Goal: Task Accomplishment & Management: Manage account settings

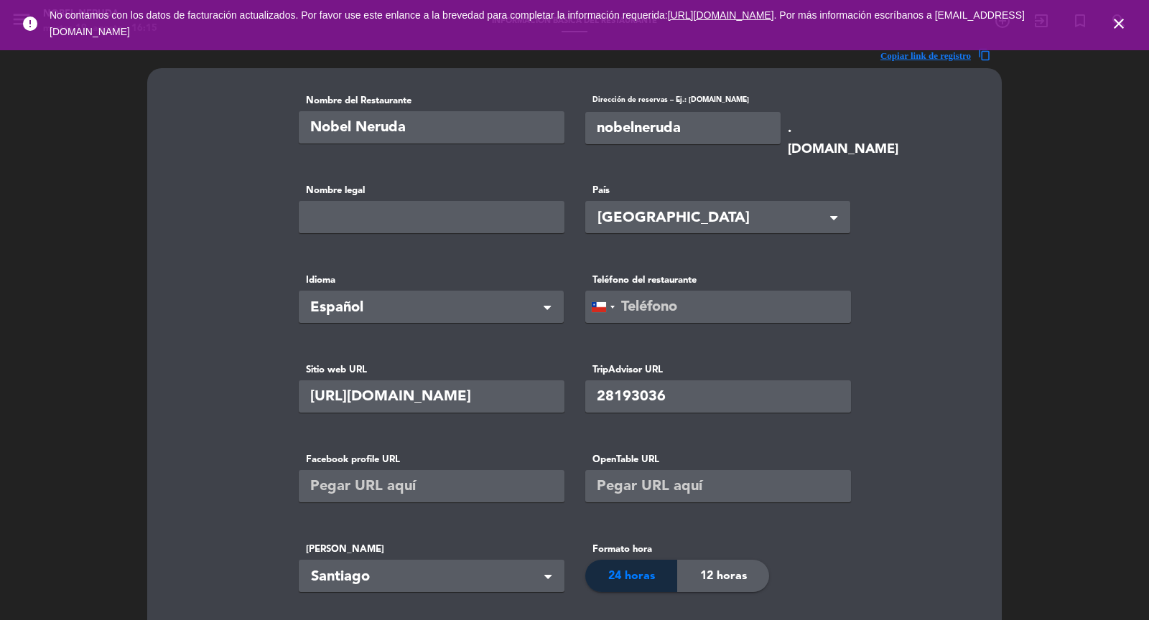
click at [1121, 22] on icon "close" at bounding box center [1118, 23] width 17 height 17
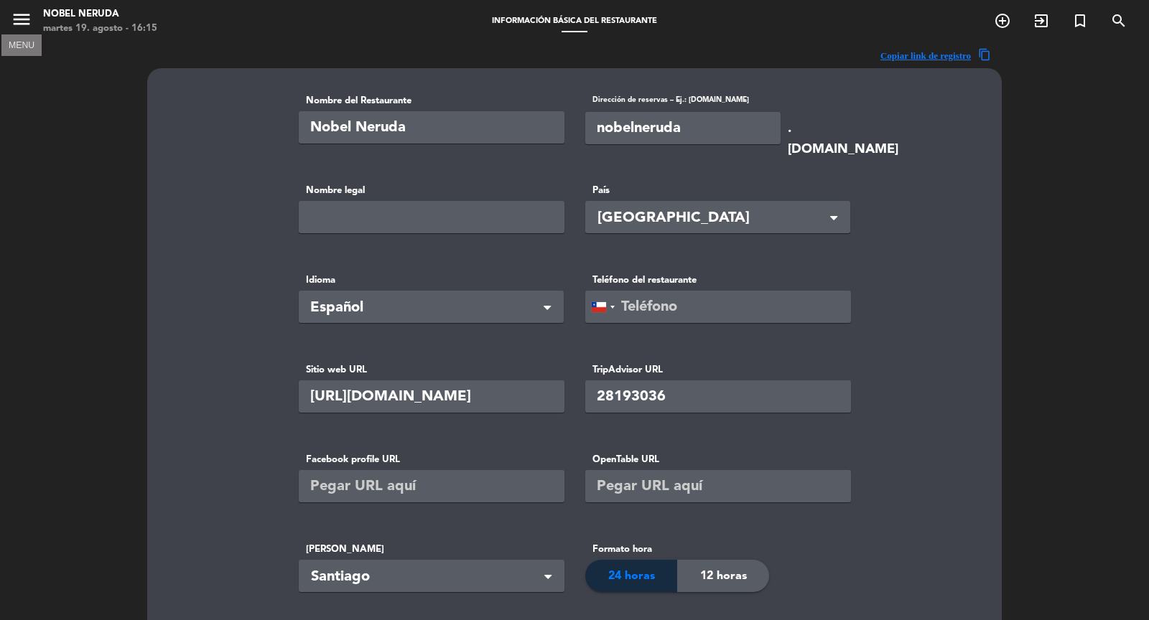
click at [22, 22] on icon "menu" at bounding box center [22, 20] width 22 height 22
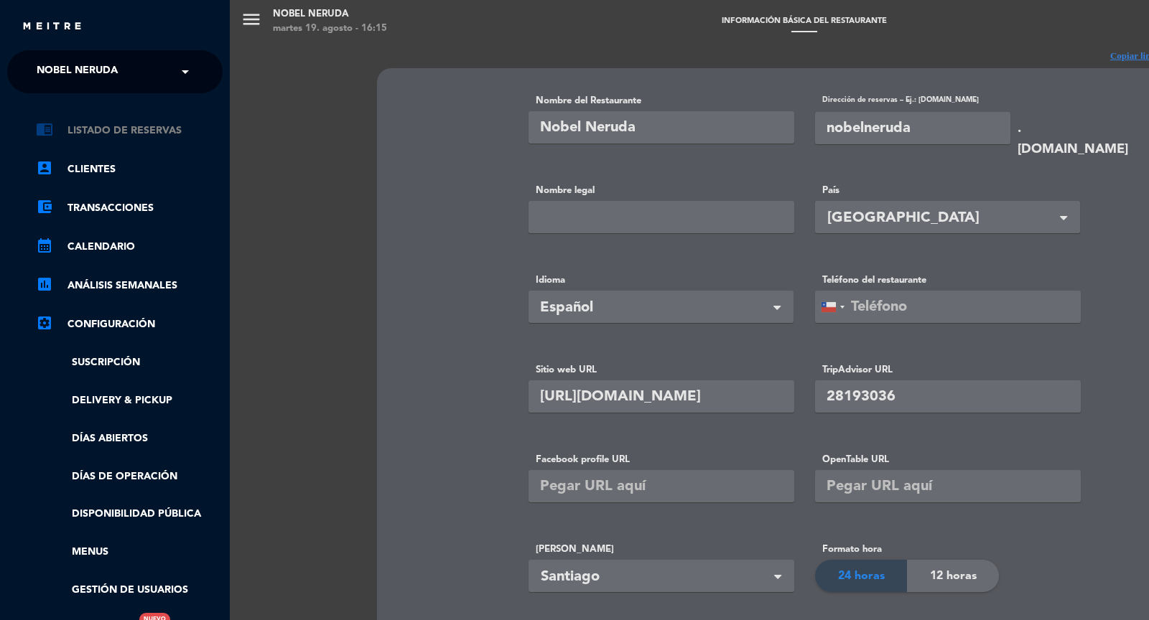
click at [122, 131] on link "chrome_reader_mode Listado de Reservas" at bounding box center [129, 130] width 187 height 17
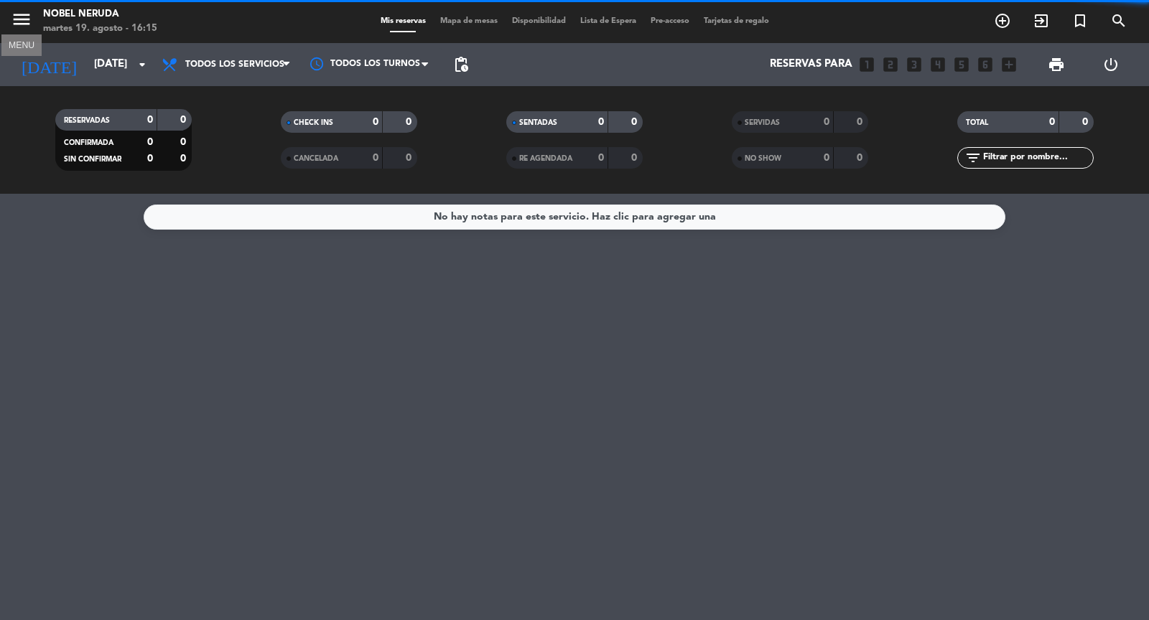
click at [27, 17] on icon "menu" at bounding box center [22, 20] width 22 height 22
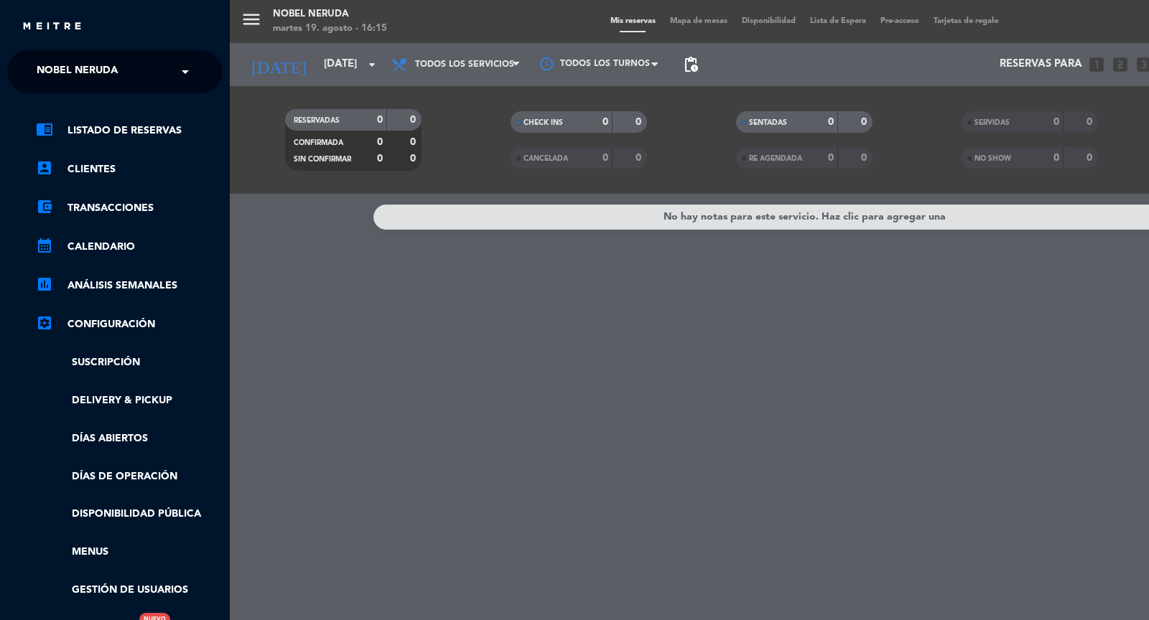
click at [190, 72] on span at bounding box center [189, 72] width 24 height 30
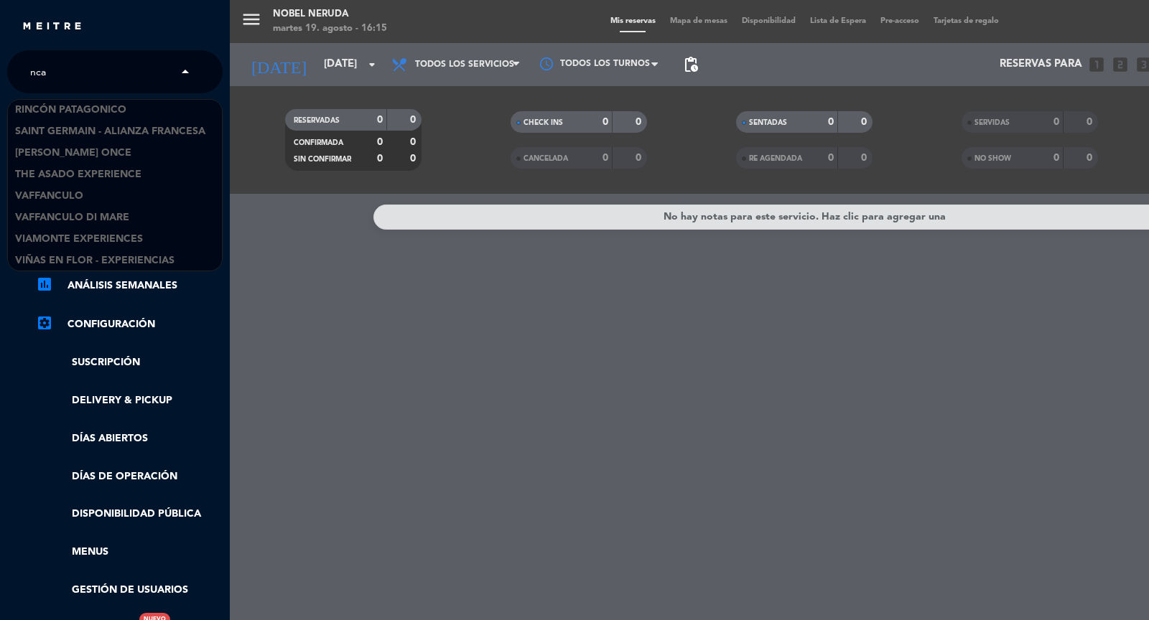
scroll to position [195, 0]
type input "ncan"
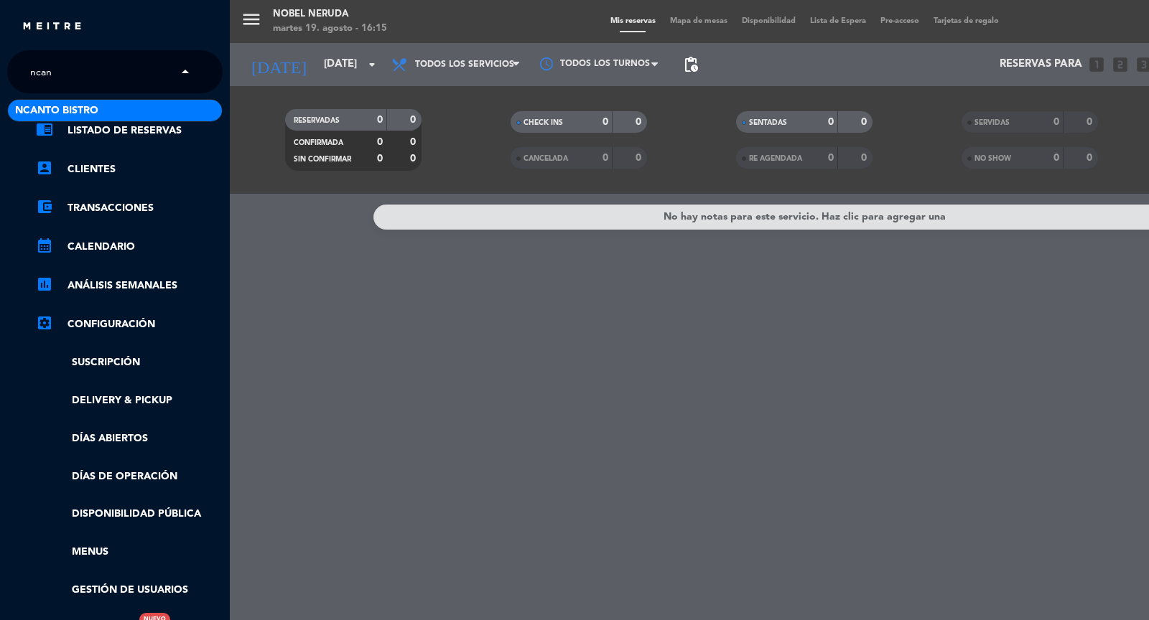
click at [97, 104] on span "Ncanto Bistro" at bounding box center [56, 111] width 83 height 17
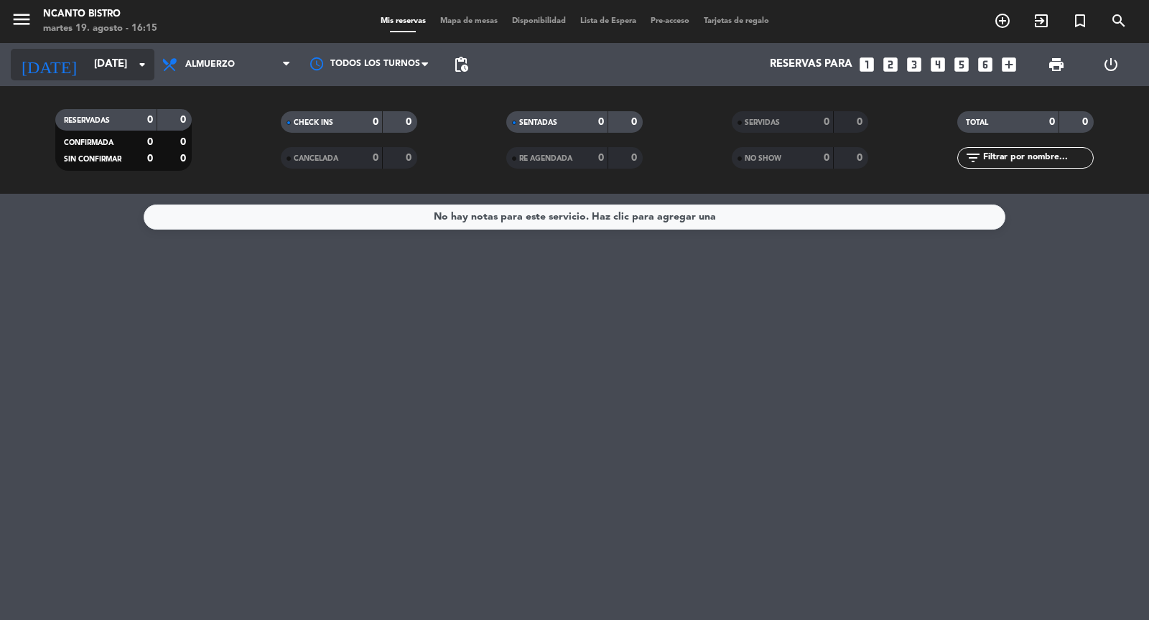
click at [130, 68] on input "[DATE]" at bounding box center [156, 64] width 139 height 27
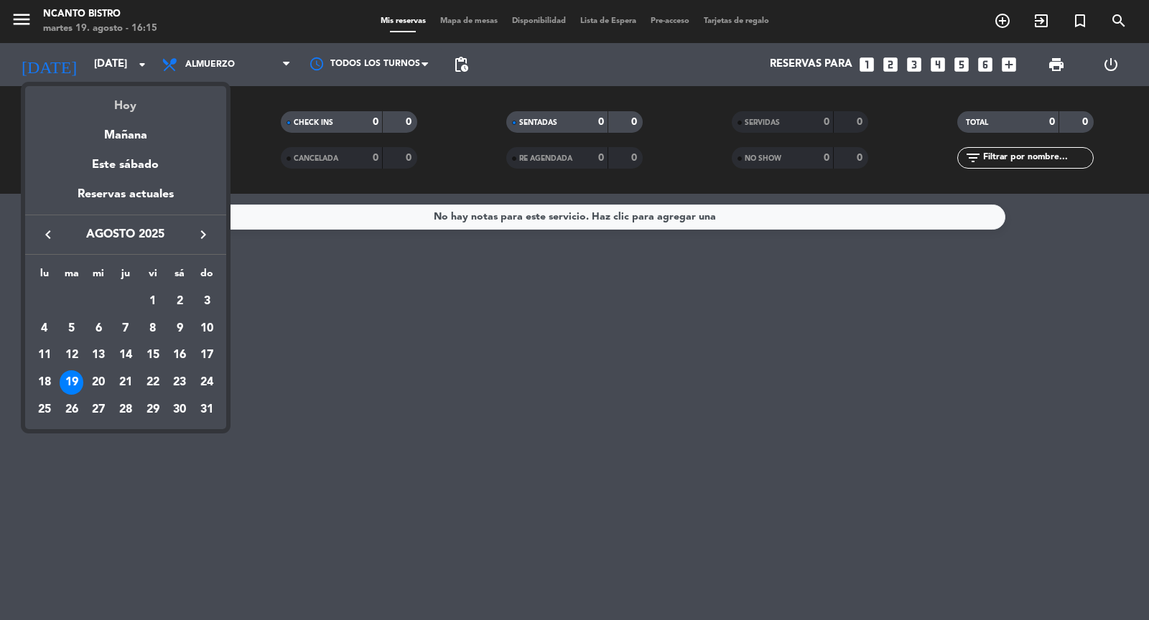
click at [127, 104] on div "Hoy" at bounding box center [125, 100] width 201 height 29
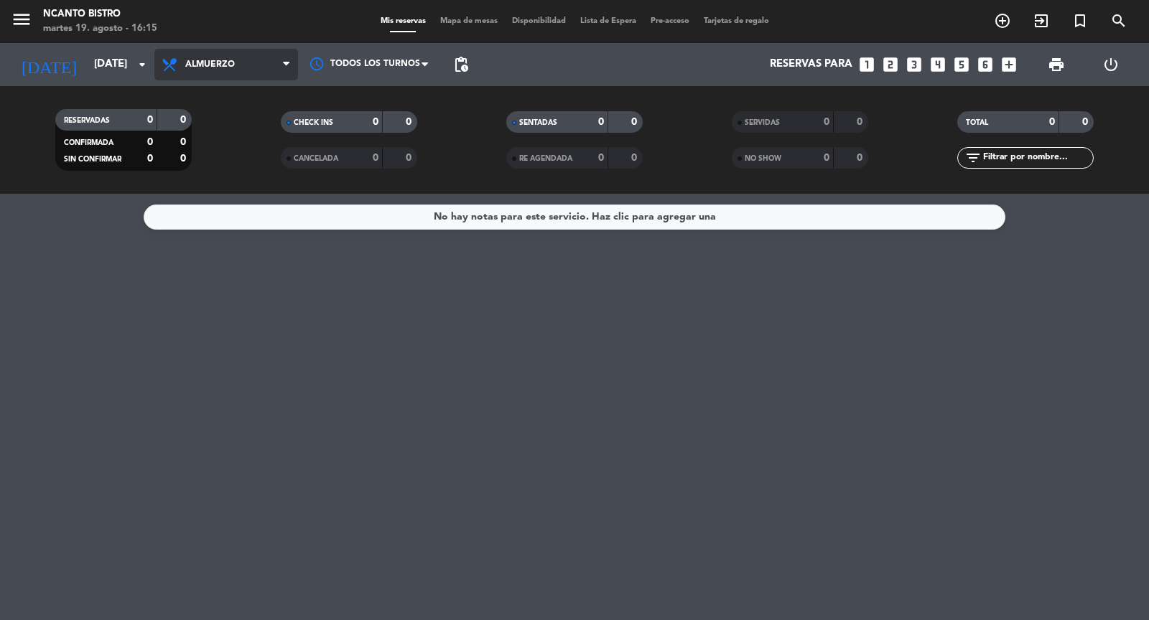
click at [235, 78] on span "Almuerzo" at bounding box center [226, 65] width 144 height 32
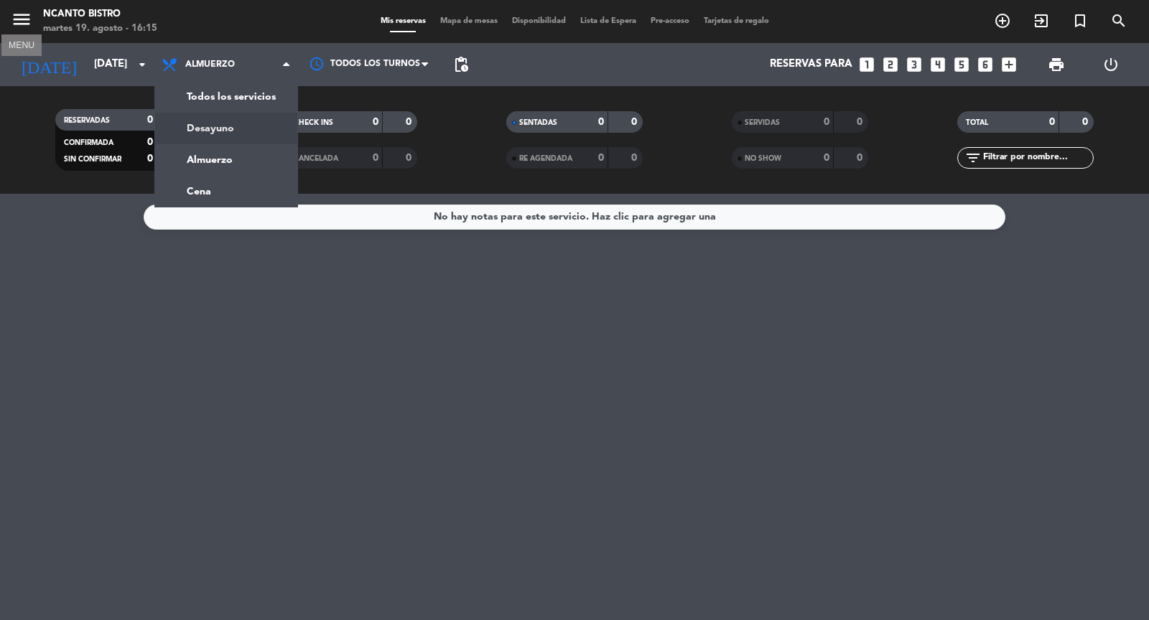
click at [20, 11] on icon "menu" at bounding box center [22, 20] width 22 height 22
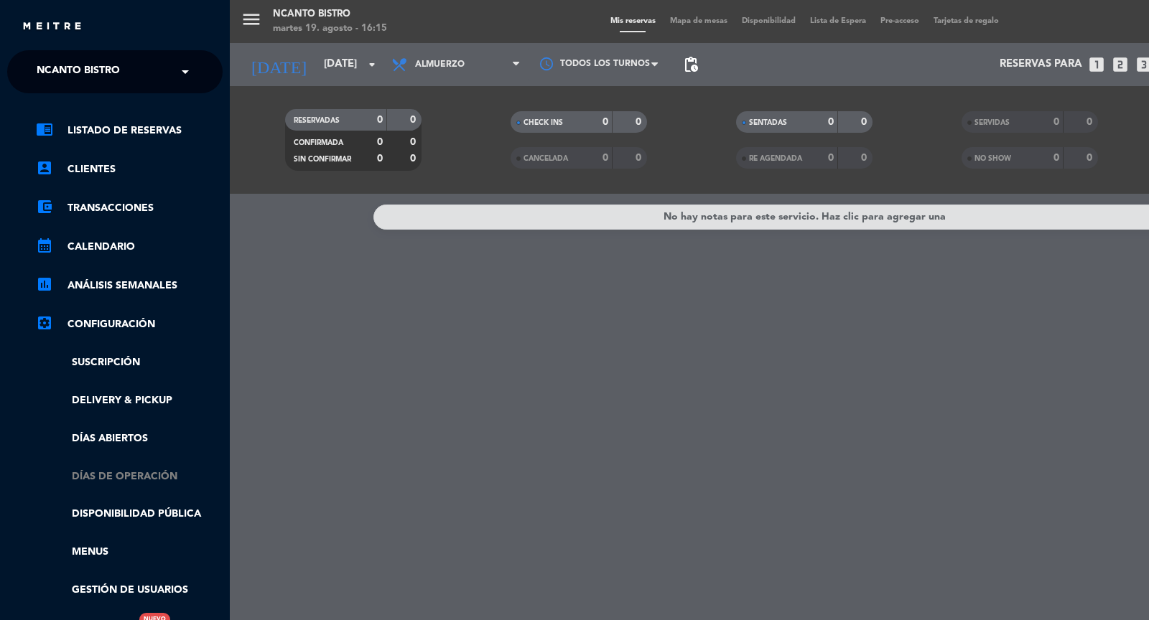
click at [121, 472] on link "Días de Operación" at bounding box center [129, 477] width 187 height 17
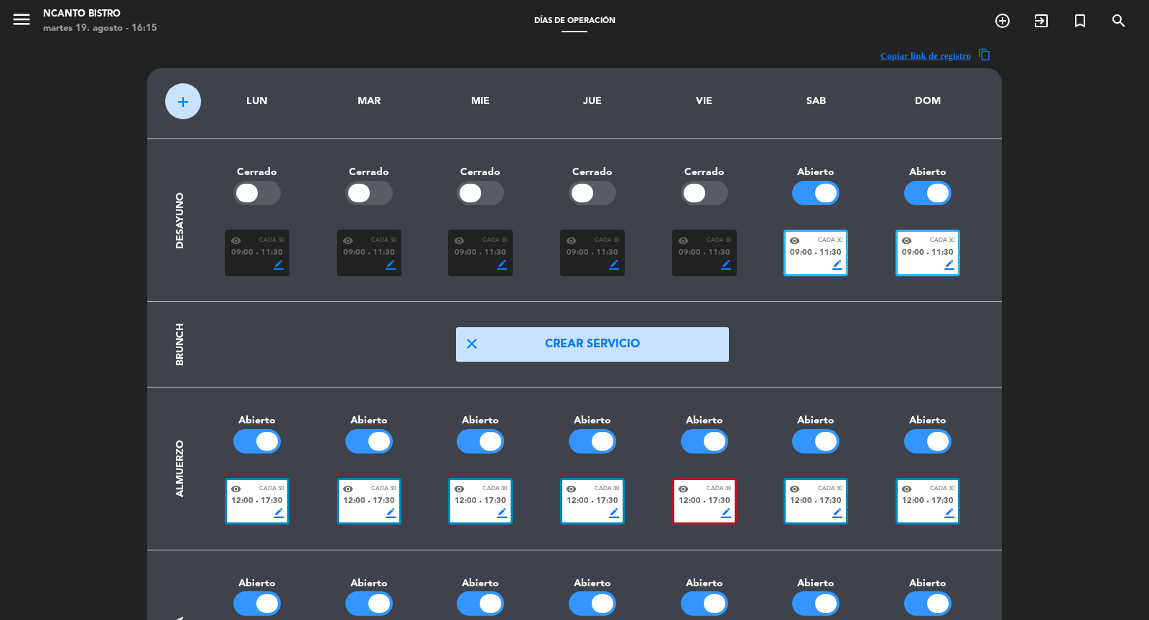
click at [24, 25] on icon "menu" at bounding box center [22, 20] width 22 height 22
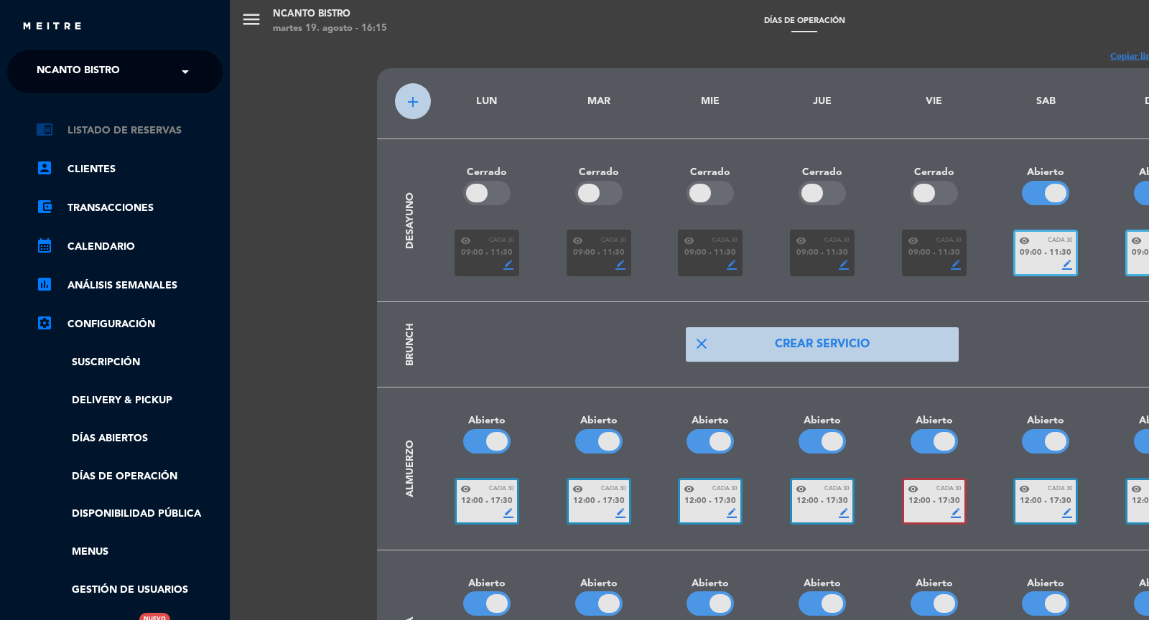
click at [111, 129] on link "chrome_reader_mode Listado de Reservas" at bounding box center [129, 130] width 187 height 17
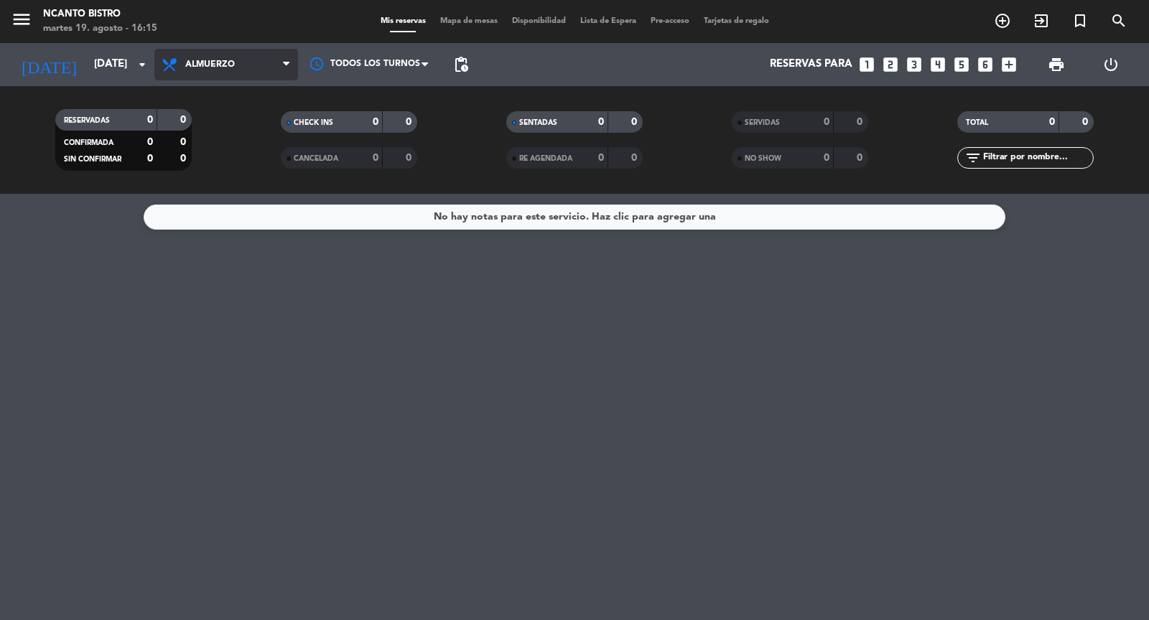
click at [242, 67] on span "Almuerzo" at bounding box center [226, 65] width 144 height 32
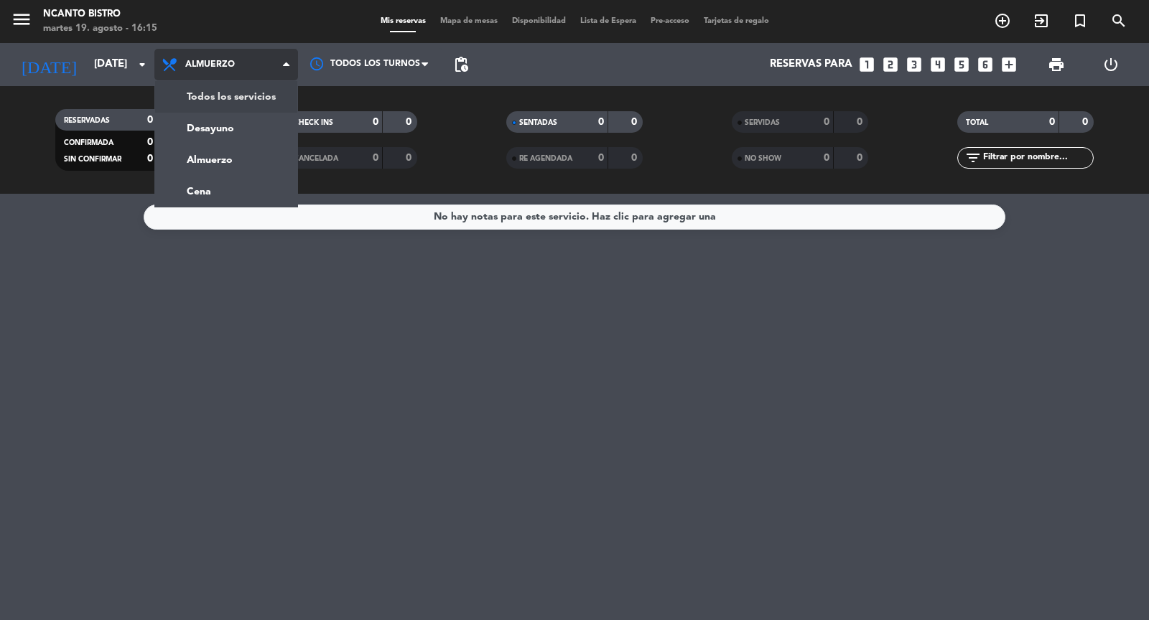
click at [219, 52] on span "Almuerzo" at bounding box center [226, 65] width 144 height 32
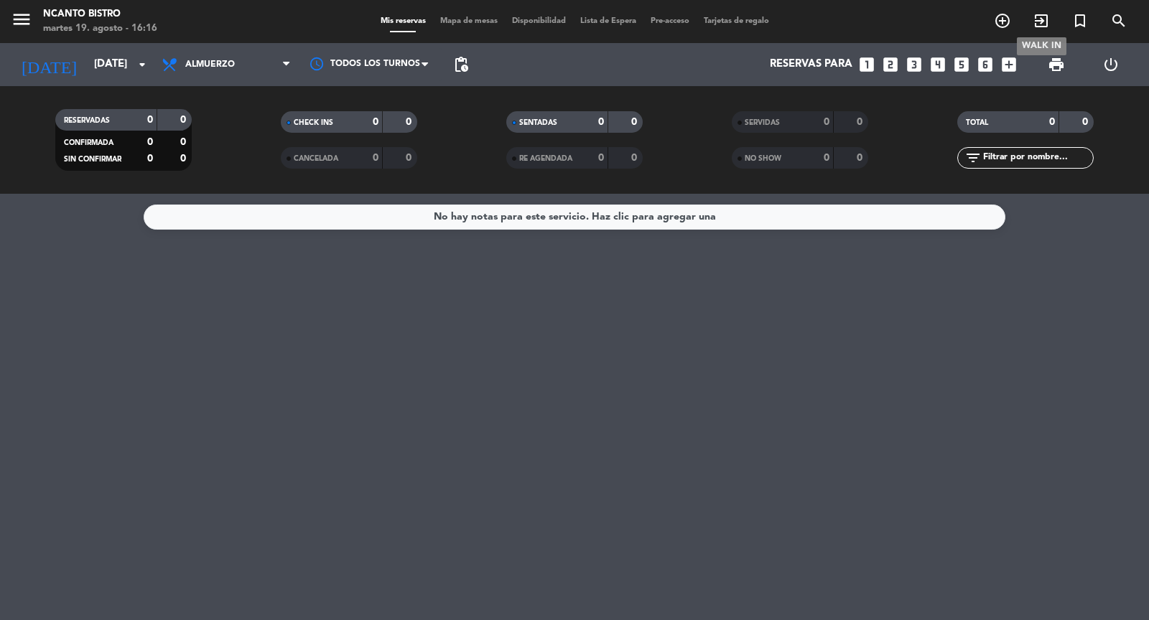
click at [1037, 19] on icon "exit_to_app" at bounding box center [1040, 20] width 17 height 17
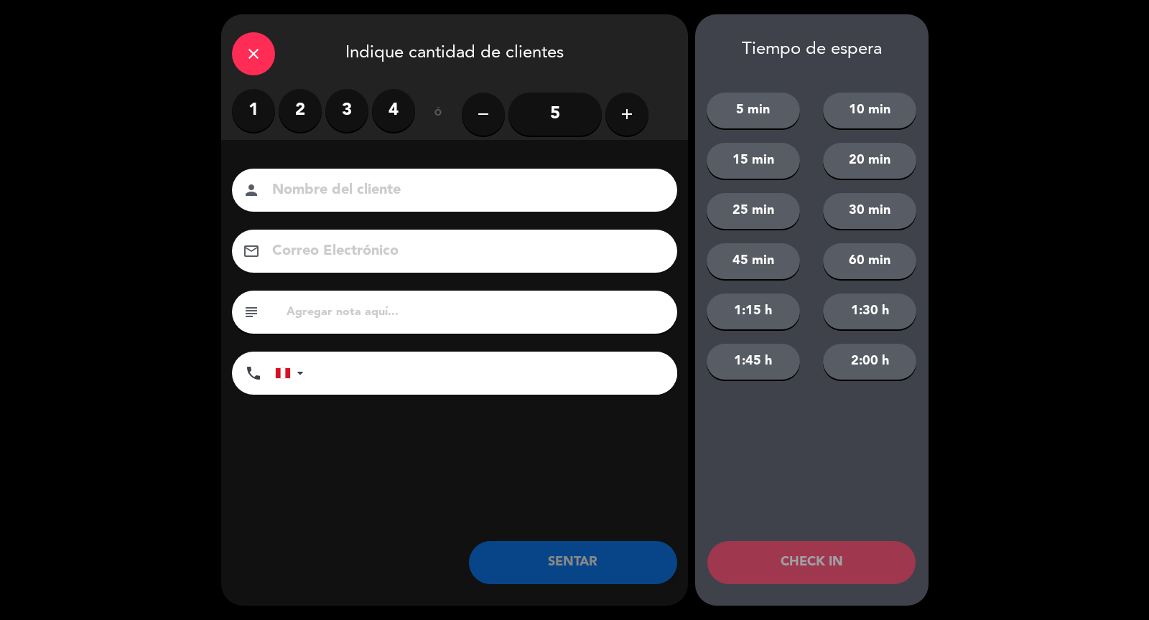
click at [393, 108] on label "4" at bounding box center [393, 110] width 43 height 43
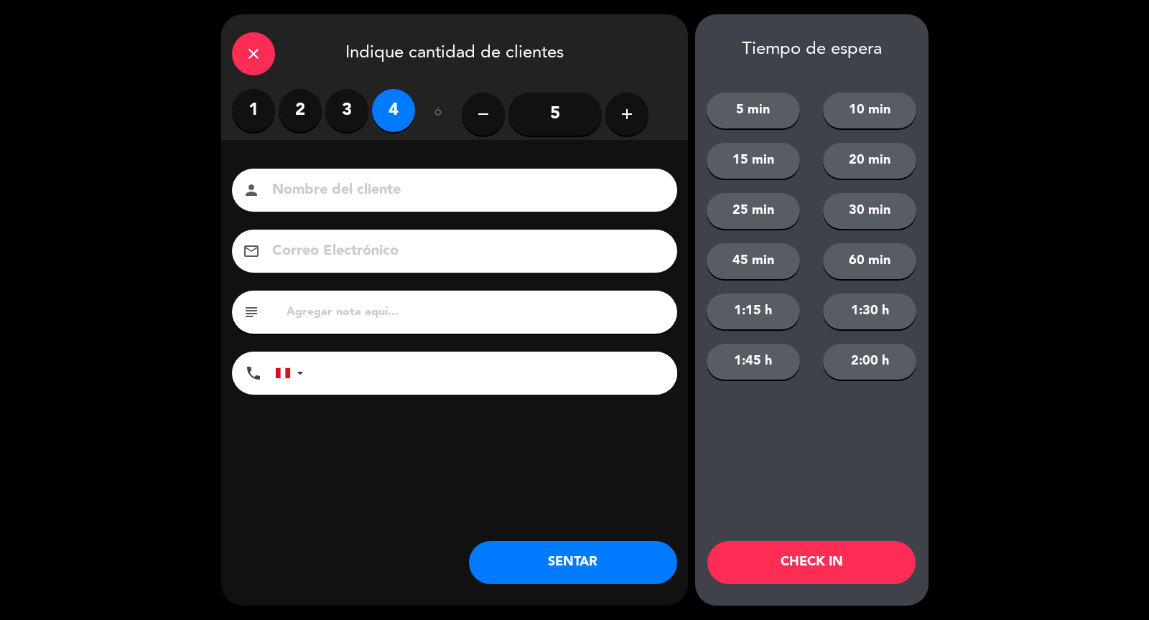
click at [332, 208] on div "person" at bounding box center [454, 190] width 445 height 43
click at [332, 195] on input at bounding box center [465, 190] width 388 height 25
type input "Walk in 1"
click at [571, 551] on button "SENTAR" at bounding box center [573, 562] width 208 height 43
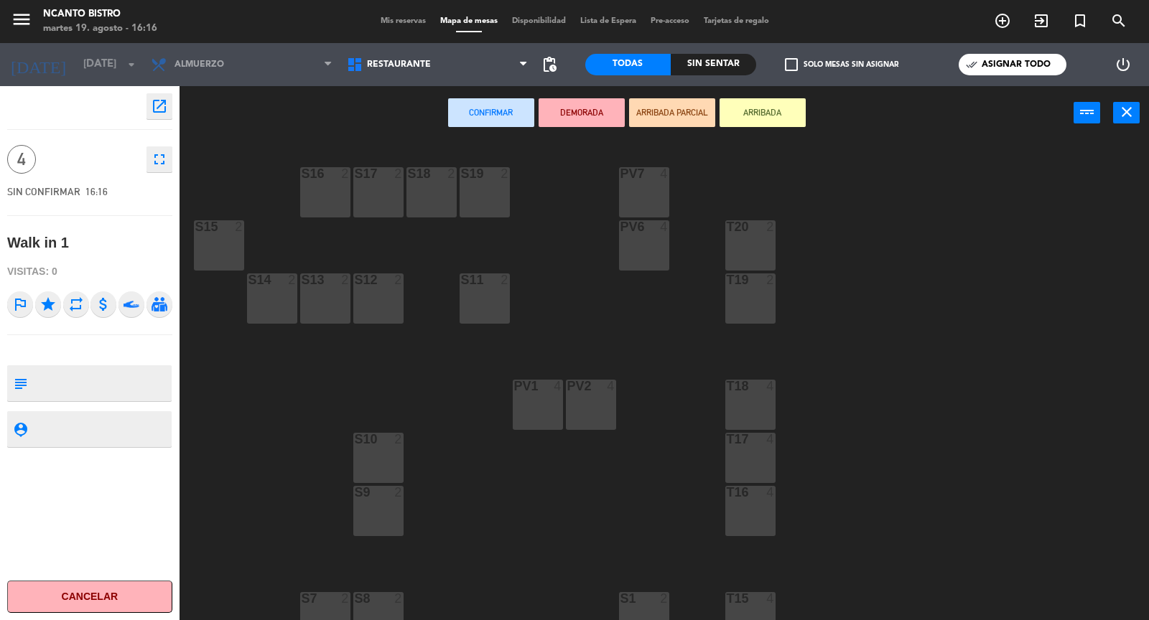
click at [546, 411] on div "Pv1 4" at bounding box center [538, 405] width 50 height 50
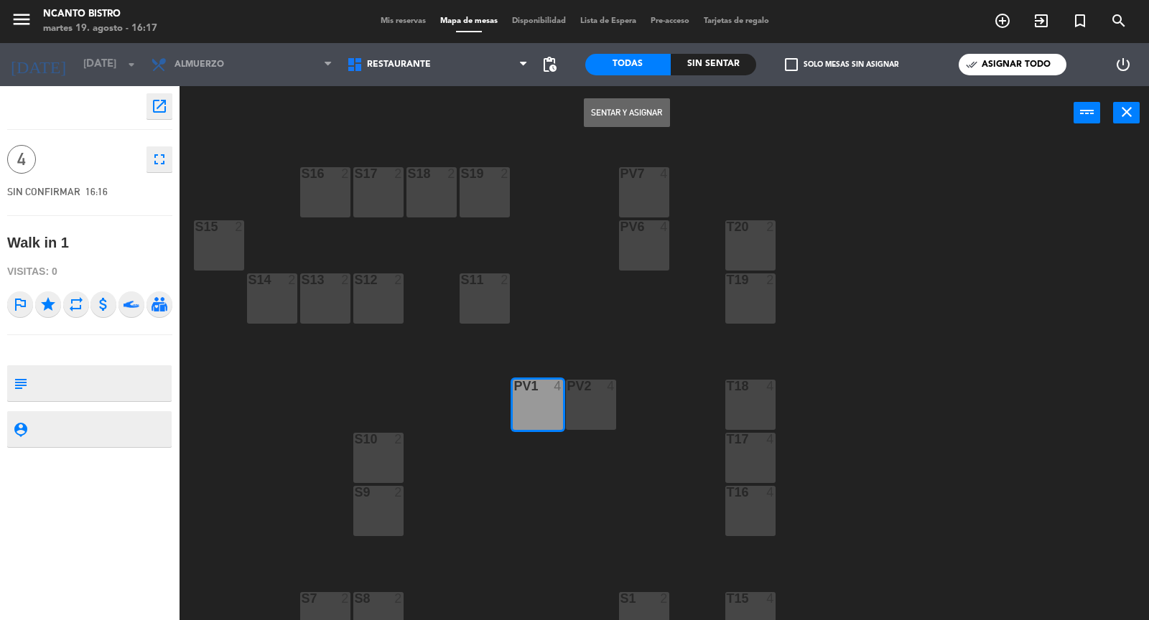
click at [627, 113] on button "Sentar y Asignar" at bounding box center [627, 112] width 86 height 29
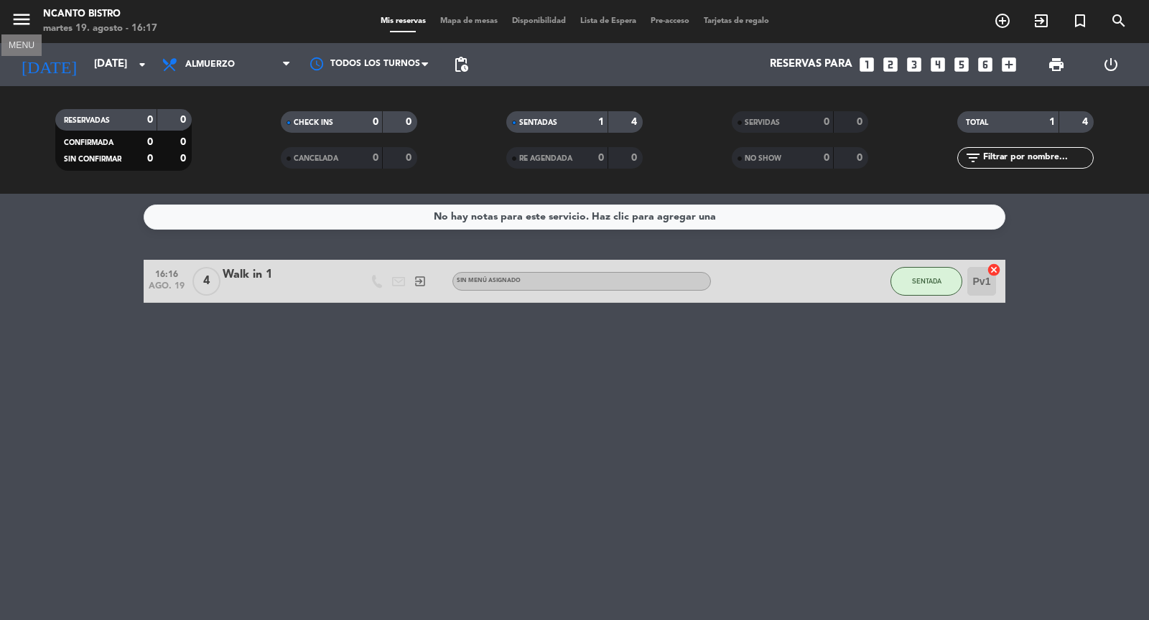
click at [24, 22] on icon "menu" at bounding box center [22, 20] width 22 height 22
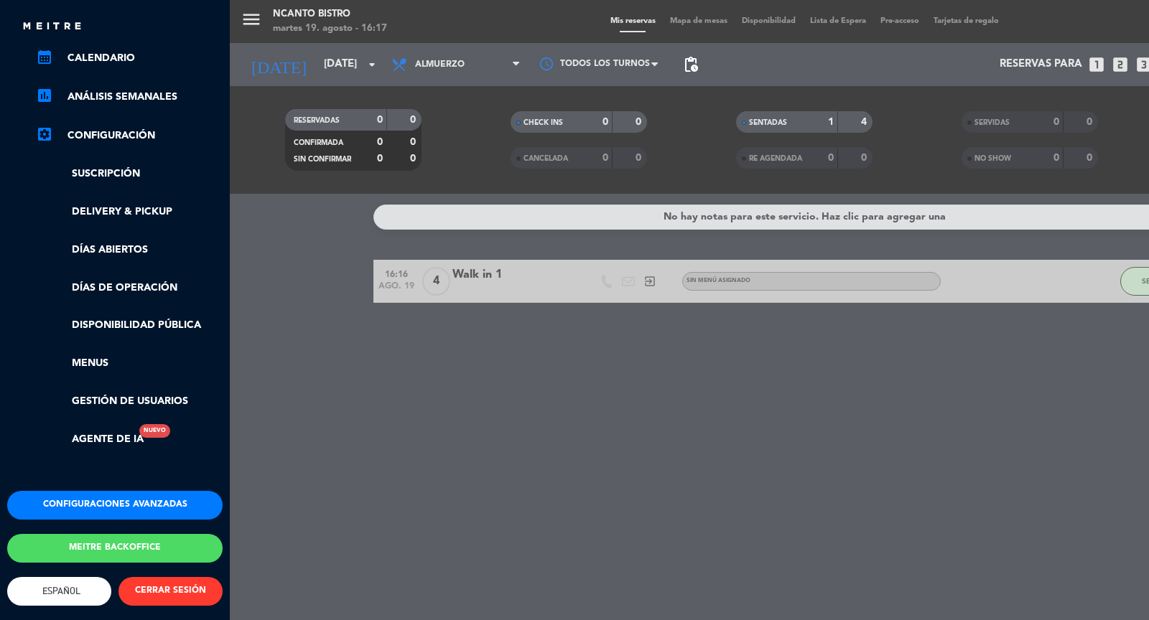
scroll to position [201, 0]
click at [94, 498] on button "Configuraciones avanzadas" at bounding box center [114, 505] width 215 height 29
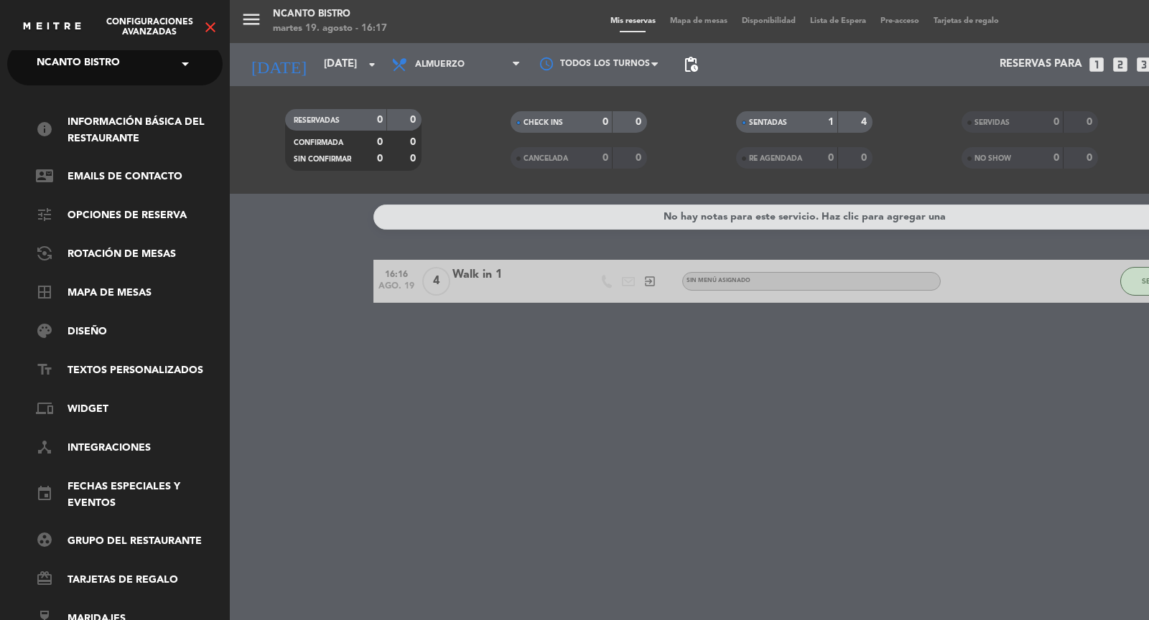
scroll to position [0, 0]
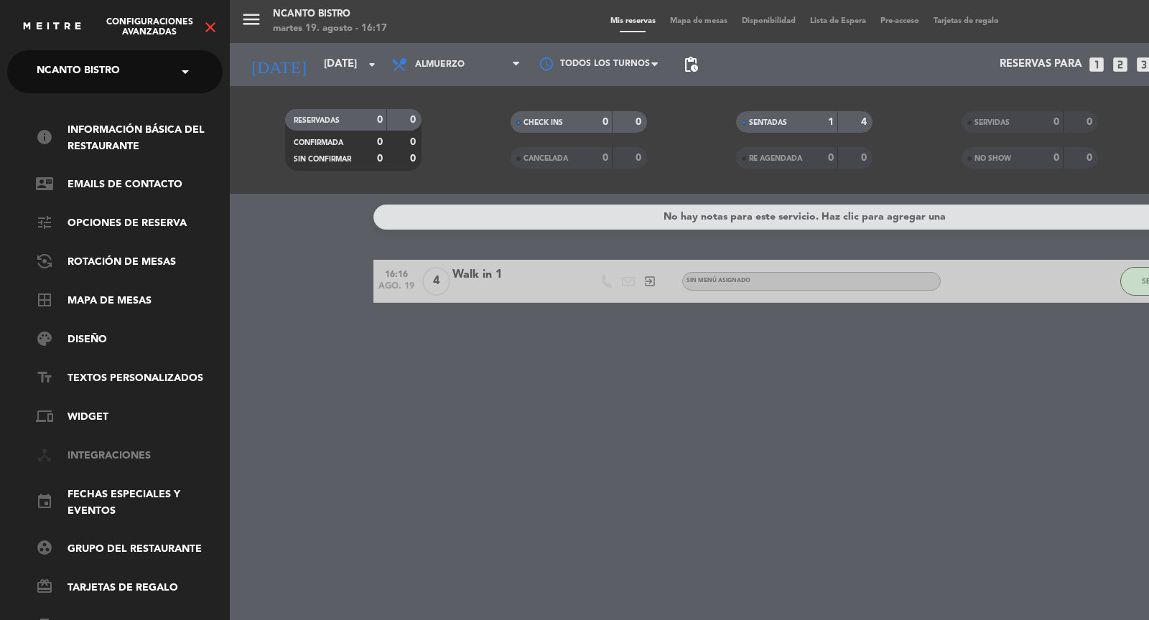
click at [109, 457] on link "device_hub Integraciones" at bounding box center [129, 456] width 187 height 17
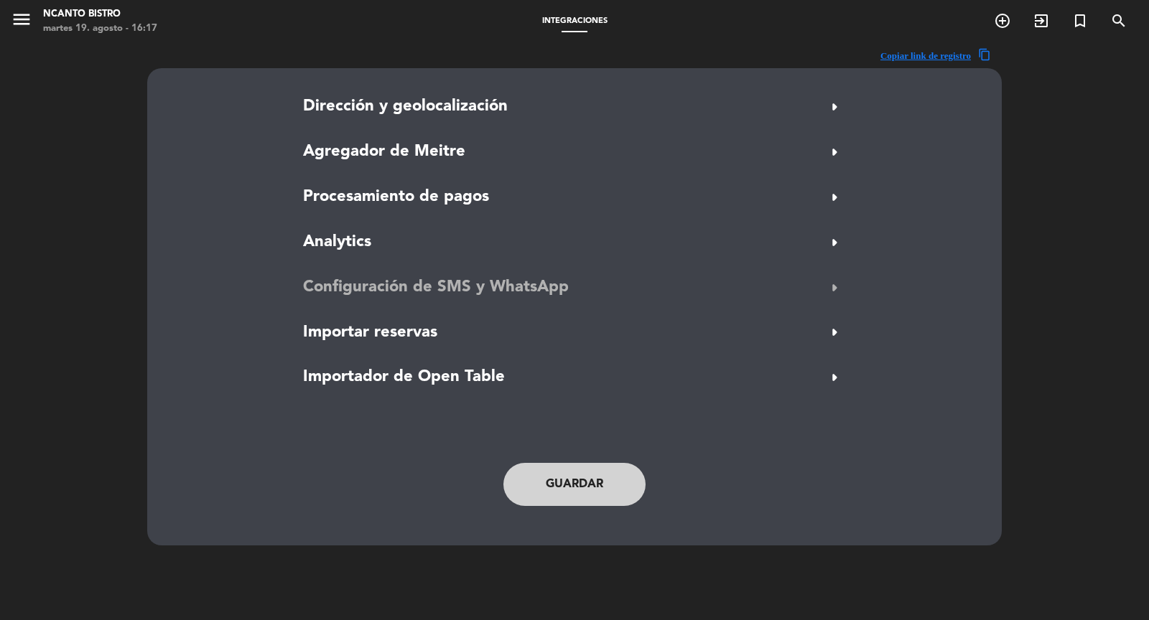
click at [839, 278] on span "arrow_right" at bounding box center [834, 287] width 23 height 23
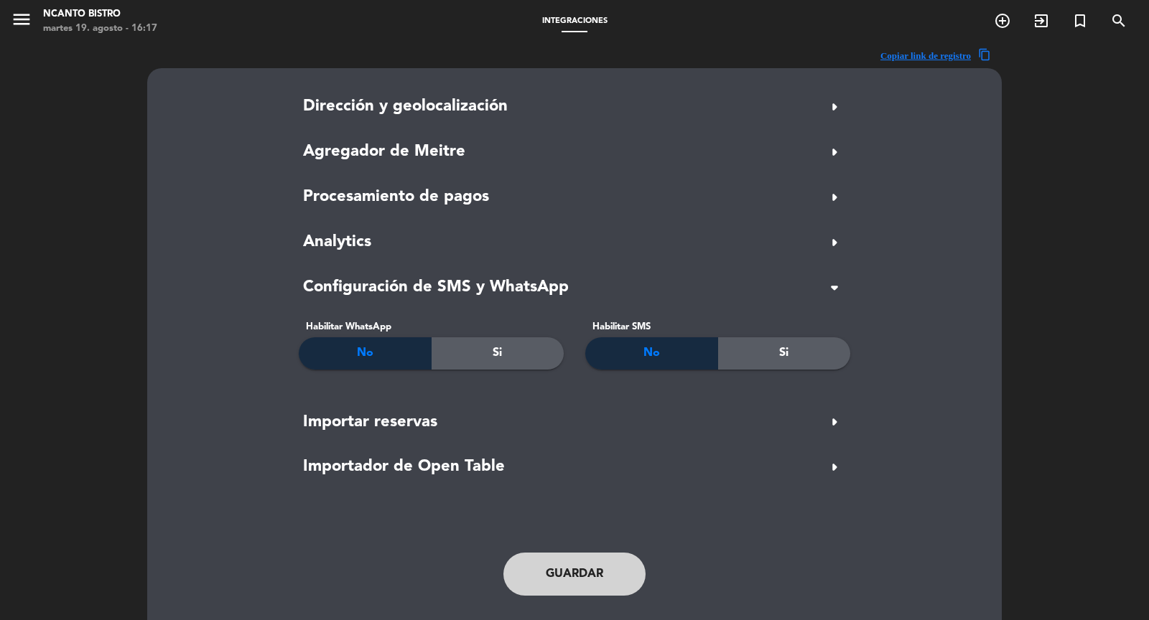
click at [498, 345] on span "Si" at bounding box center [496, 353] width 9 height 19
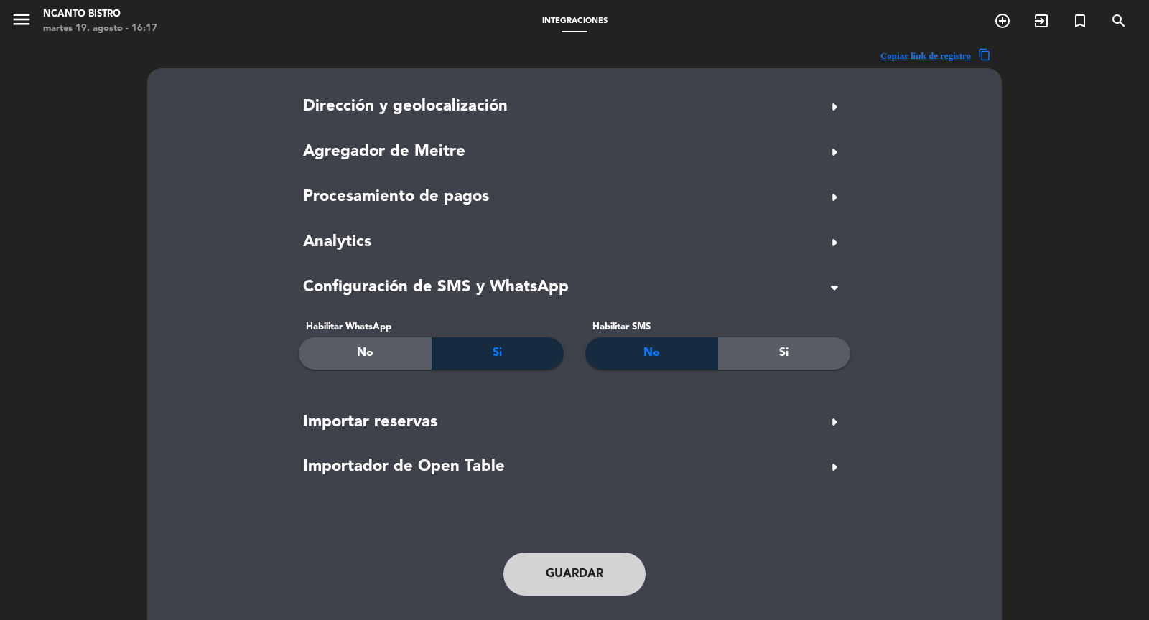
click at [783, 347] on span "Si" at bounding box center [783, 353] width 9 height 19
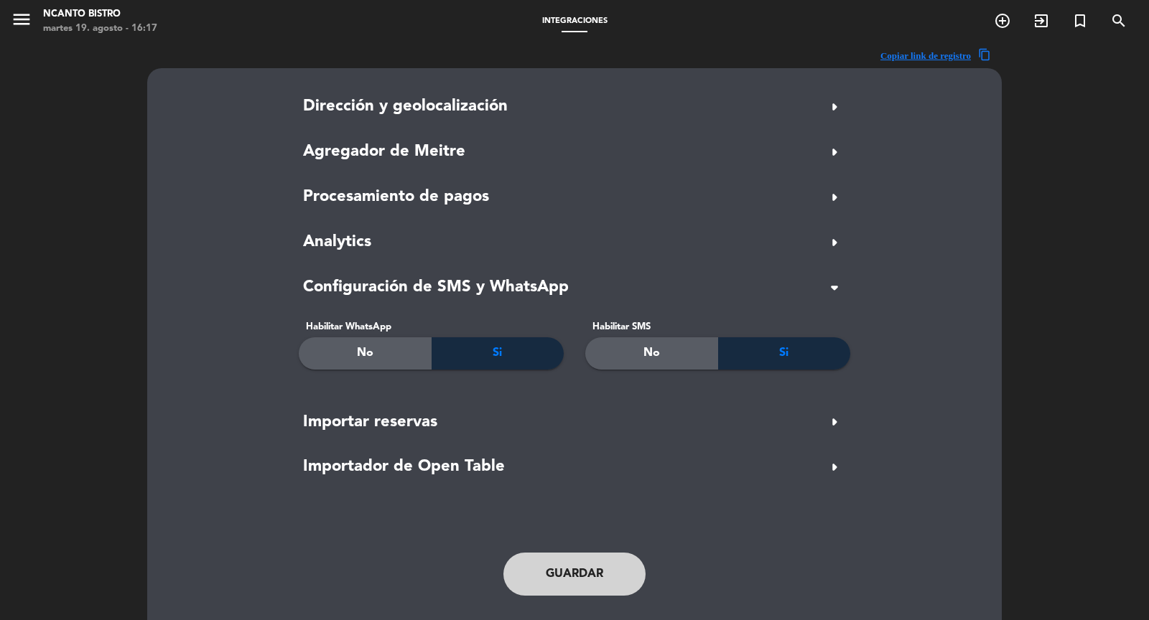
click at [581, 581] on button "Guardar" at bounding box center [574, 574] width 142 height 43
click at [836, 149] on span "arrow_right" at bounding box center [834, 152] width 23 height 23
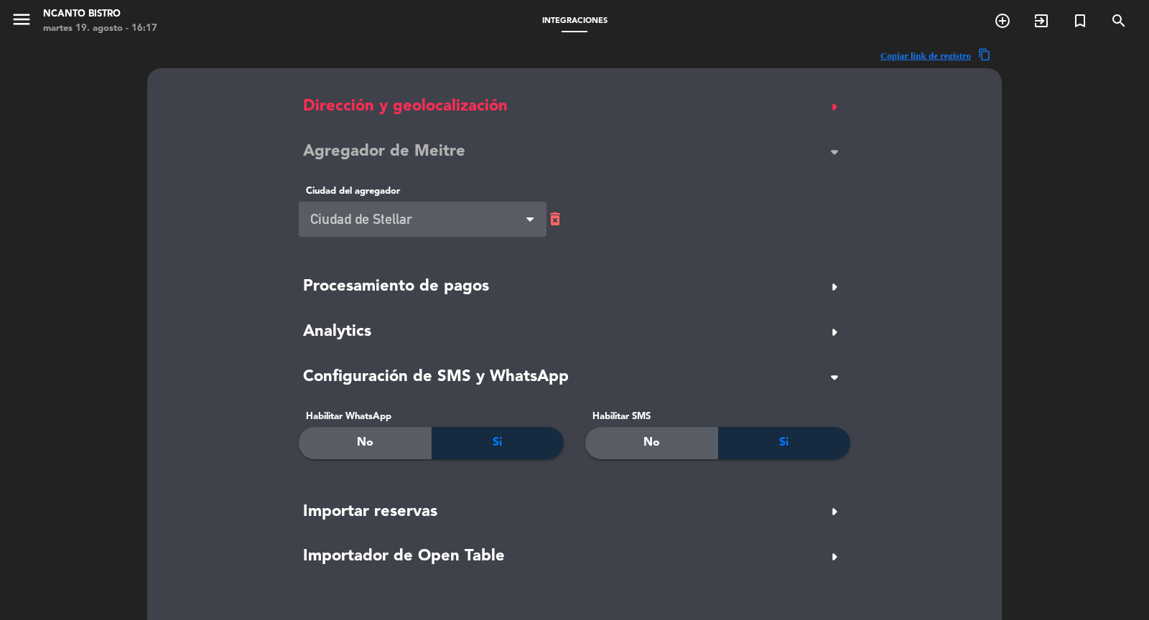
click at [836, 149] on span "arrow_drop_down" at bounding box center [834, 152] width 23 height 23
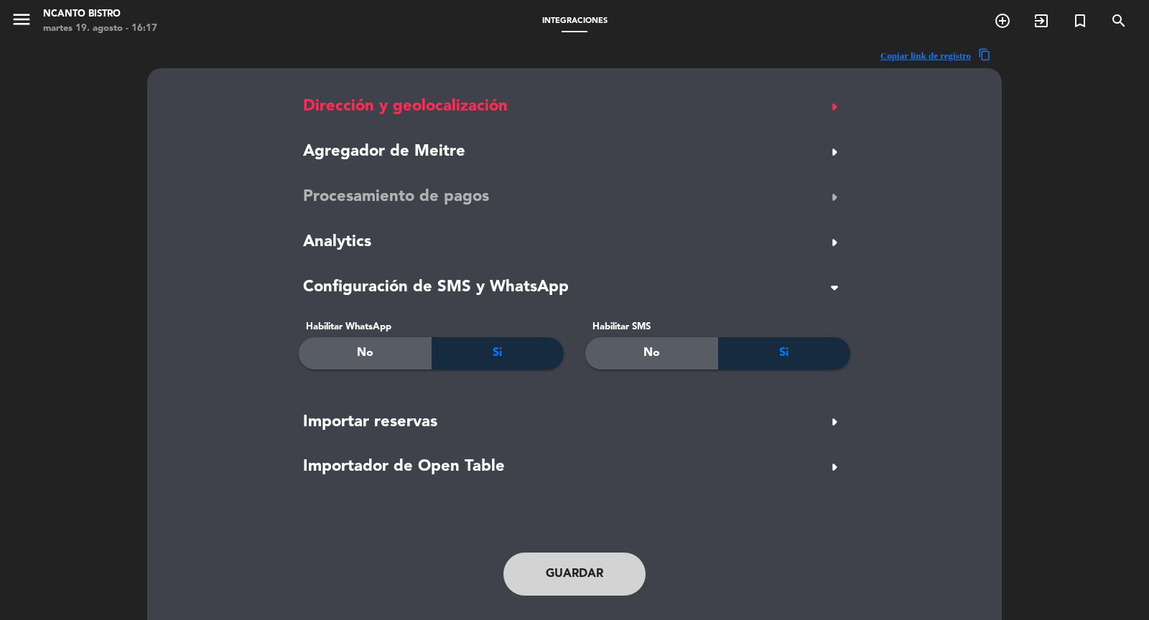
click at [836, 199] on span "arrow_right" at bounding box center [834, 197] width 23 height 23
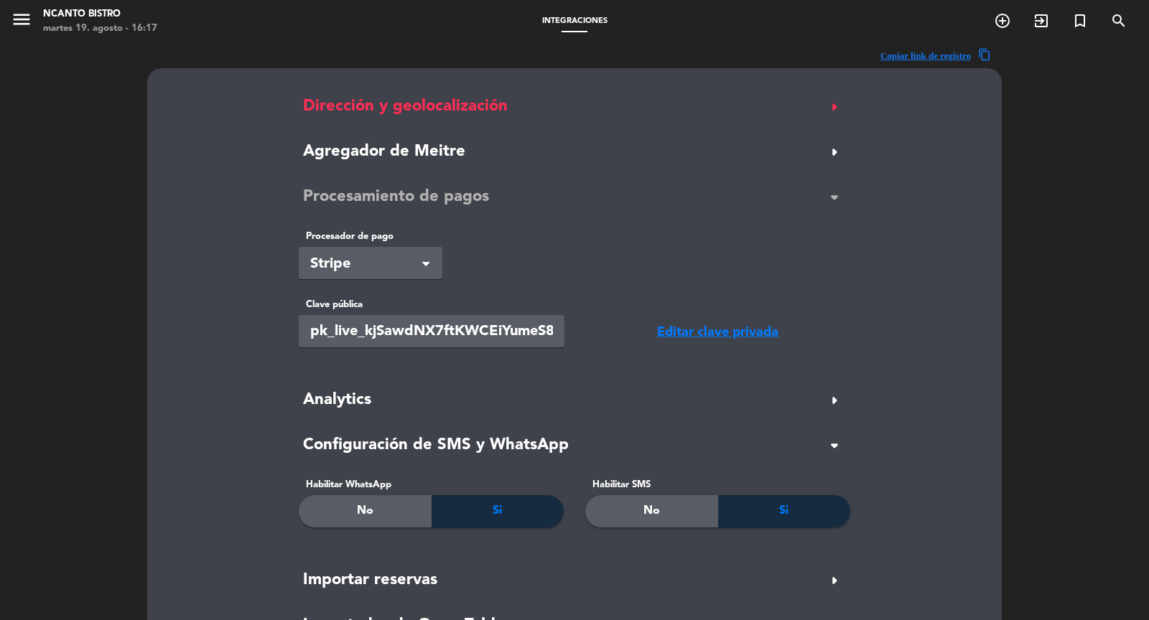
click at [836, 199] on span "arrow_drop_down" at bounding box center [834, 197] width 23 height 23
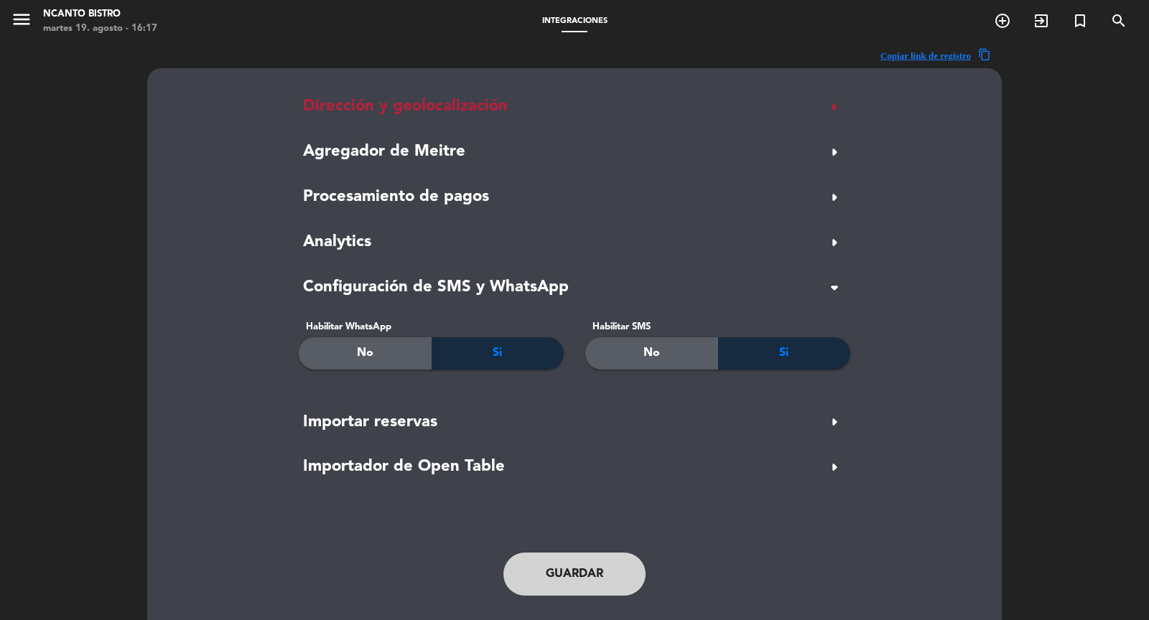
click at [830, 101] on span "arrow_right" at bounding box center [834, 106] width 23 height 23
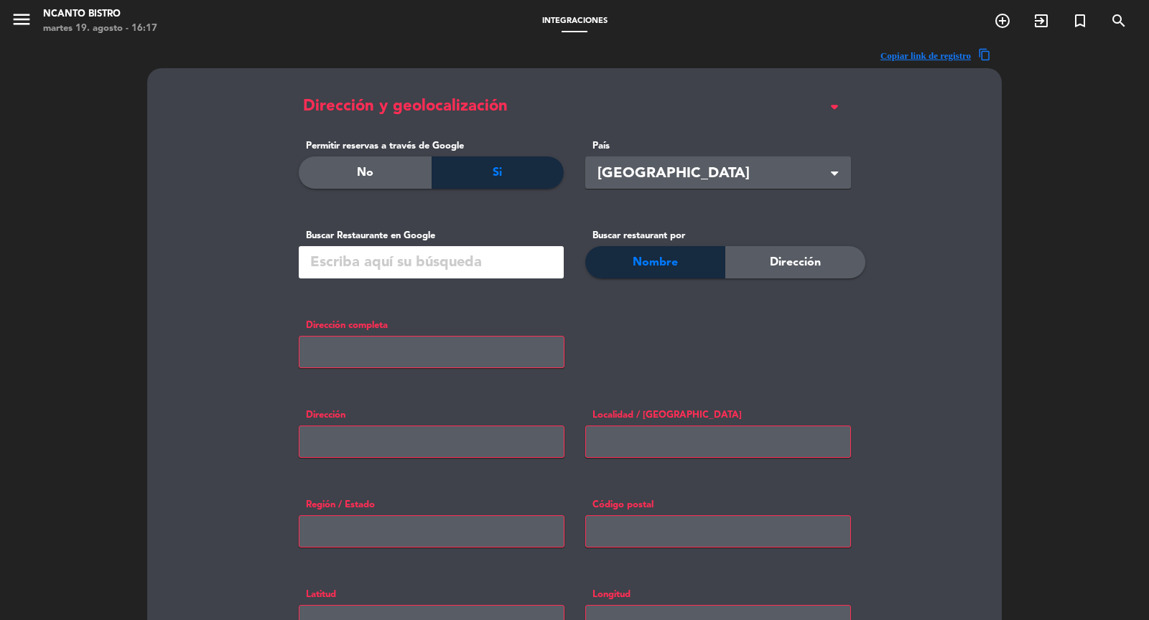
click at [406, 261] on input "text" at bounding box center [431, 262] width 265 height 32
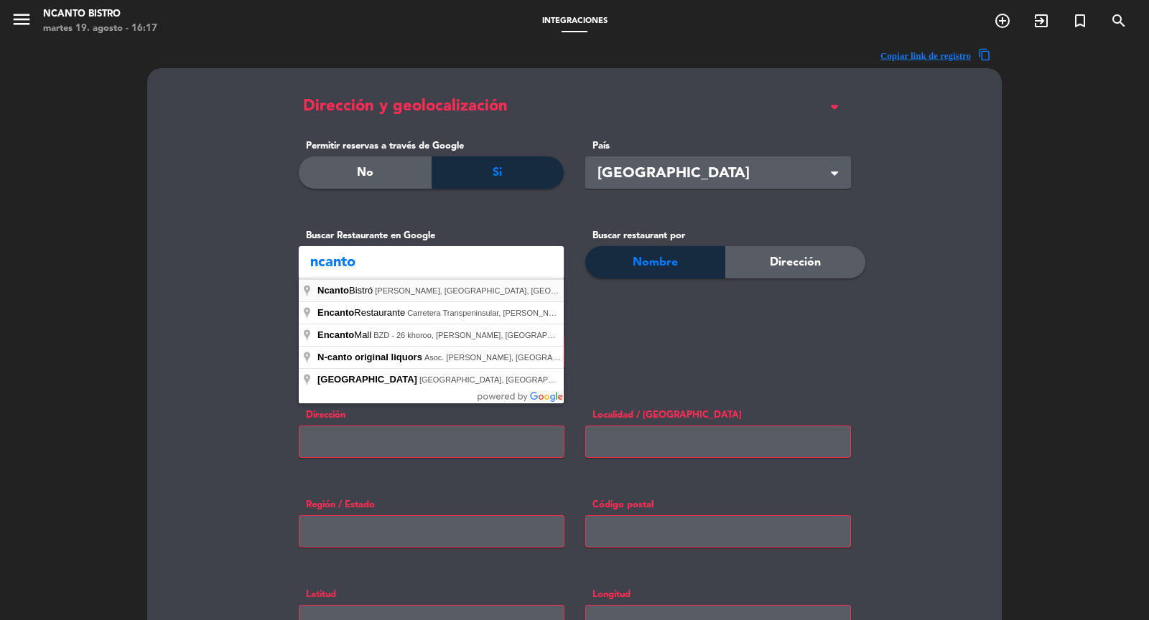
type input "Ncanto Bistró, [GEOGRAPHIC_DATA], [GEOGRAPHIC_DATA], [GEOGRAPHIC_DATA]"
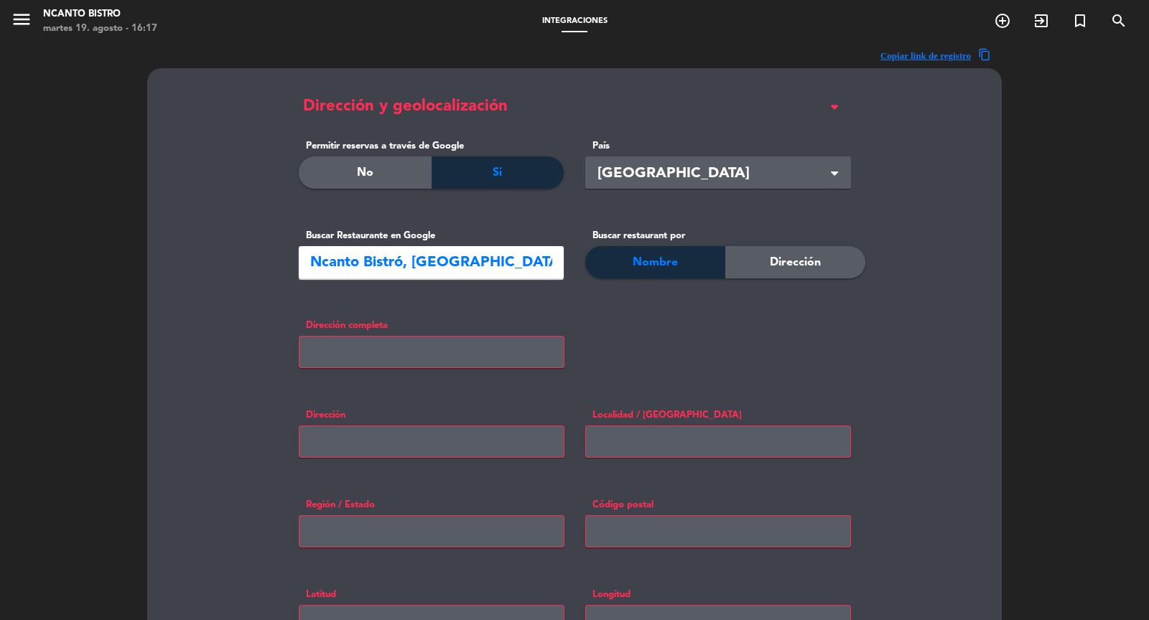
type input "[PERSON_NAME][GEOGRAPHIC_DATA], [GEOGRAPHIC_DATA]"
type input "[PERSON_NAME] 597"
type input "La Punta"
type input "07021"
type input "-12.0704576"
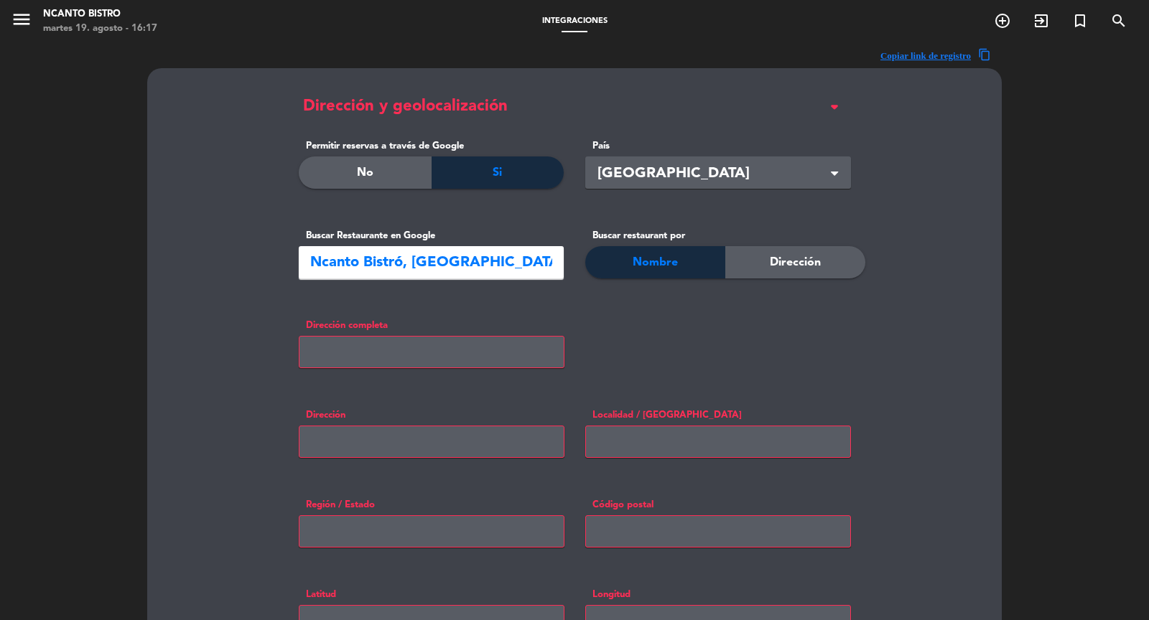
type input "-77.1645905"
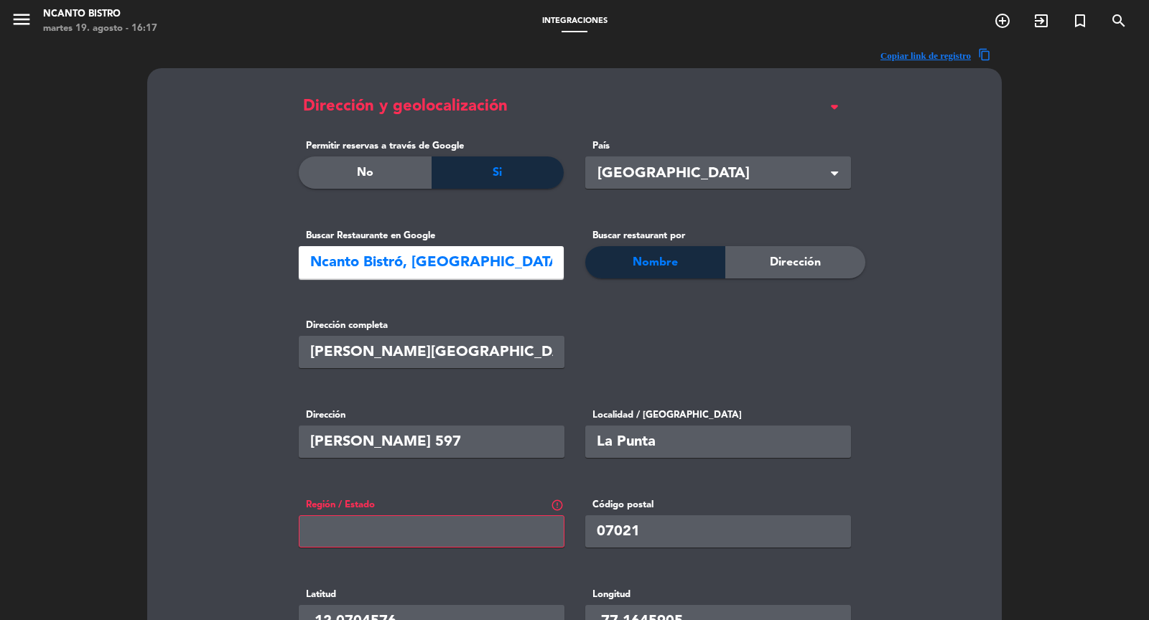
click at [353, 536] on input "text" at bounding box center [432, 531] width 266 height 32
type input "Callao"
click at [463, 459] on div "Dirección [PERSON_NAME] 597" at bounding box center [431, 444] width 286 height 72
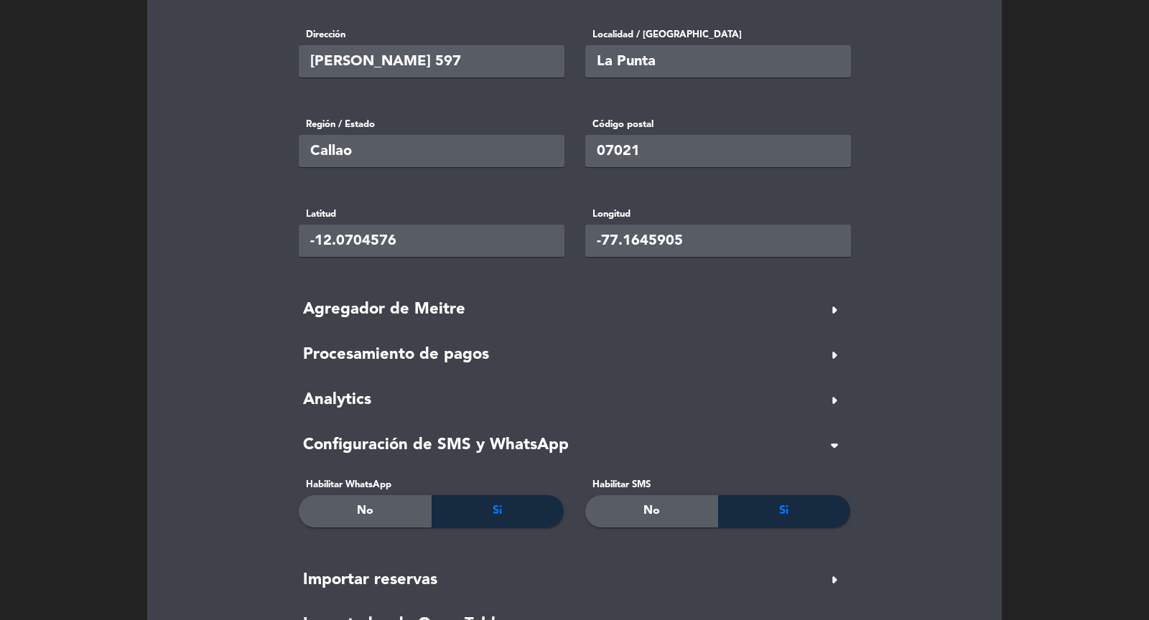
scroll to position [568, 0]
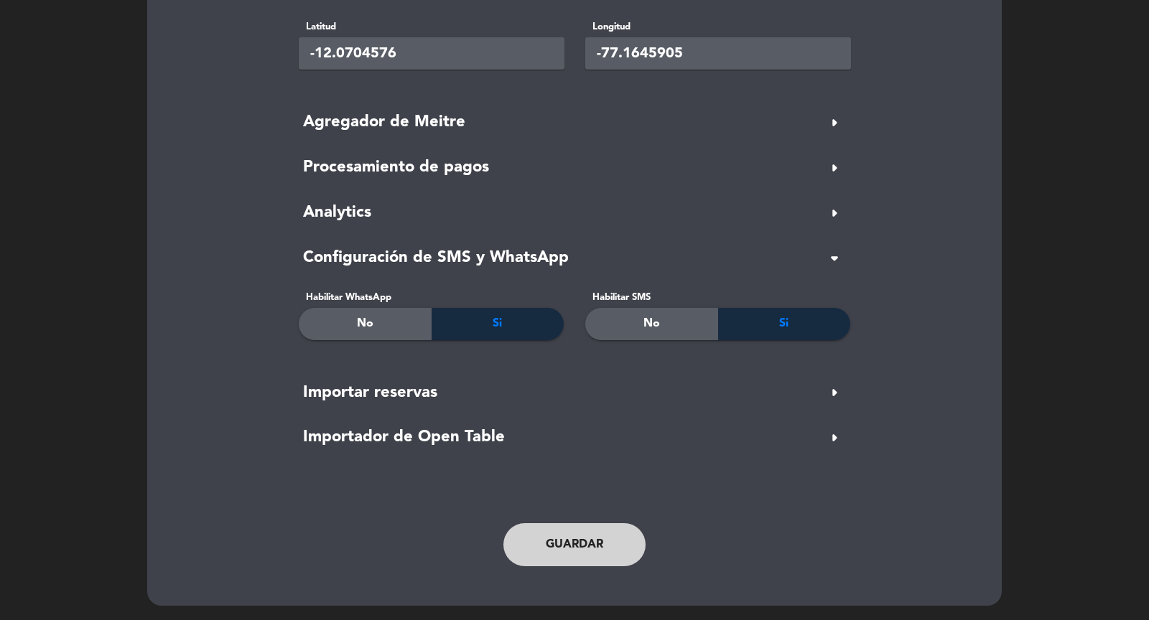
click at [563, 540] on button "Guardar" at bounding box center [574, 544] width 142 height 43
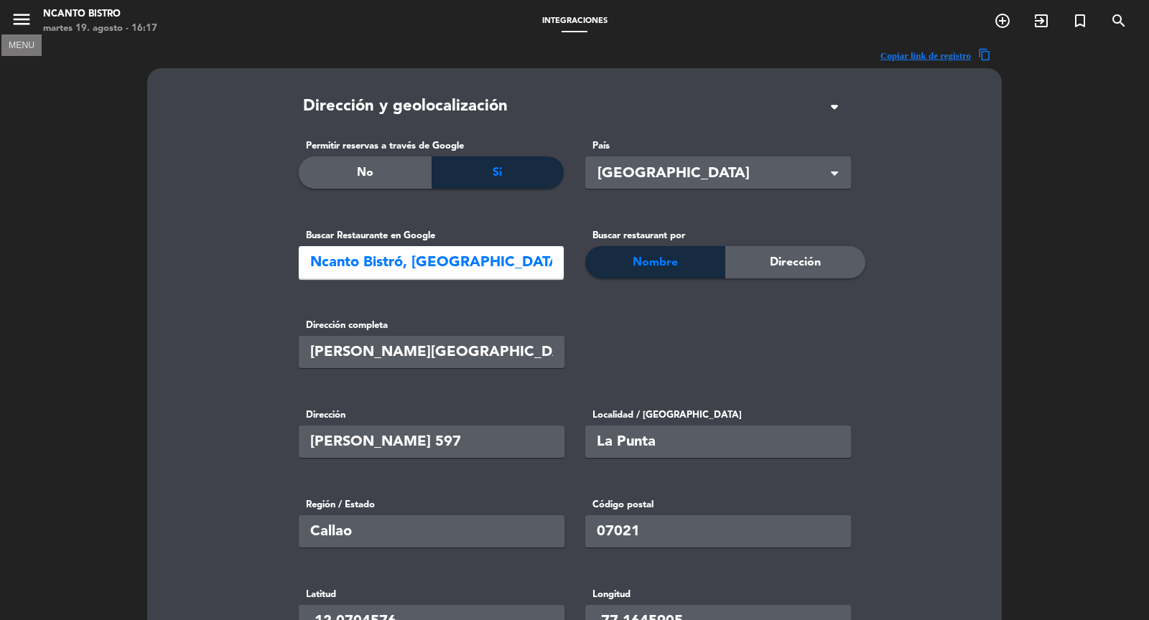
click at [19, 22] on icon "menu" at bounding box center [22, 20] width 22 height 22
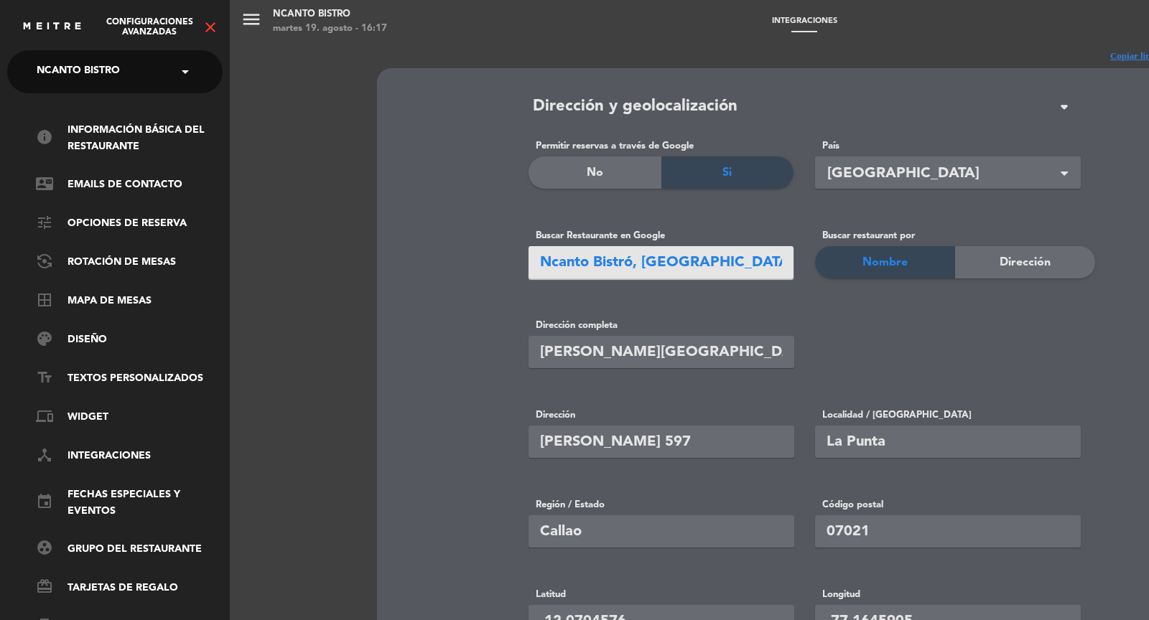
click at [210, 30] on icon "close" at bounding box center [210, 27] width 17 height 17
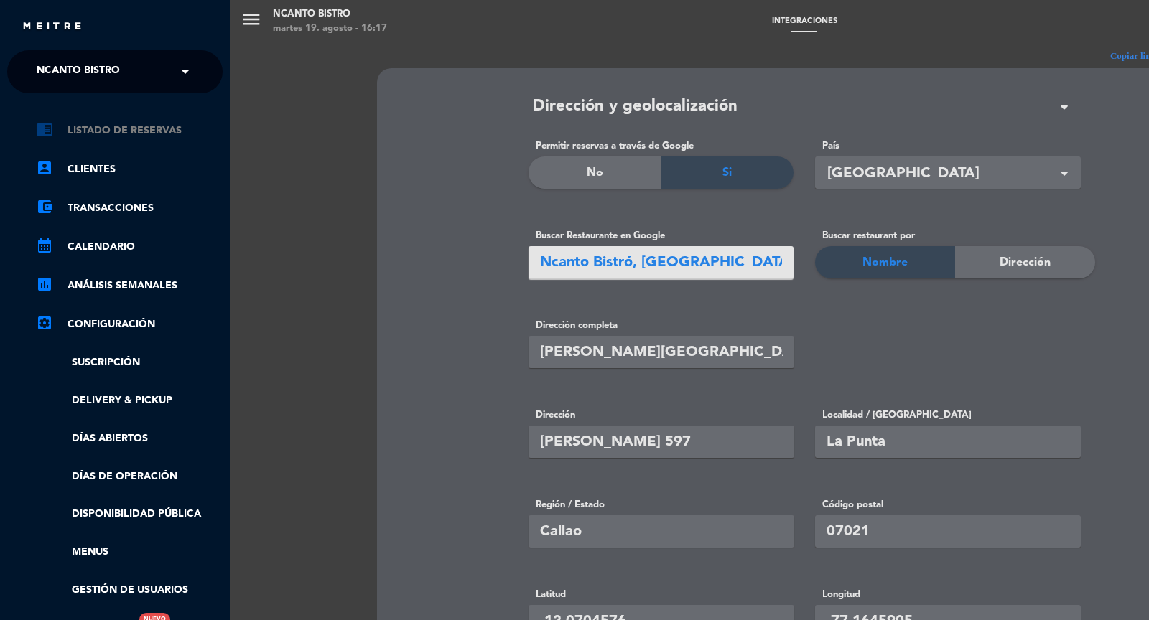
click at [86, 127] on link "chrome_reader_mode Listado de Reservas" at bounding box center [129, 130] width 187 height 17
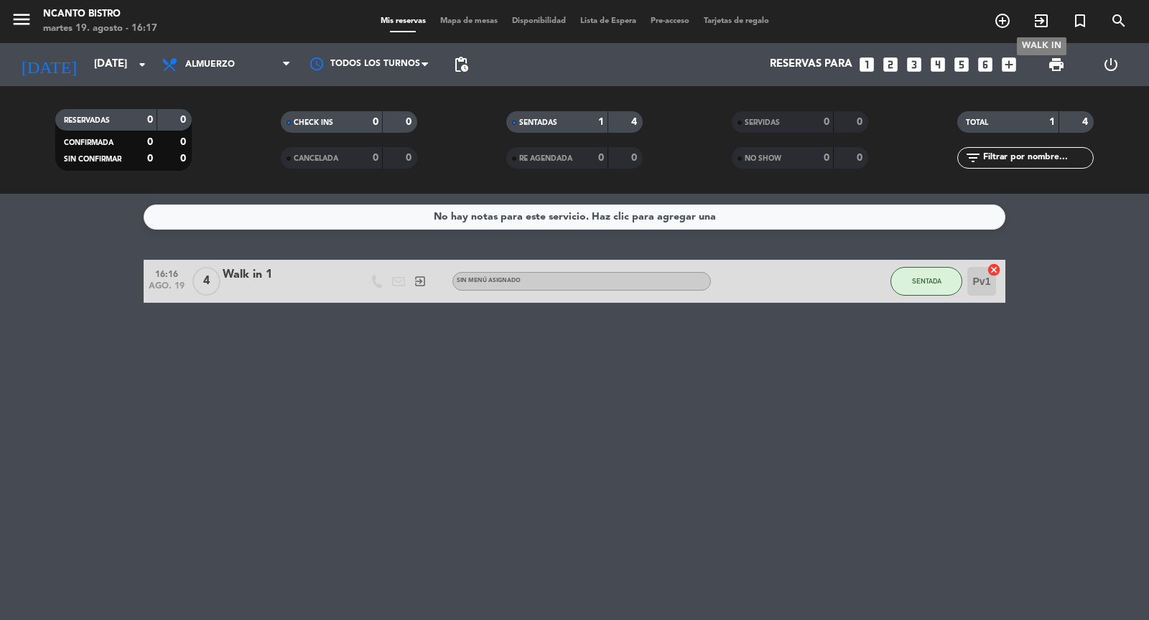
click at [1043, 22] on icon "exit_to_app" at bounding box center [1040, 20] width 17 height 17
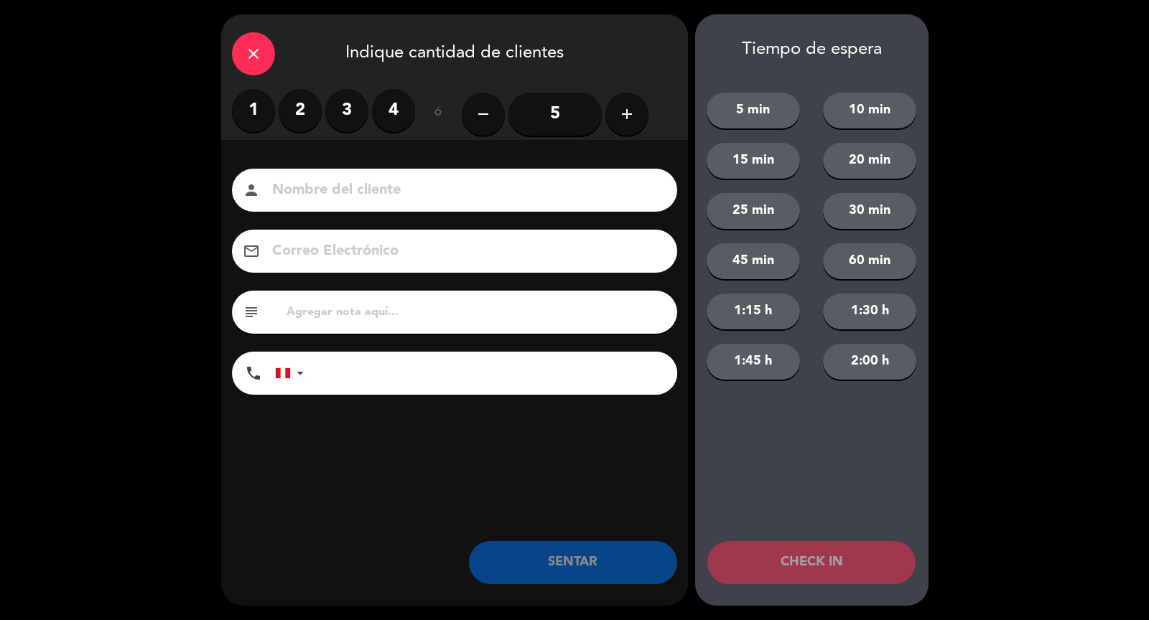
click at [295, 115] on label "2" at bounding box center [300, 110] width 43 height 43
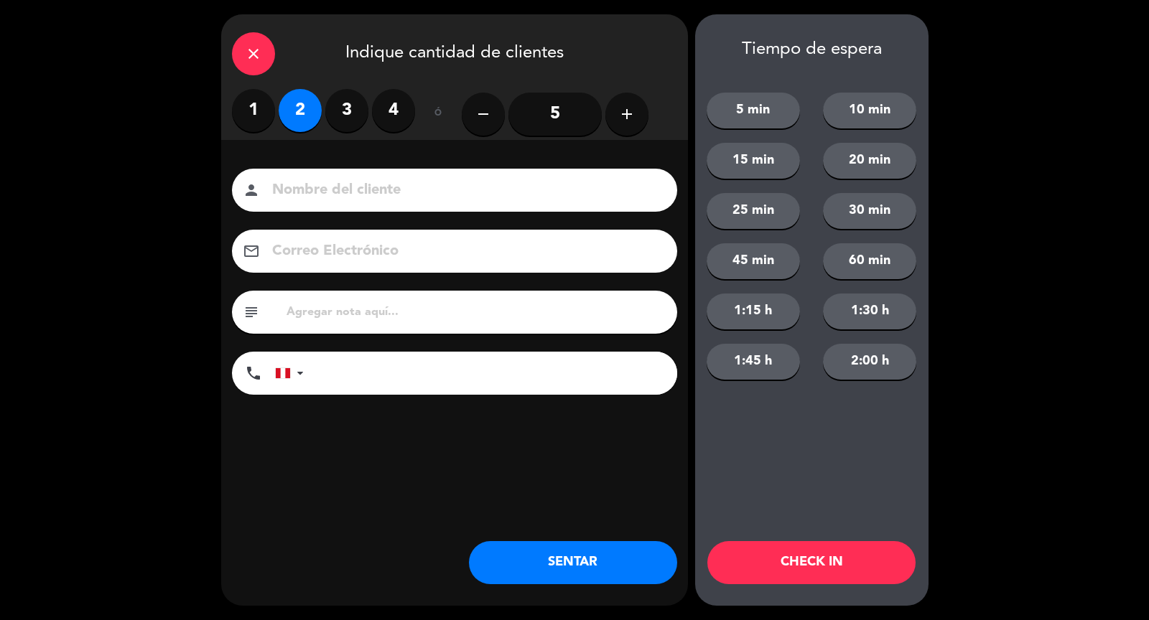
click at [321, 195] on input at bounding box center [465, 190] width 388 height 25
type input "Walk in 2"
click at [296, 448] on div "Nombre del cliente person Walk in 2 Correo Electrónico email subject phone [GEO…" at bounding box center [454, 305] width 467 height 331
click at [351, 380] on input "tel" at bounding box center [497, 373] width 359 height 43
type input "[PHONE_NUMBER]"
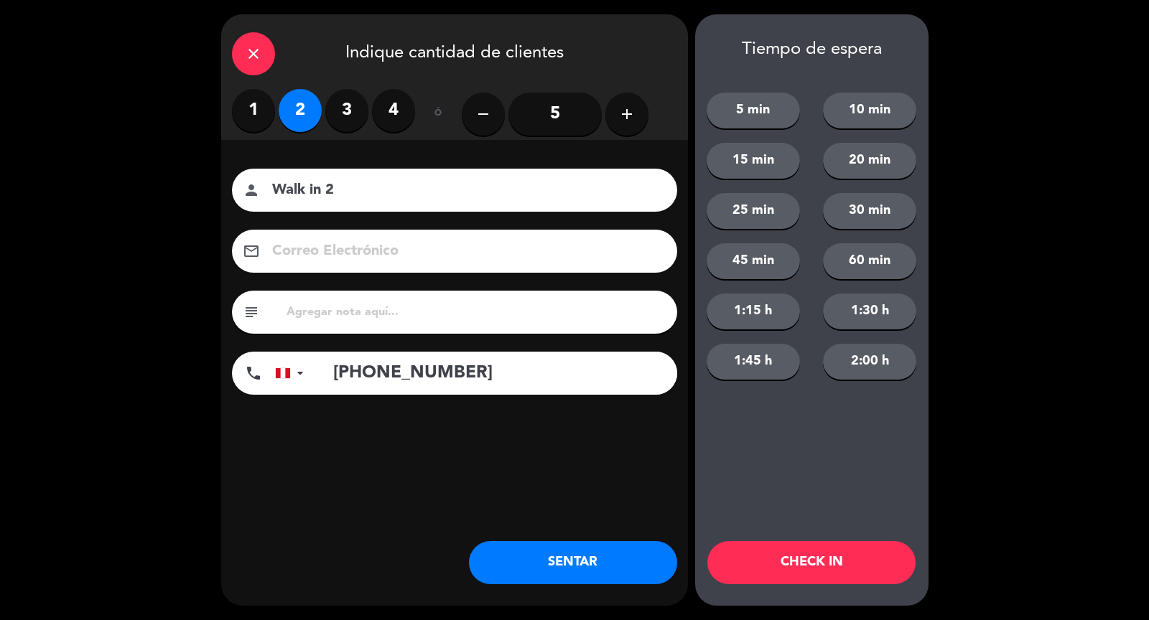
drag, startPoint x: 360, startPoint y: 185, endPoint x: 211, endPoint y: 185, distance: 148.6
click at [211, 185] on div "close Indique cantidad de clientes 1 2 3 4 ó remove 5 add Nombre del cliente pe…" at bounding box center [574, 310] width 1149 height 620
type input "a"
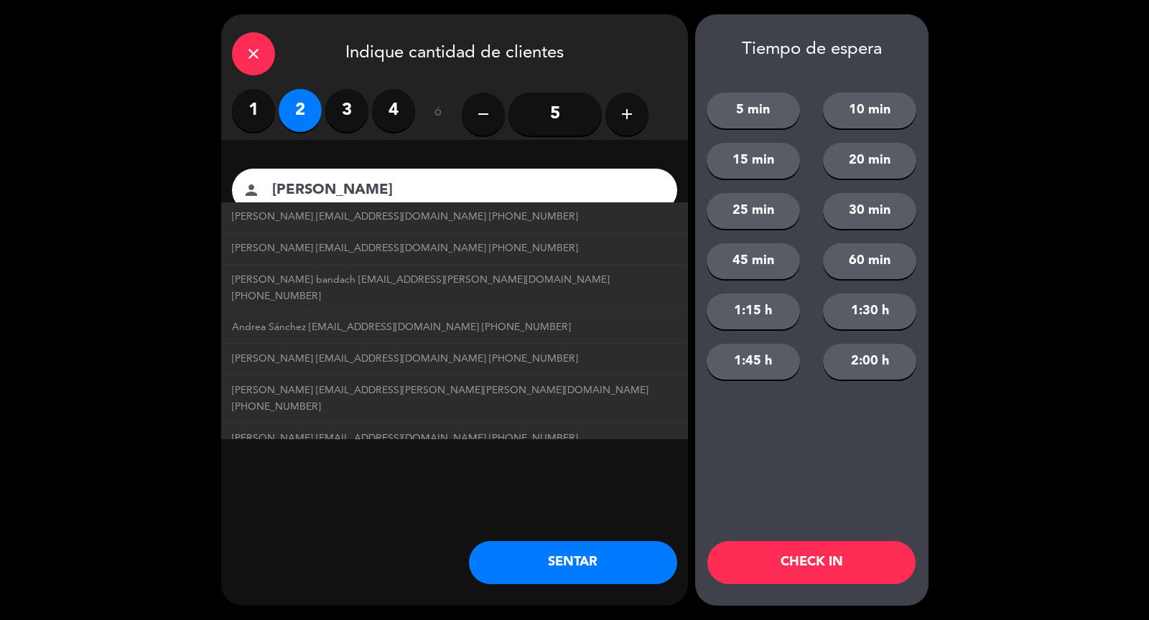
scroll to position [225, 0]
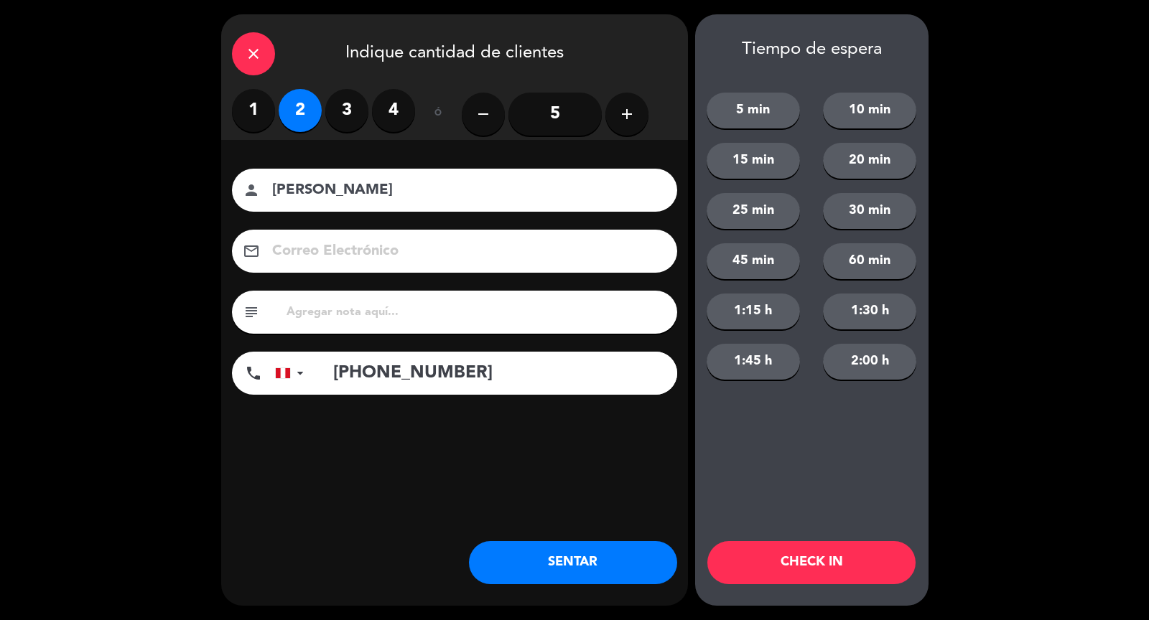
type input "[PERSON_NAME]"
click at [836, 561] on button "CHECK IN" at bounding box center [811, 562] width 208 height 43
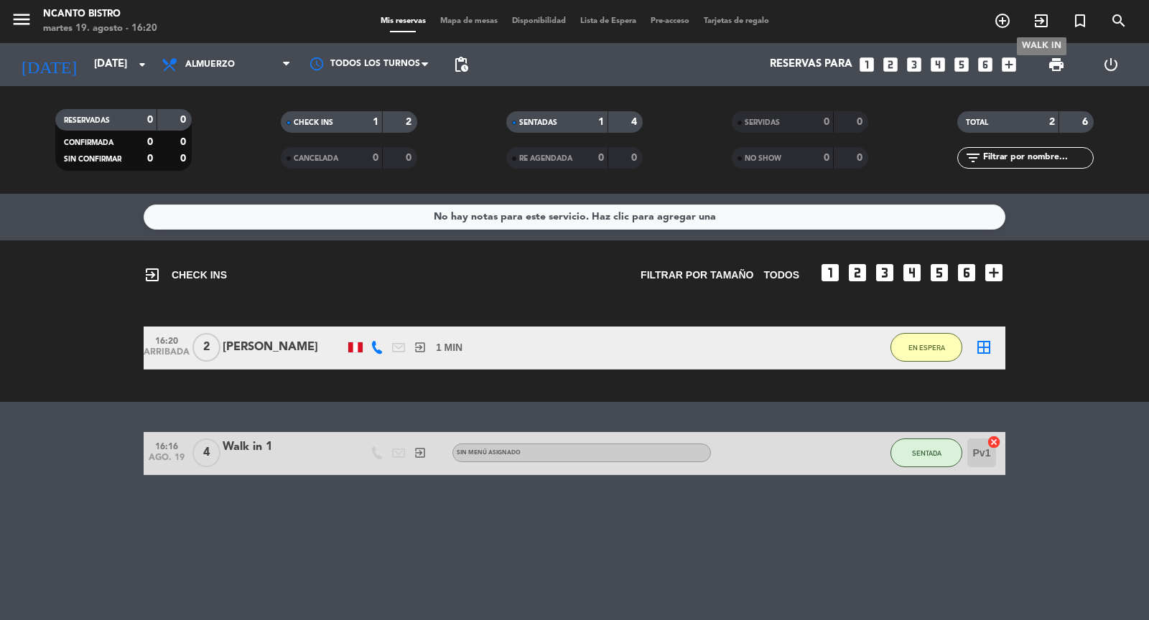
click at [1038, 24] on icon "exit_to_app" at bounding box center [1040, 20] width 17 height 17
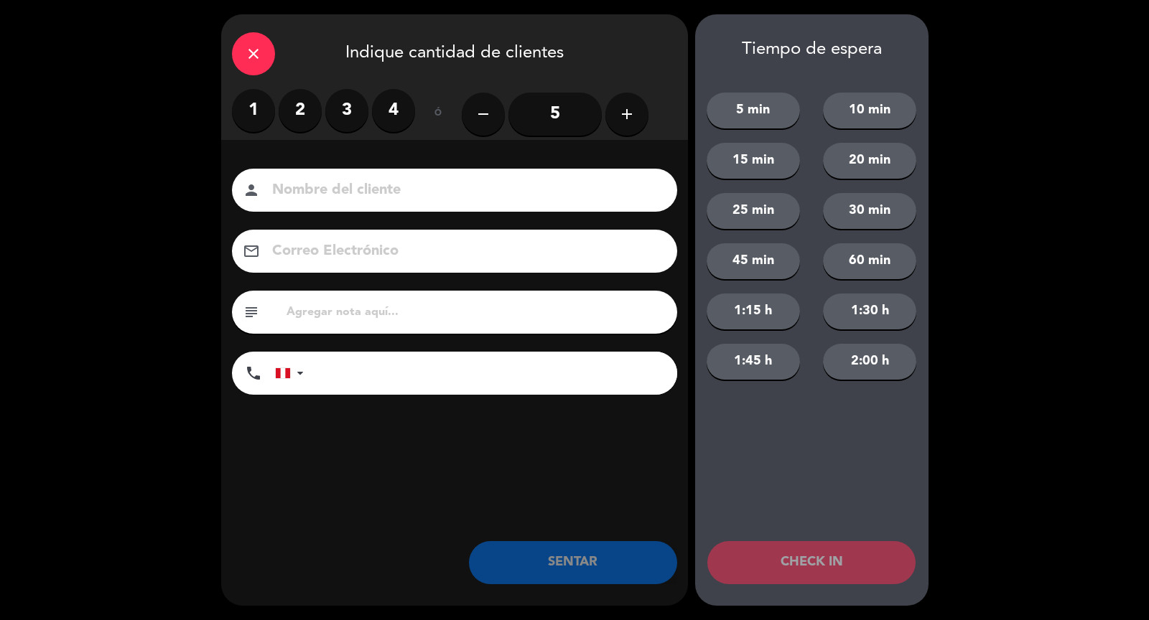
click at [401, 114] on label "4" at bounding box center [393, 110] width 43 height 43
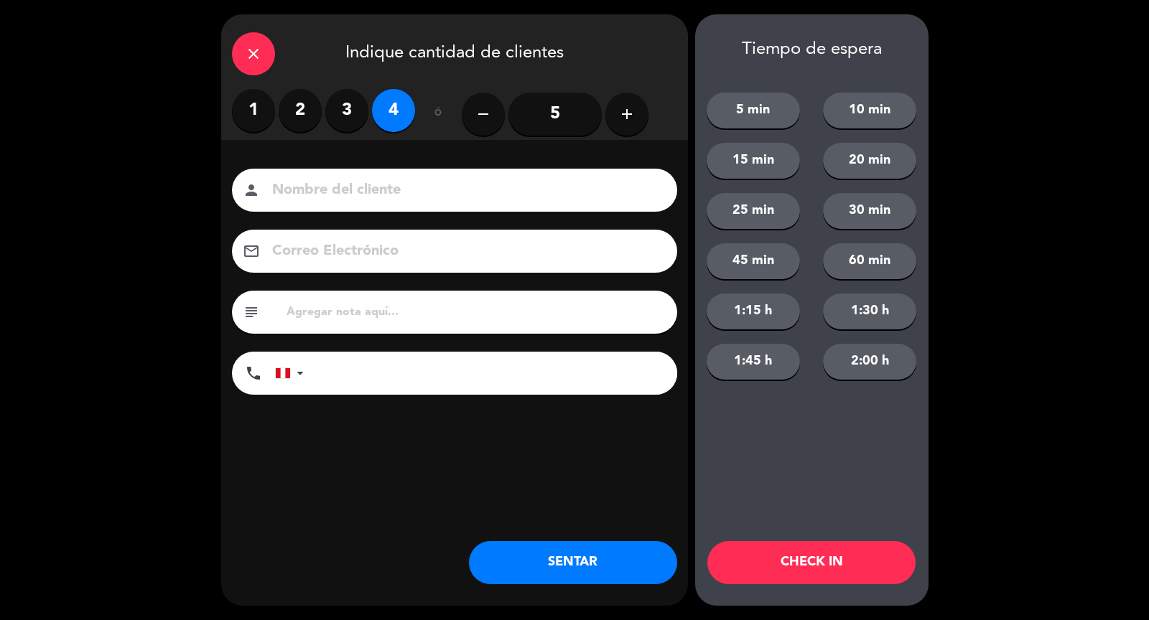
click at [312, 178] on input at bounding box center [465, 190] width 388 height 25
type input "j"
type input "[PERSON_NAME]"
click at [324, 312] on input "text" at bounding box center [475, 312] width 381 height 20
click at [337, 371] on input "tel" at bounding box center [497, 373] width 359 height 43
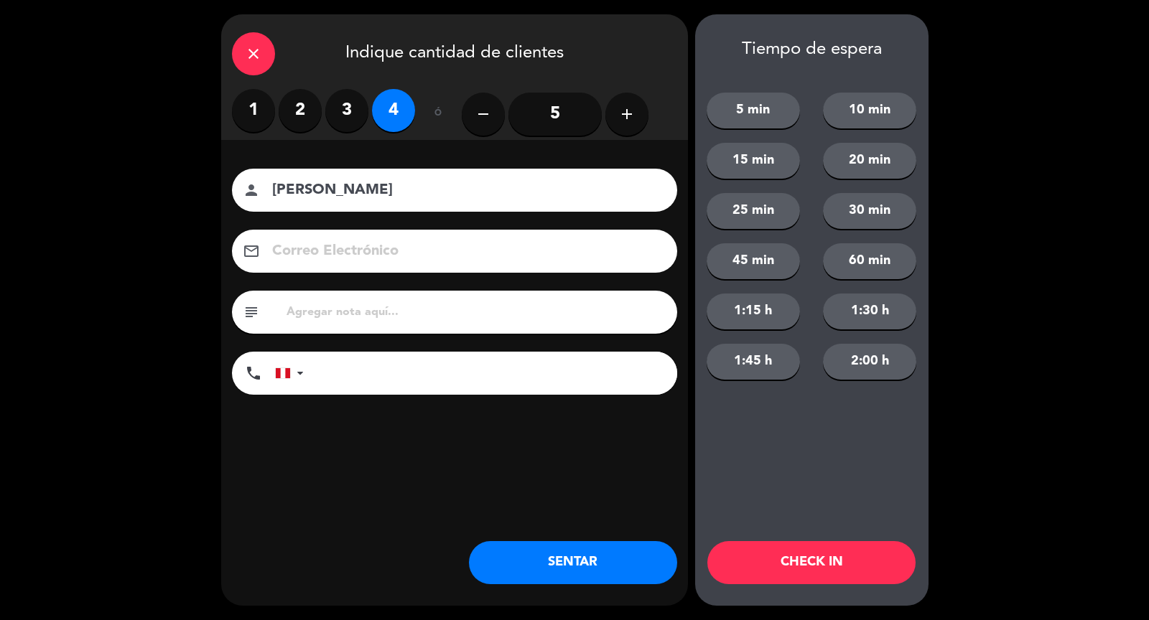
type input "[PHONE_NUMBER]"
type input "[PERSON_NAME]"
type input "[EMAIL_ADDRESS][DOMAIN_NAME]"
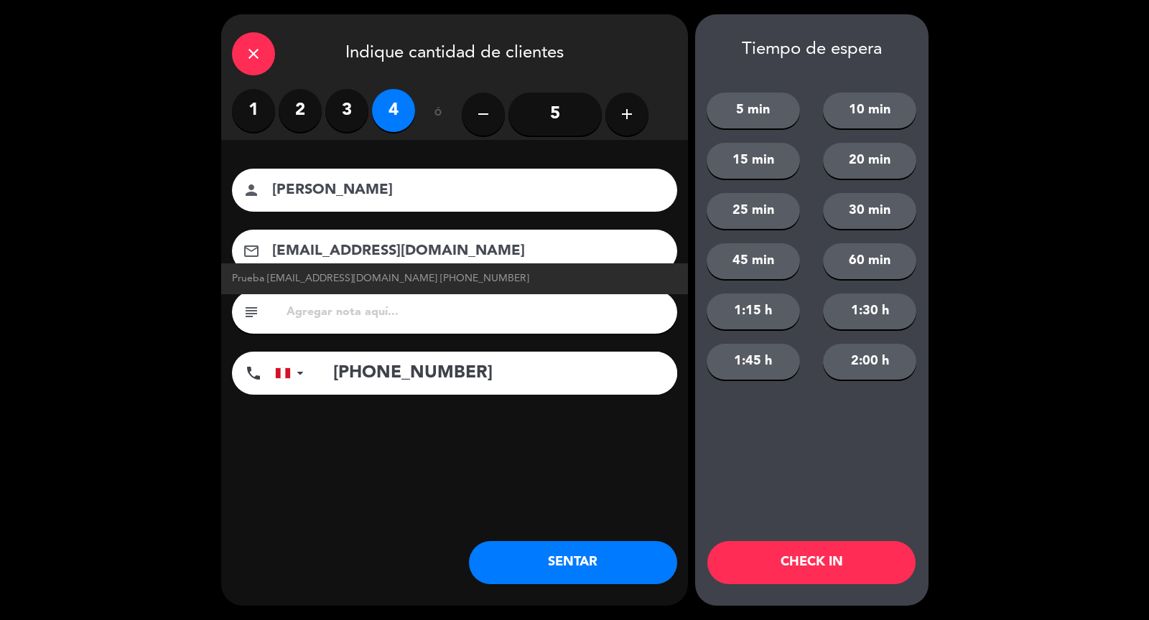
click at [582, 444] on div "Nombre del cliente person [PERSON_NAME] Electrónico email [EMAIL_ADDRESS][DOMAI…" at bounding box center [454, 305] width 467 height 331
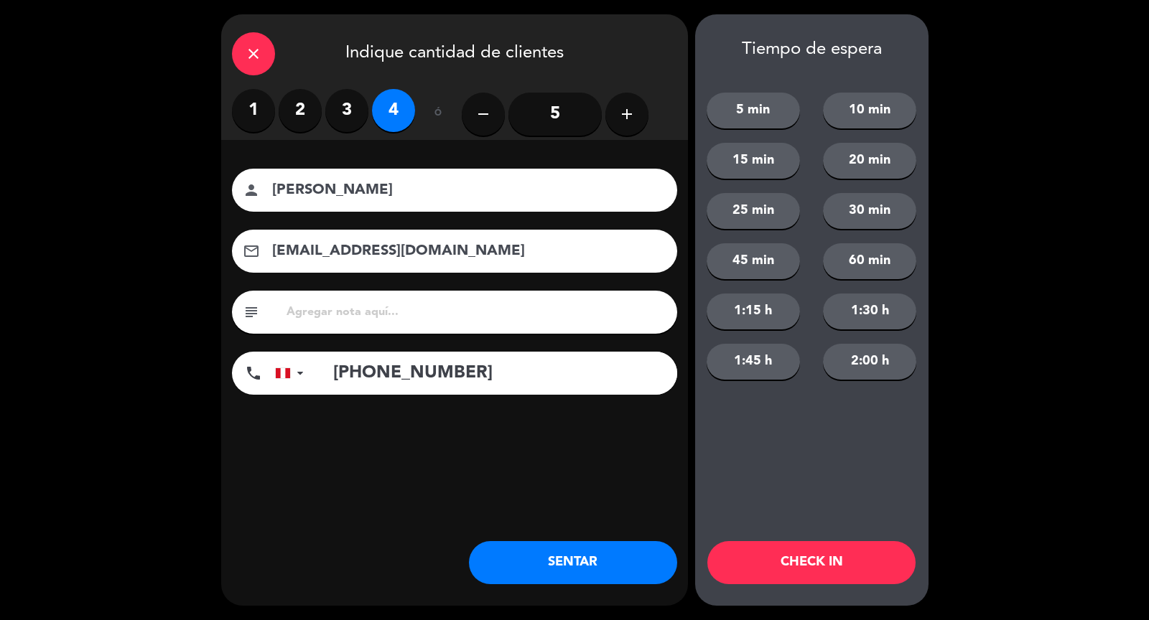
click at [798, 570] on button "CHECK IN" at bounding box center [811, 562] width 208 height 43
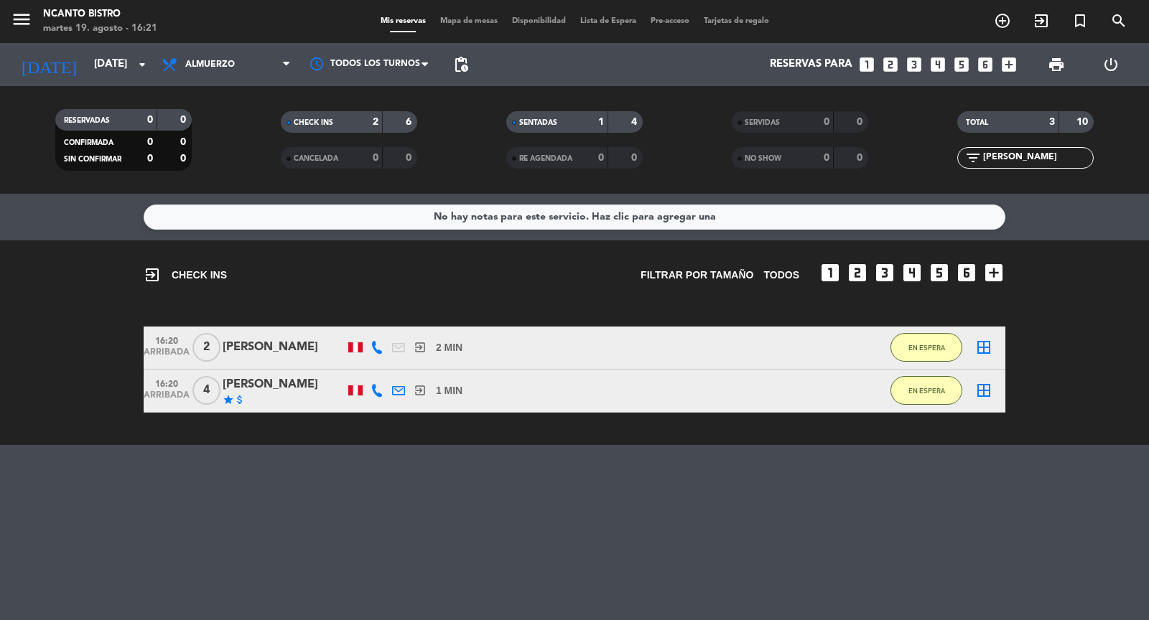
click at [276, 349] on div "[PERSON_NAME]" at bounding box center [284, 347] width 122 height 19
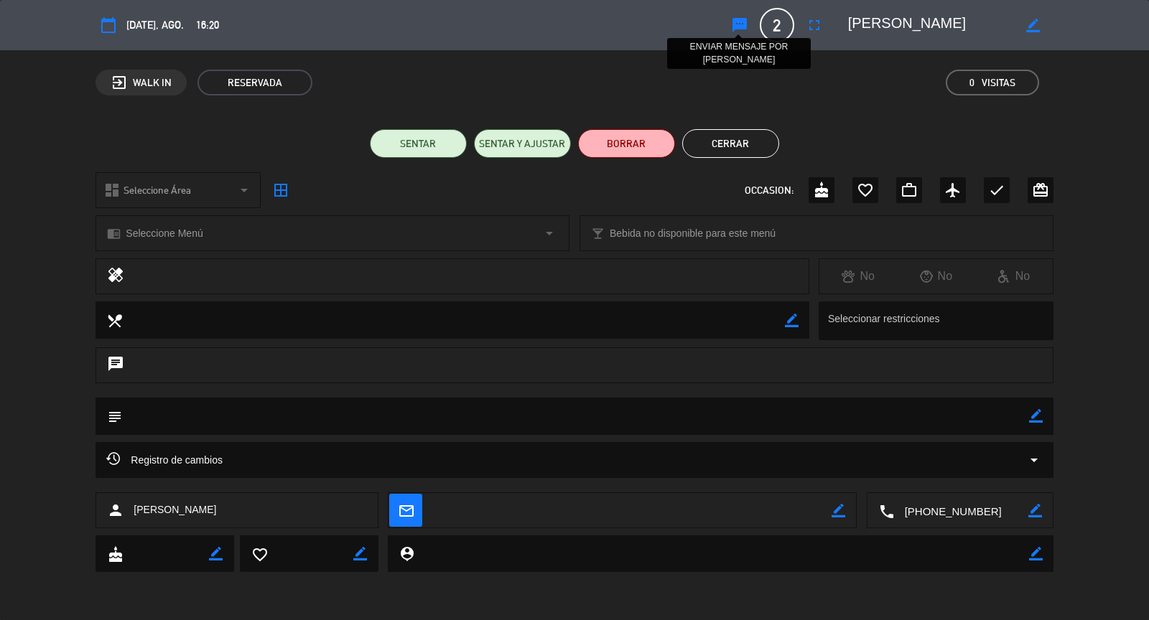
click at [739, 23] on icon "sms" at bounding box center [739, 25] width 17 height 17
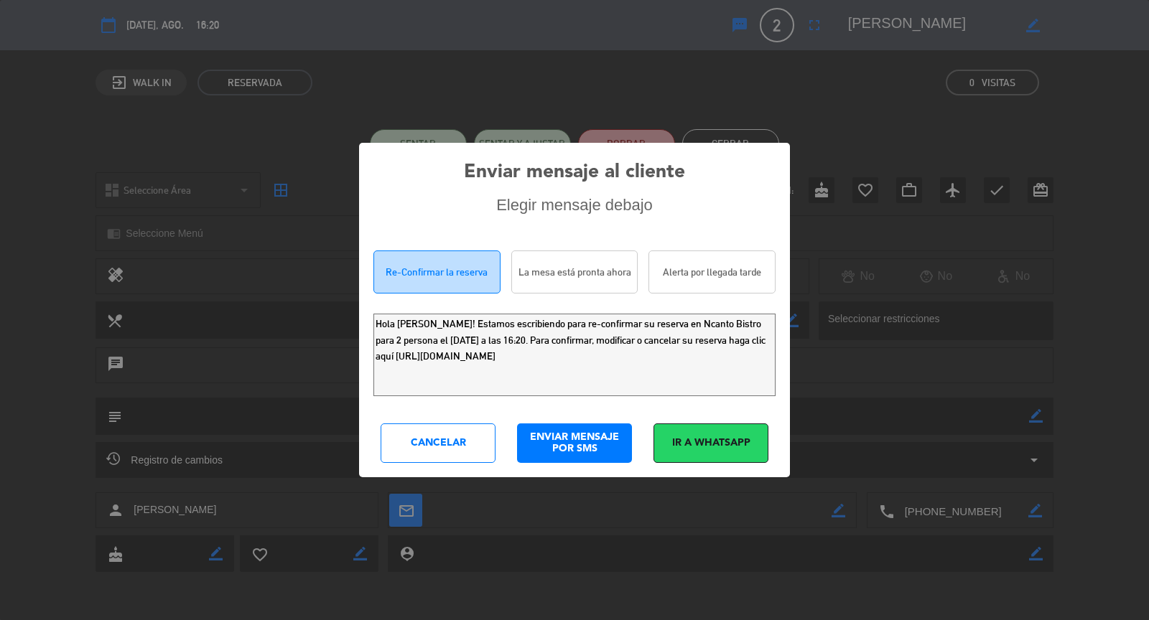
click at [600, 269] on div "La mesa está pronta ahora" at bounding box center [574, 272] width 127 height 43
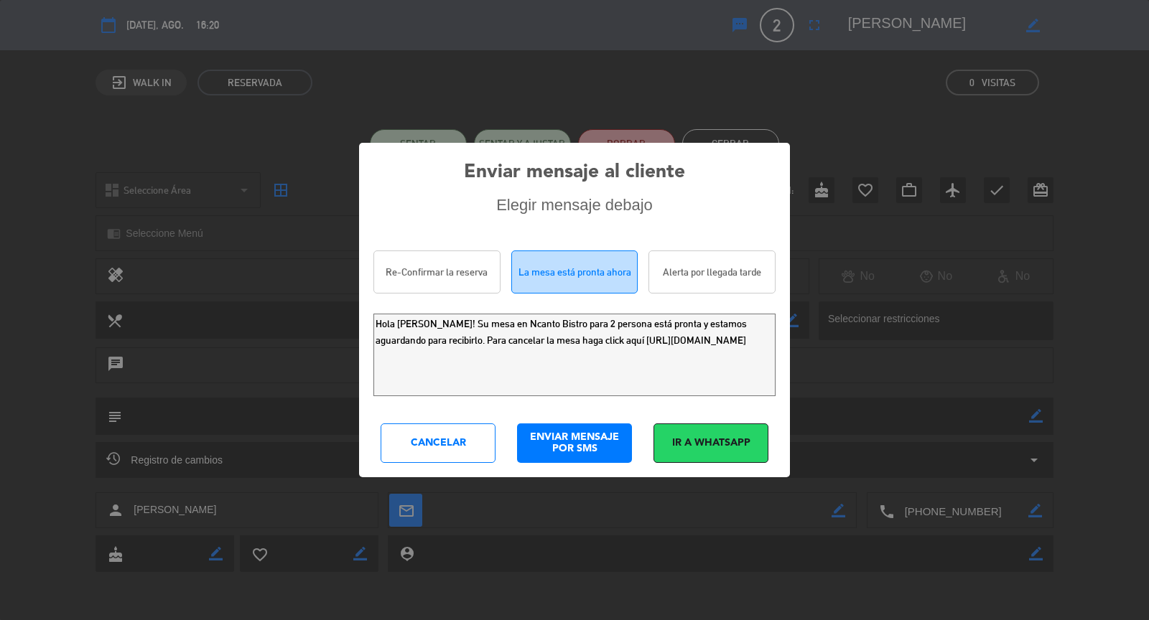
click at [752, 271] on div "Alerta por llegada tarde" at bounding box center [711, 272] width 127 height 43
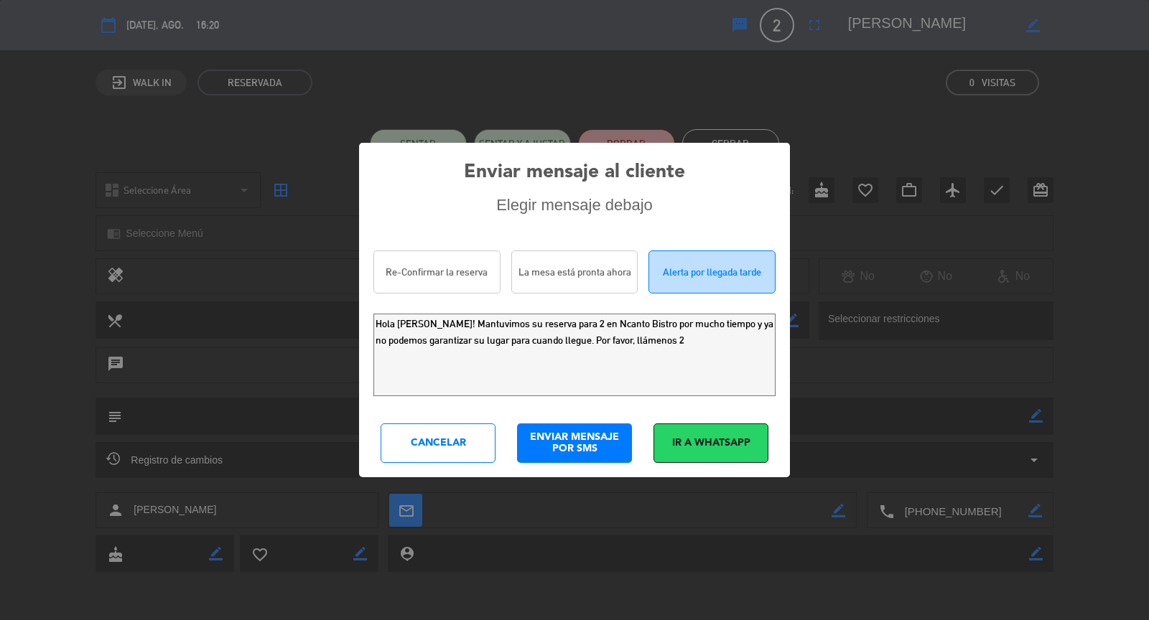
click at [579, 253] on div "La mesa está pronta ahora" at bounding box center [574, 272] width 127 height 43
type textarea "Hola [PERSON_NAME]! Su mesa en Ncanto Bistro para 2 persona está pronta y estam…"
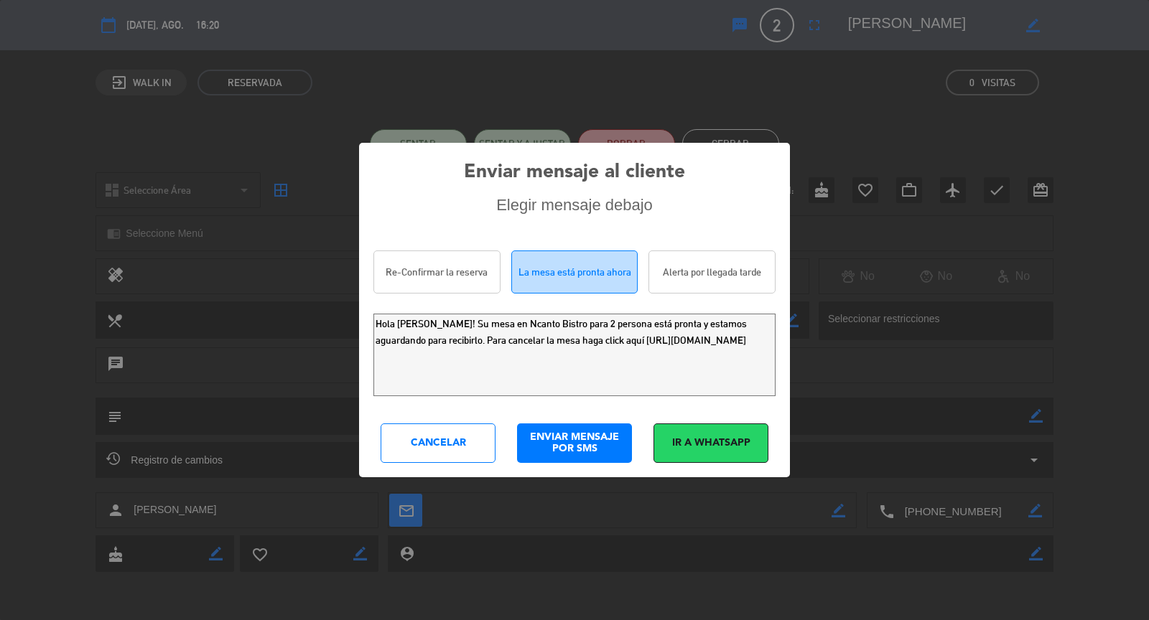
click at [584, 440] on div "ENVIAR MENSAJE POR SMS" at bounding box center [574, 443] width 115 height 39
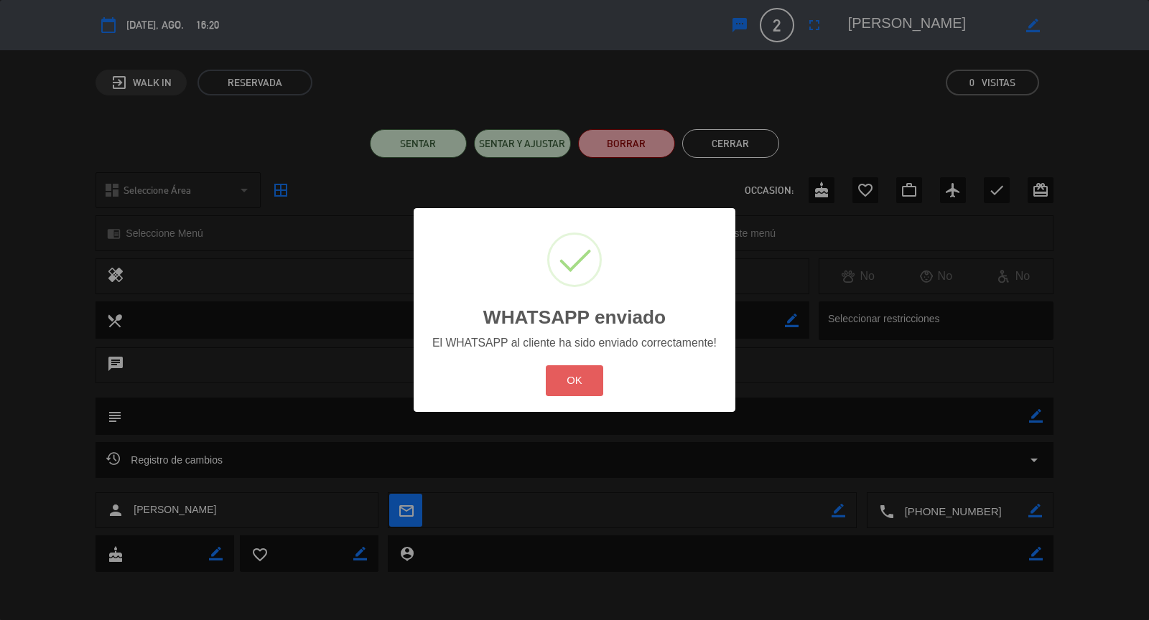
click at [582, 385] on button "OK" at bounding box center [575, 380] width 58 height 31
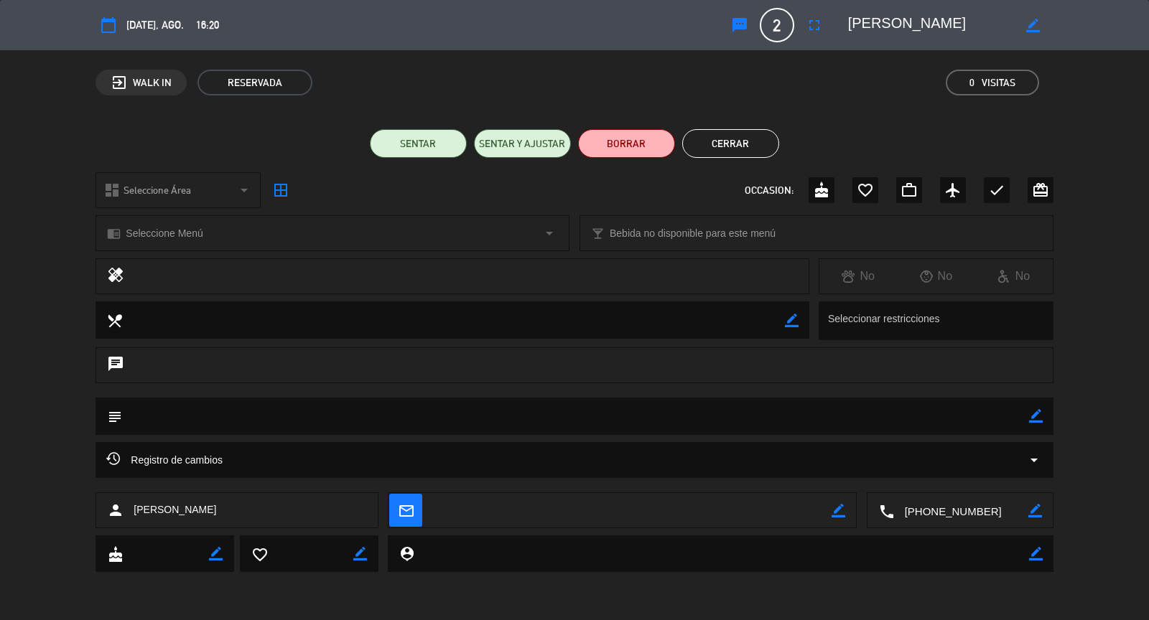
click at [740, 15] on button "sms" at bounding box center [740, 25] width 26 height 26
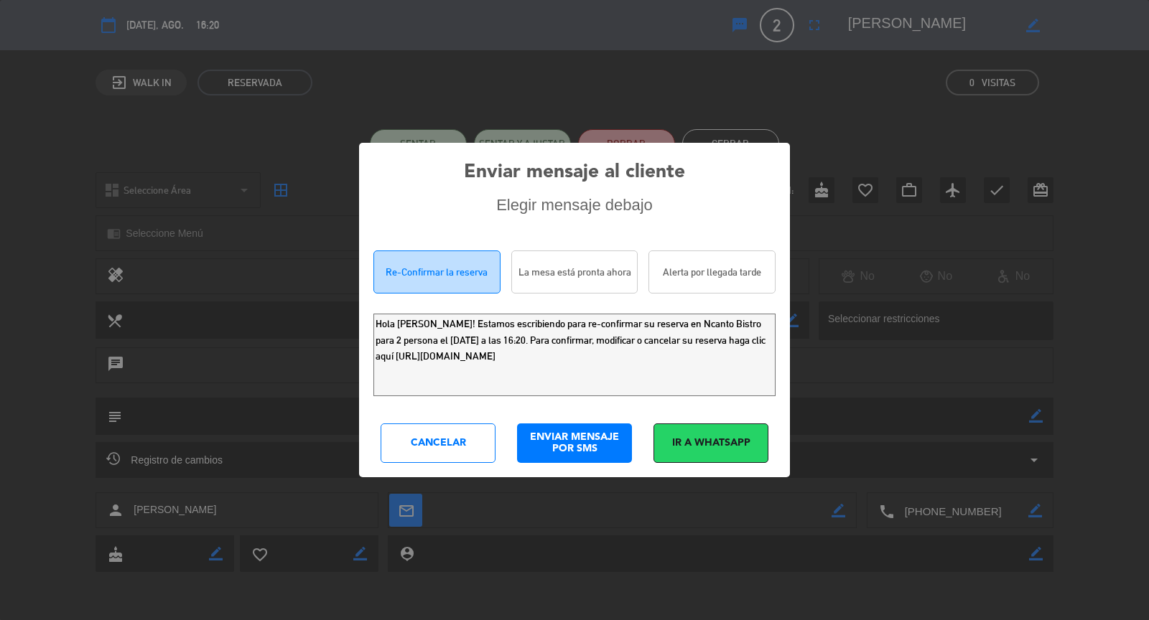
click at [574, 261] on div "La mesa está pronta ahora" at bounding box center [574, 272] width 127 height 43
type textarea "Hola [PERSON_NAME]! Su mesa en Ncanto Bistro para 2 persona está pronta y estam…"
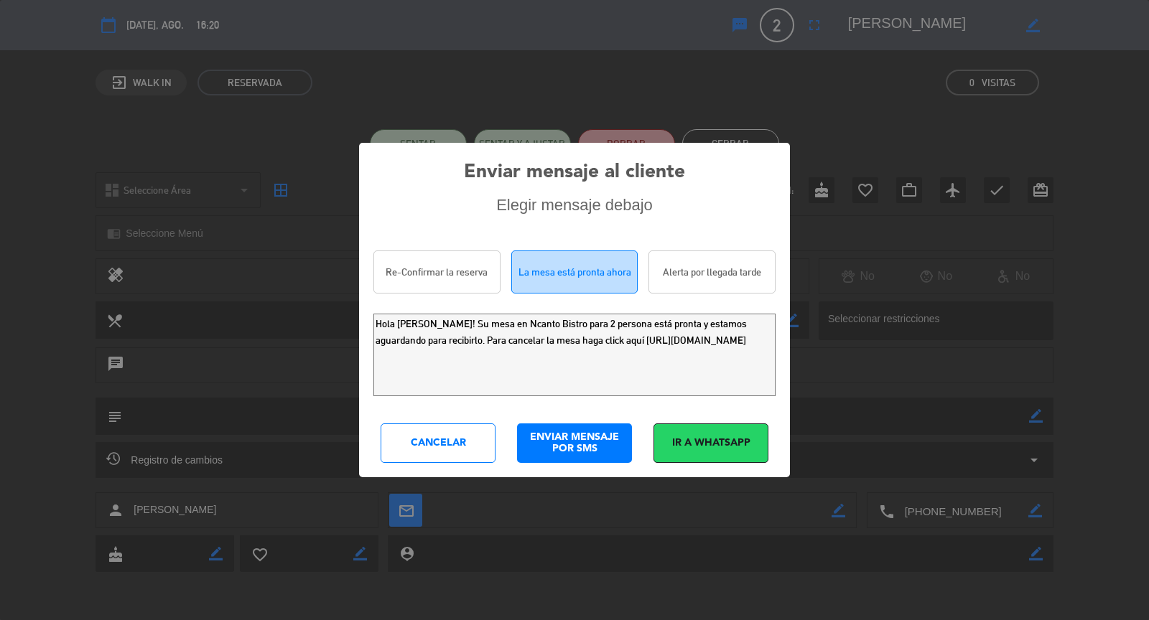
click at [704, 440] on div "Ir a WhatsApp" at bounding box center [710, 443] width 115 height 39
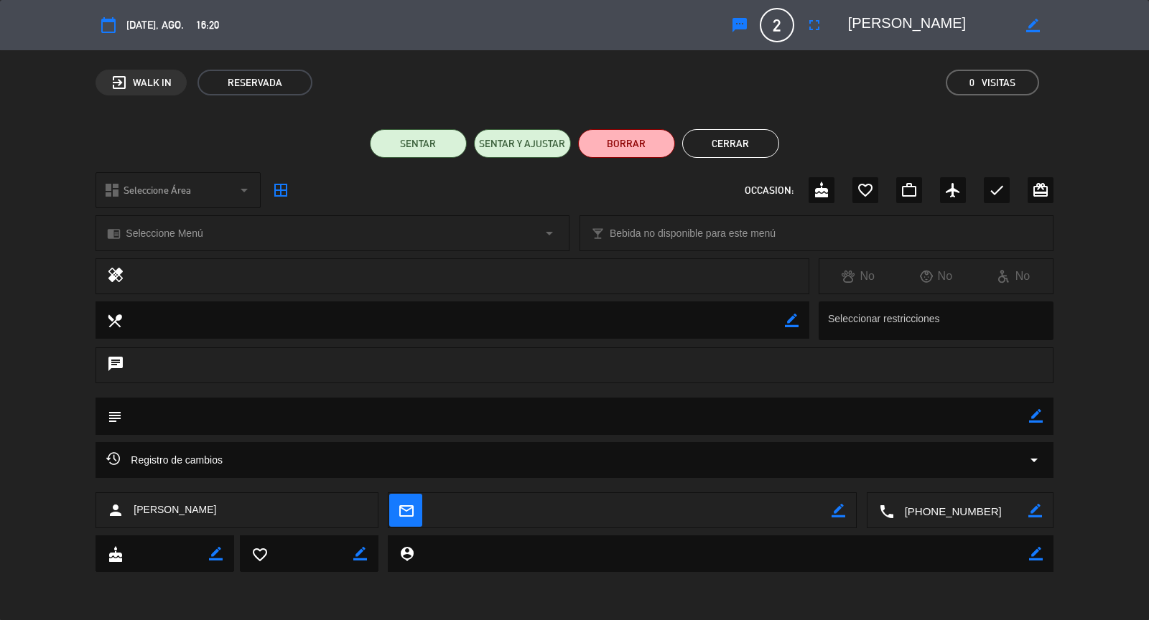
click at [734, 142] on button "Cerrar" at bounding box center [730, 143] width 97 height 29
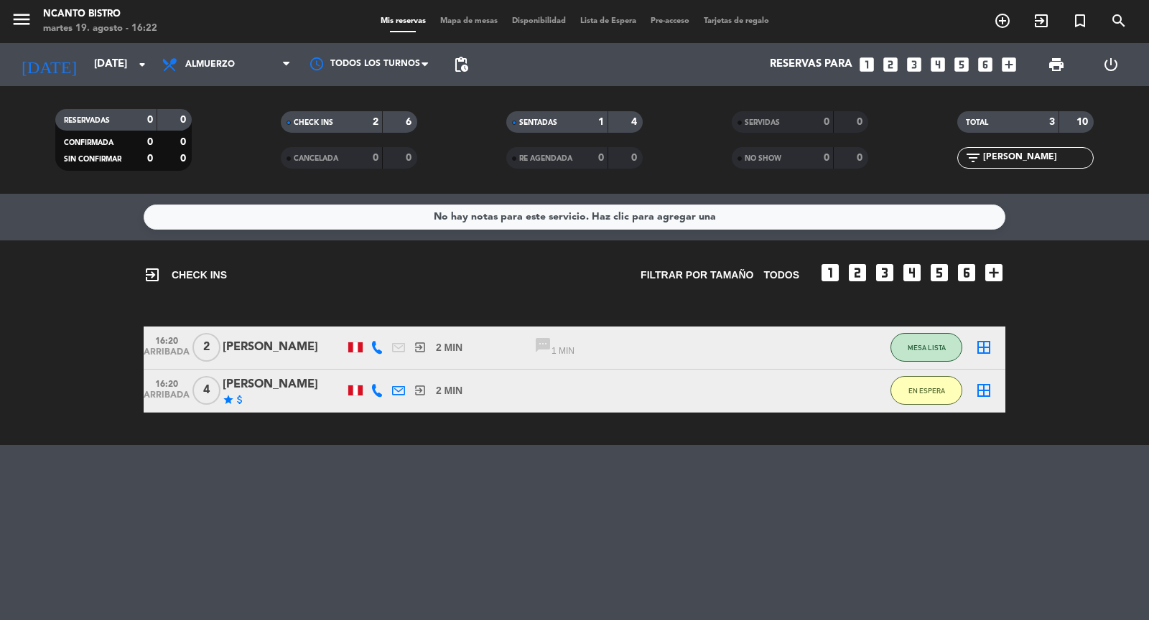
click at [279, 346] on div "[PERSON_NAME]" at bounding box center [284, 347] width 122 height 19
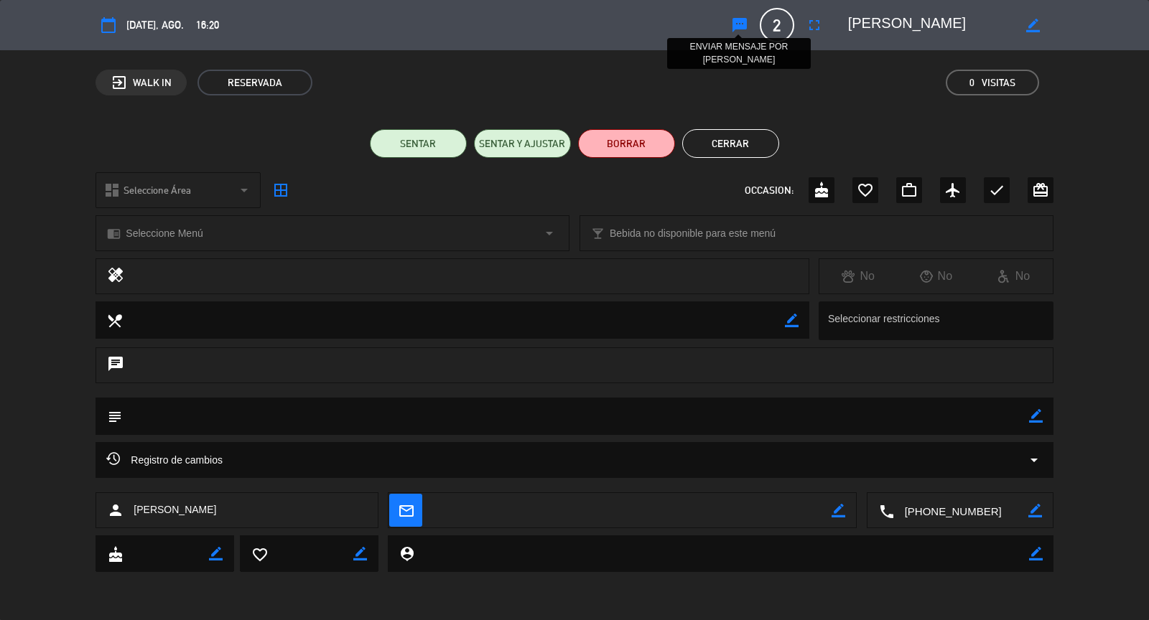
click at [741, 23] on icon "sms" at bounding box center [739, 25] width 17 height 17
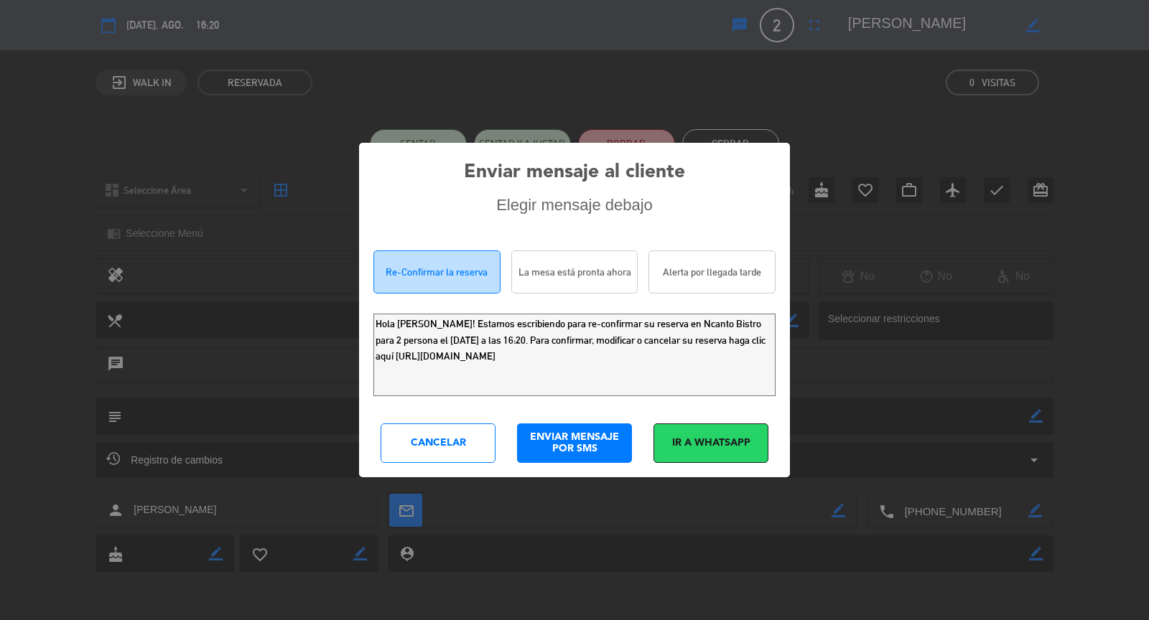
click at [589, 269] on div "La mesa está pronta ahora" at bounding box center [574, 272] width 127 height 43
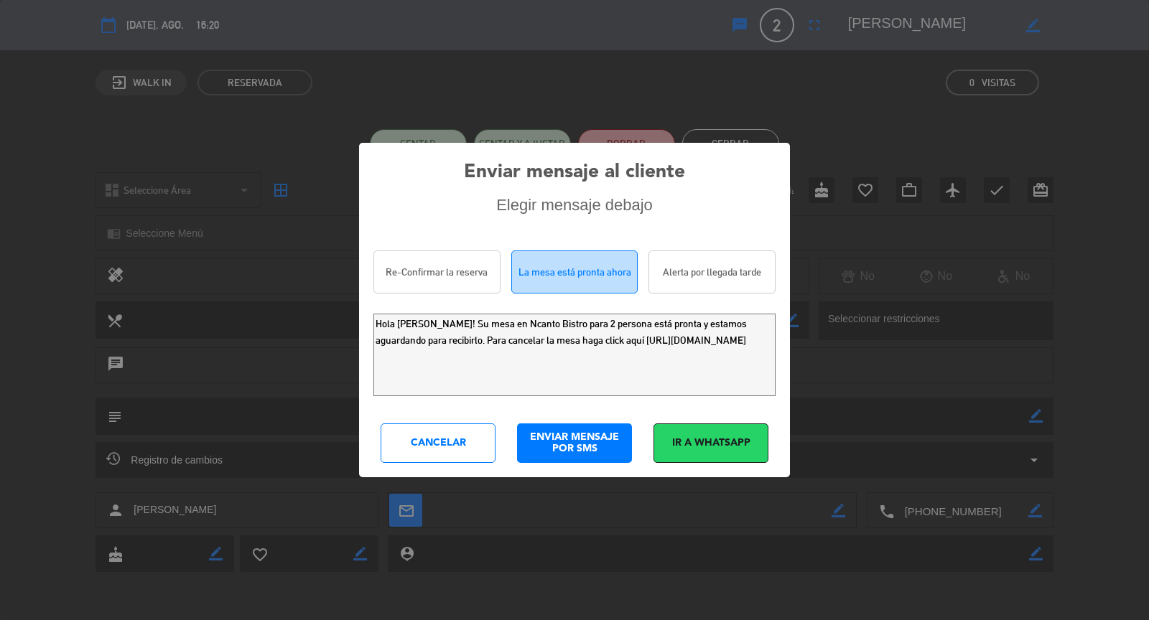
click at [697, 357] on textarea "Hola [PERSON_NAME]! Su mesa en Ncanto Bistro para 2 persona está pronta y estam…" at bounding box center [574, 355] width 402 height 83
drag, startPoint x: 701, startPoint y: 358, endPoint x: 355, endPoint y: 311, distance: 349.3
click at [355, 311] on div "Enviar mensaje al cliente Elegir mensaje debajo Re-Confirmar la reserva La mesa…" at bounding box center [574, 310] width 1149 height 620
type textarea "[PERSON_NAME], tu mesa para 2 en Ncanto ya se encuentra lista. Tienes 5 minutos…"
click at [724, 439] on div "Ir a WhatsApp" at bounding box center [710, 443] width 115 height 39
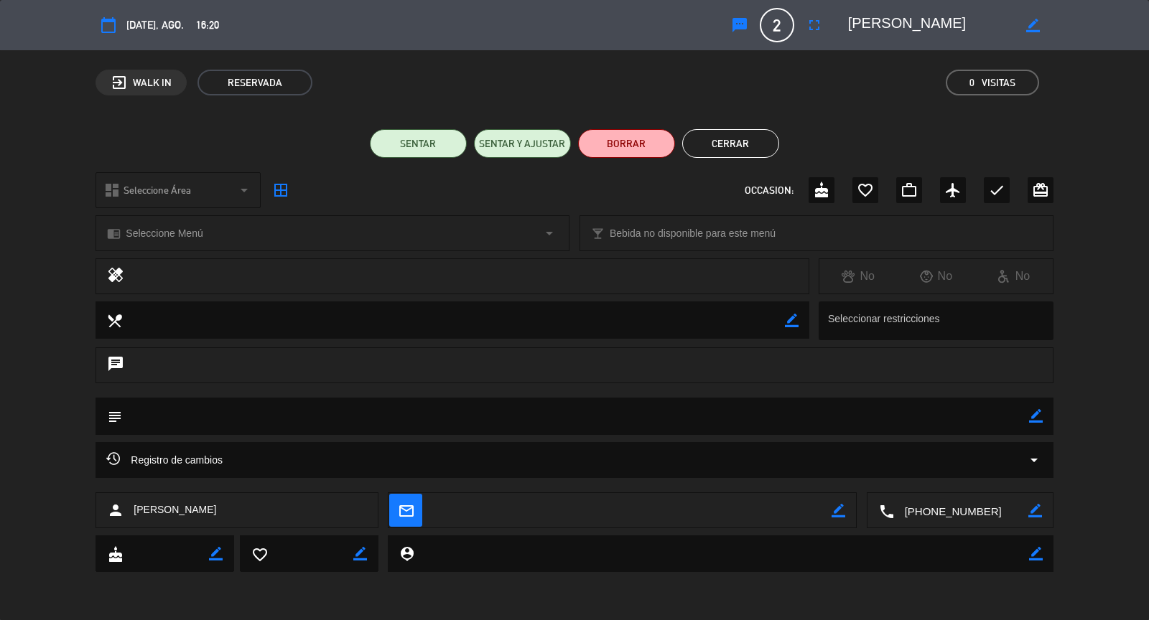
click at [745, 138] on button "Cerrar" at bounding box center [730, 143] width 97 height 29
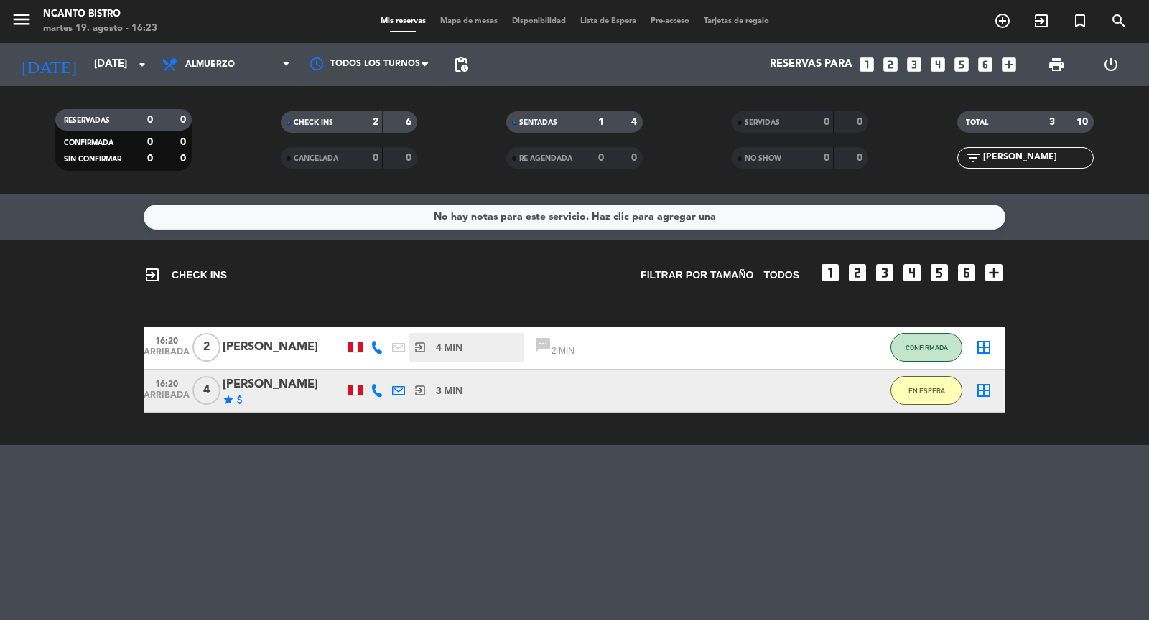
click at [273, 342] on div "[PERSON_NAME]" at bounding box center [284, 347] width 122 height 19
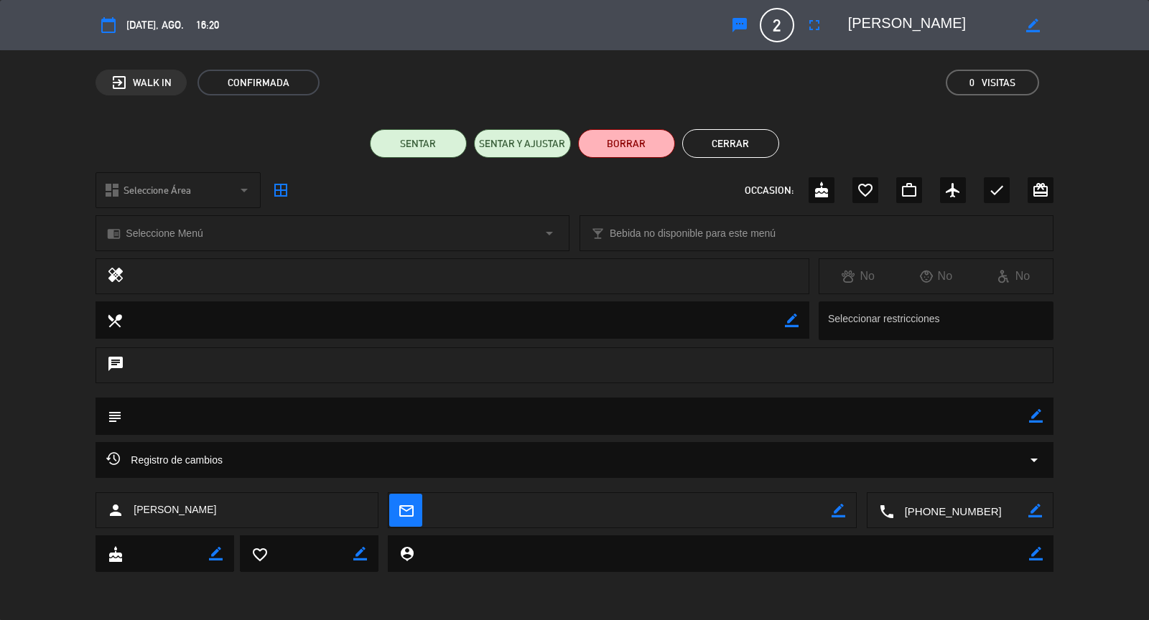
click at [752, 144] on button "Cerrar" at bounding box center [730, 143] width 97 height 29
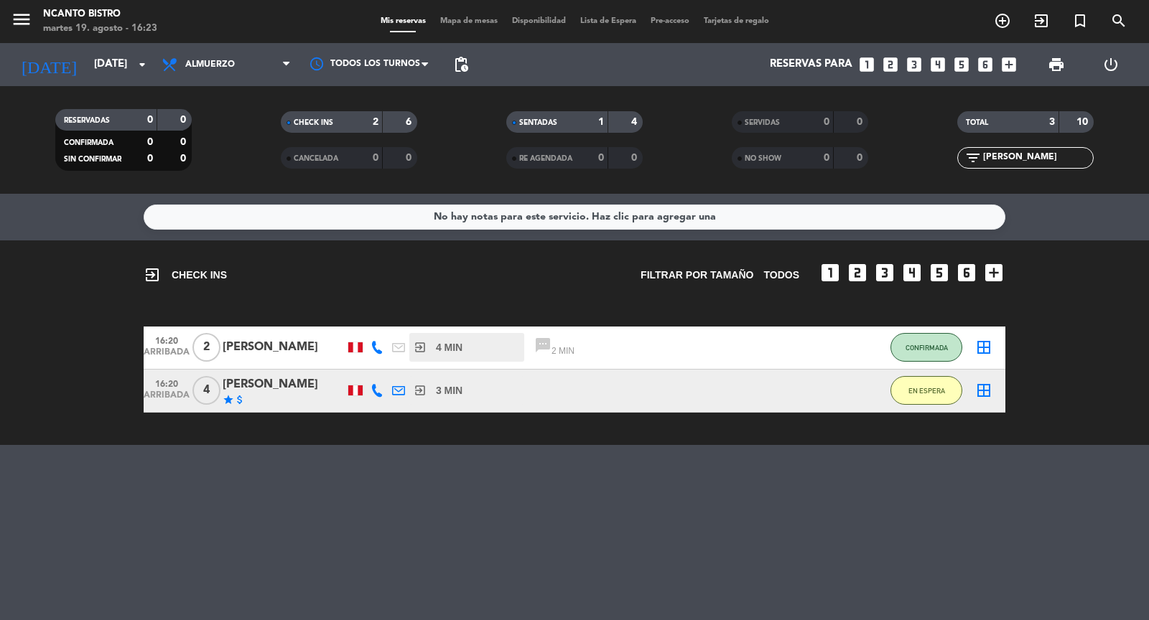
click at [986, 348] on icon "border_all" at bounding box center [983, 347] width 17 height 17
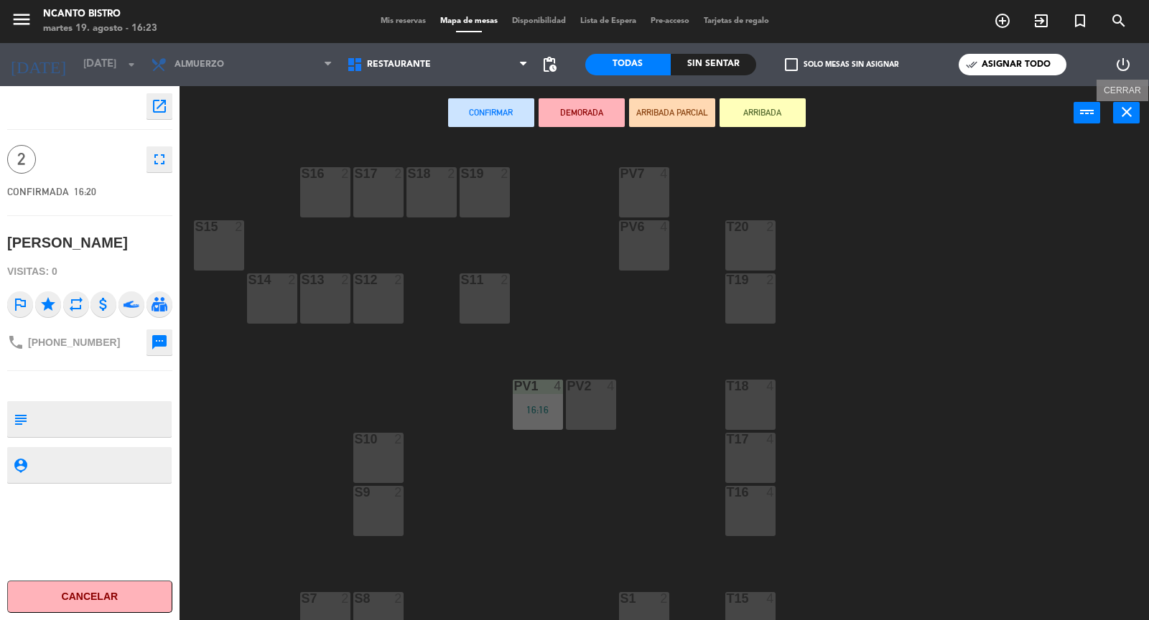
click at [1127, 111] on icon "close" at bounding box center [1126, 111] width 17 height 17
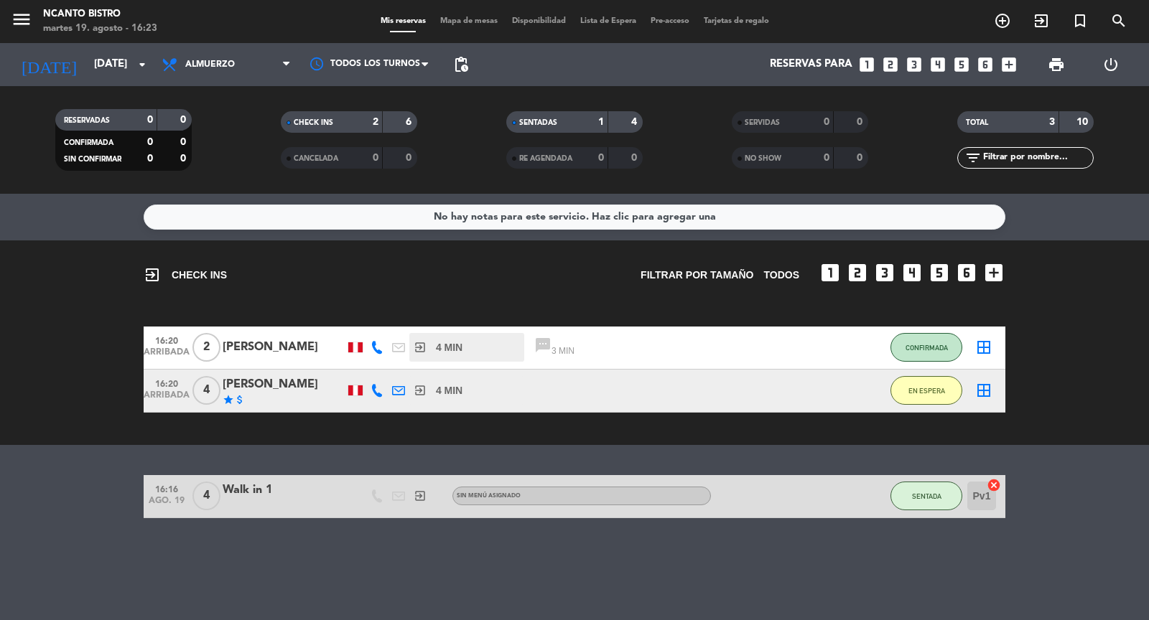
click at [475, 24] on span "Mapa de mesas" at bounding box center [469, 21] width 72 height 8
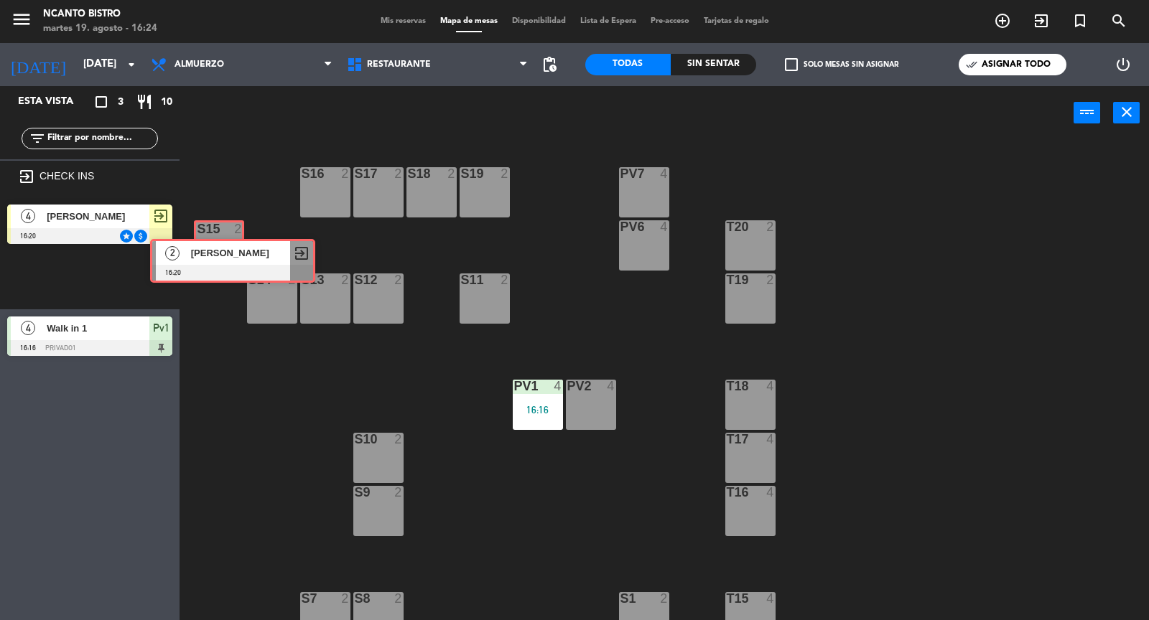
drag, startPoint x: 65, startPoint y: 274, endPoint x: 207, endPoint y: 256, distance: 143.4
click at [207, 256] on div "Esta vista crop_square 3 restaurant 10 filter_list exit_to_app CHECK INS 4 [PER…" at bounding box center [574, 354] width 1149 height 536
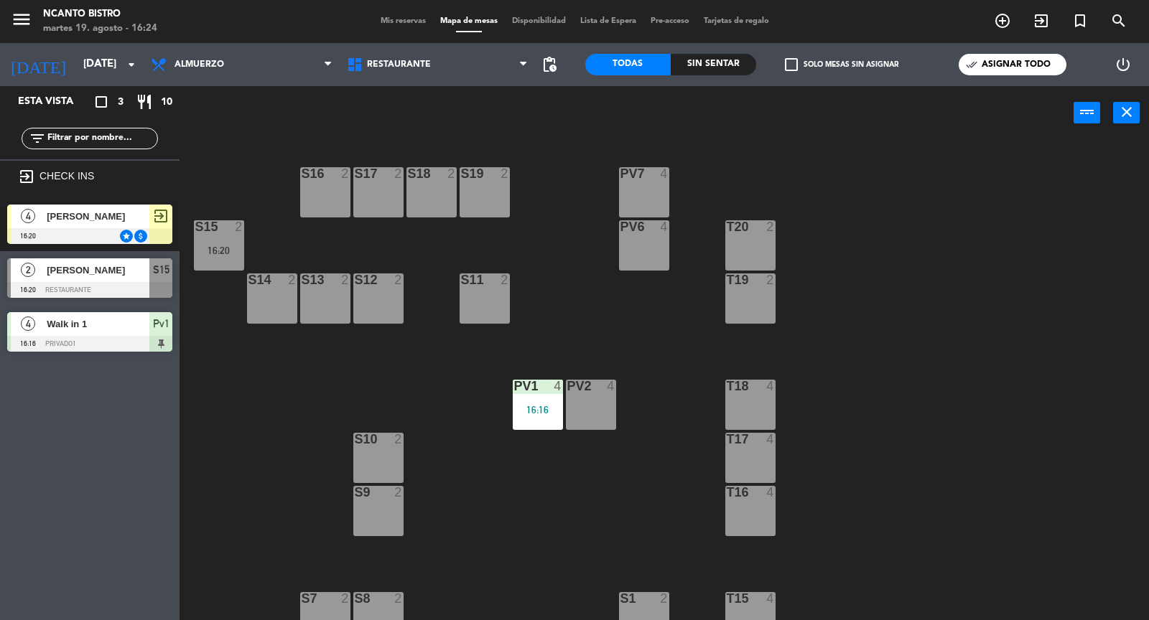
click at [220, 243] on div "S15 2 16:20" at bounding box center [219, 245] width 50 height 50
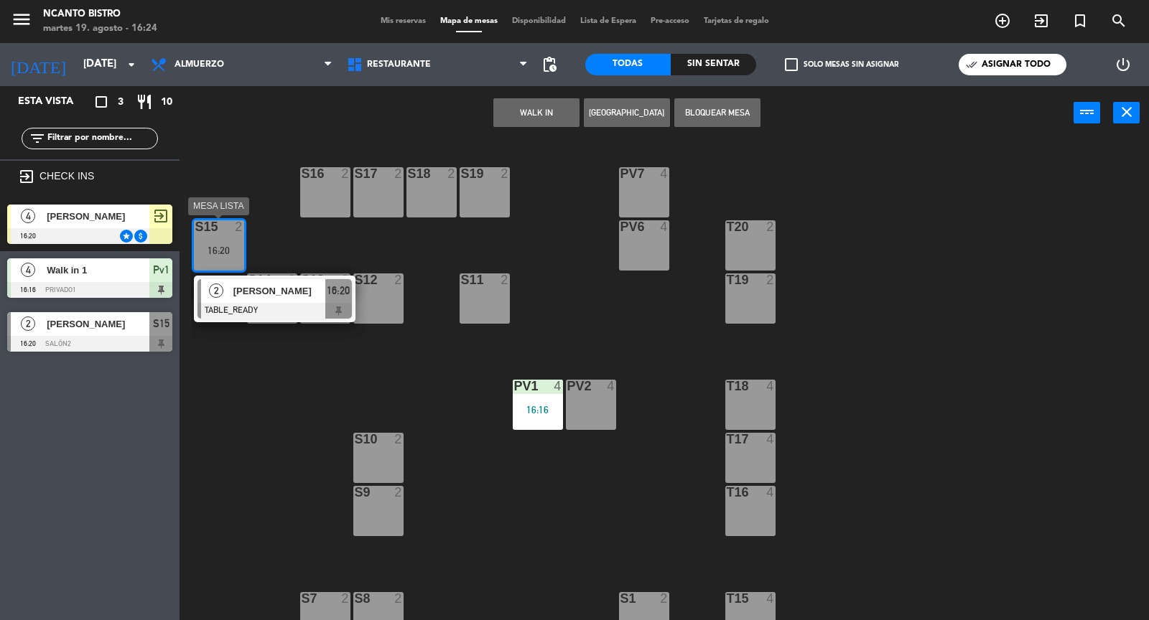
click at [253, 296] on span "[PERSON_NAME]" at bounding box center [279, 291] width 92 height 15
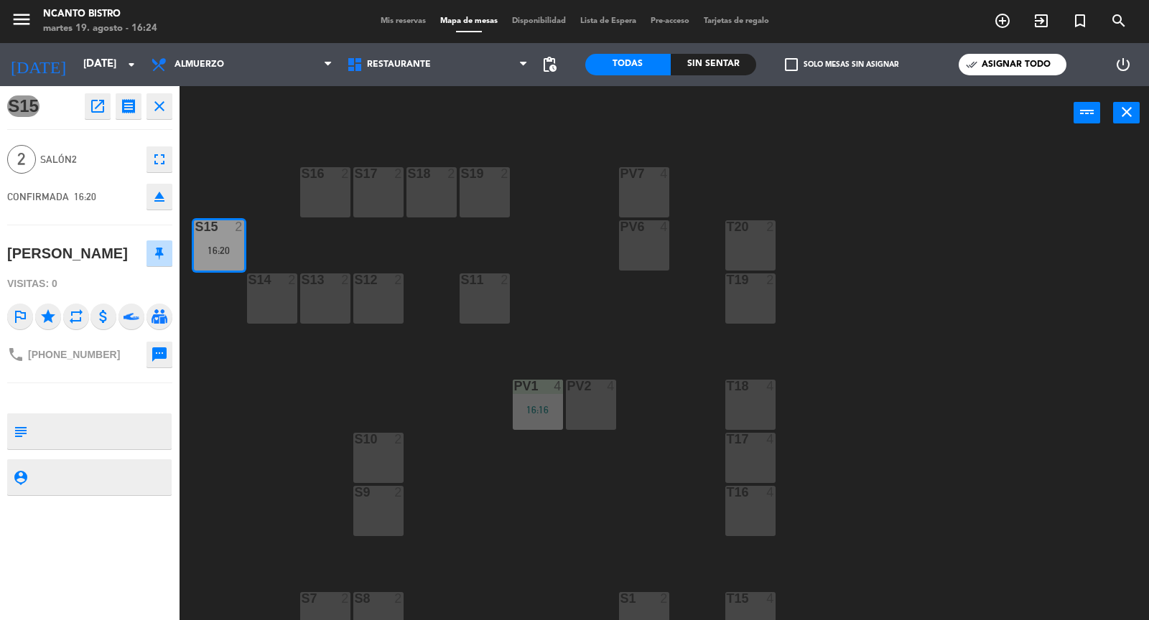
scroll to position [26, 0]
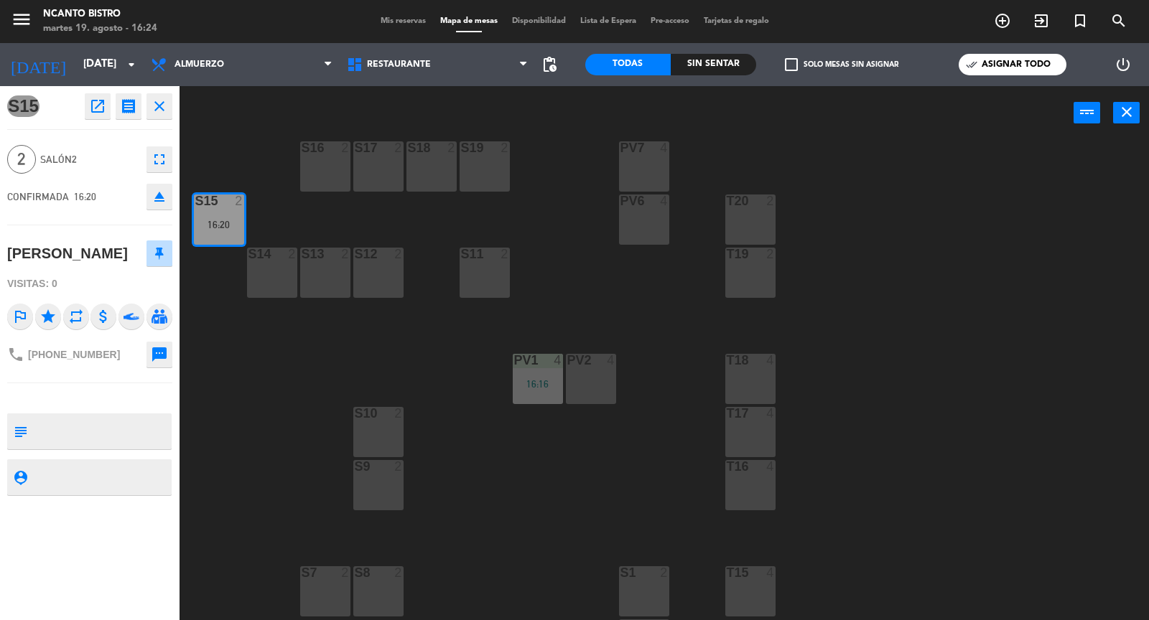
click at [161, 106] on icon "close" at bounding box center [159, 106] width 17 height 17
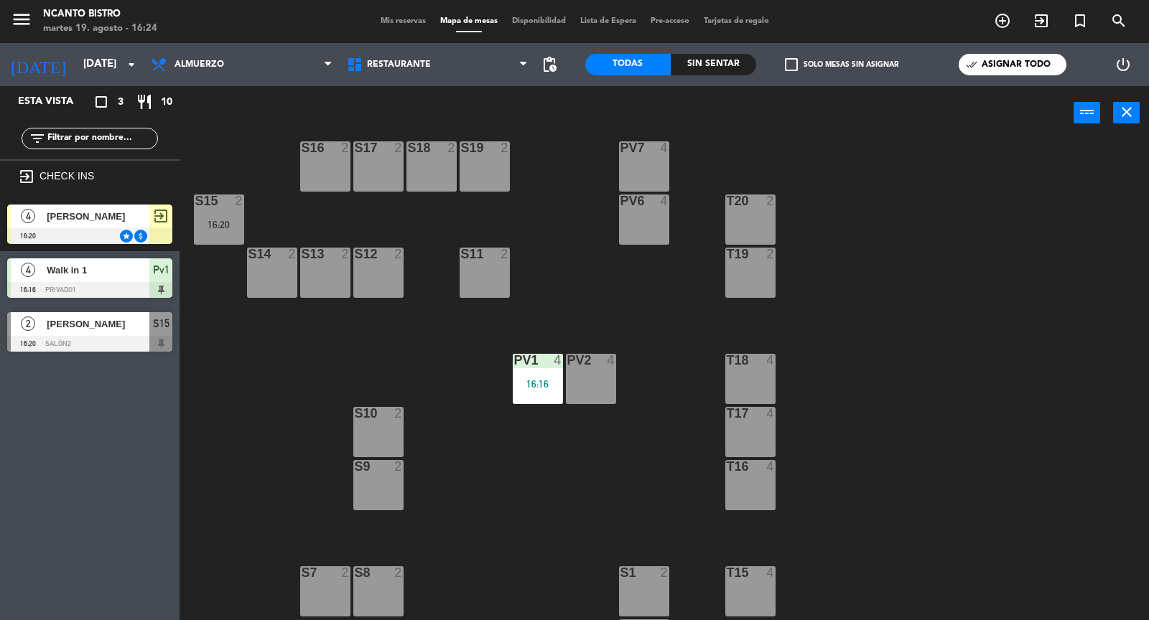
click at [213, 214] on div "S15 2 16:20" at bounding box center [219, 220] width 50 height 50
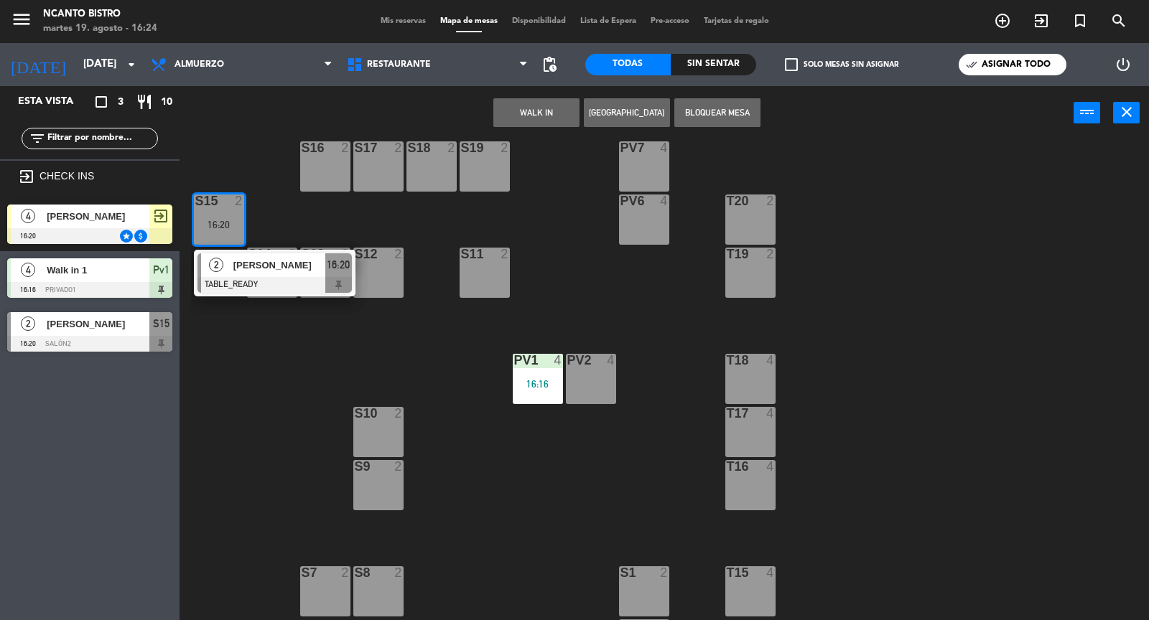
click at [248, 271] on span "[PERSON_NAME]" at bounding box center [279, 265] width 92 height 15
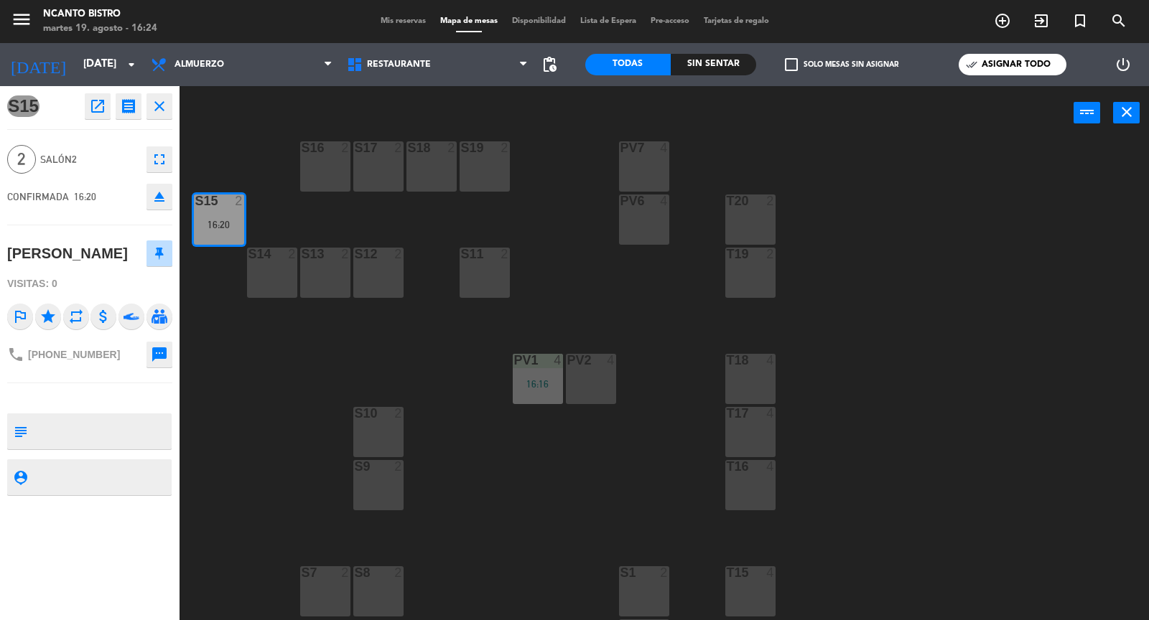
click at [243, 154] on div "S16 2 S17 2 S18 2 S19 2 PV7 4 S15 2 16:20 T20 2 Pv6 4 S14 2 S13 2 S12 2 S11 2 T…" at bounding box center [670, 381] width 958 height 480
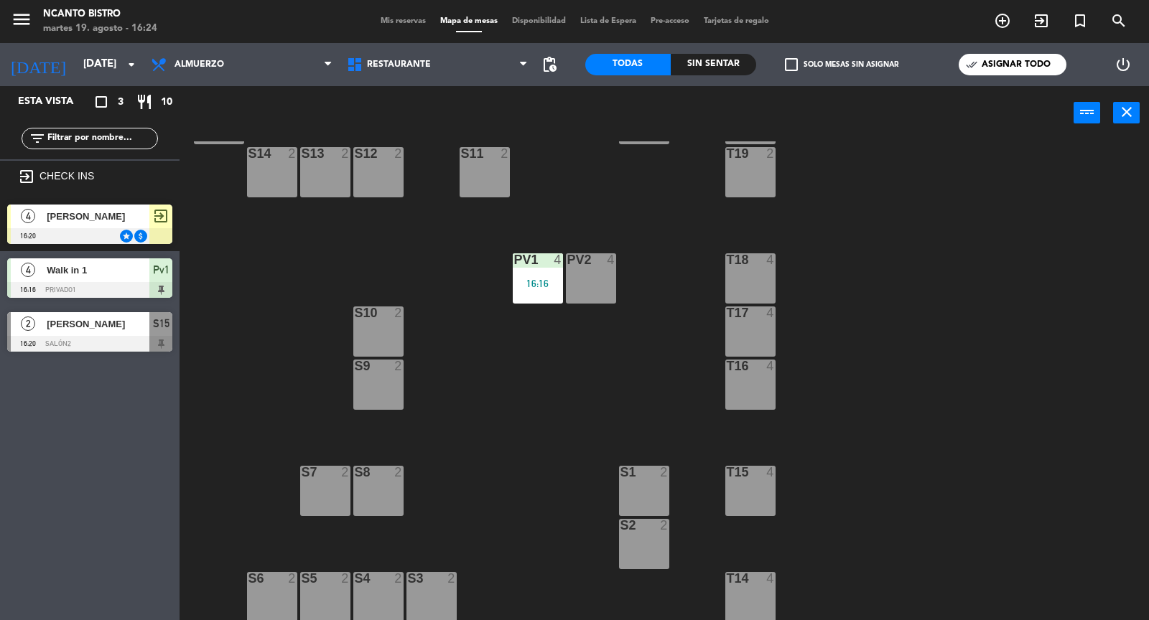
scroll to position [0, 0]
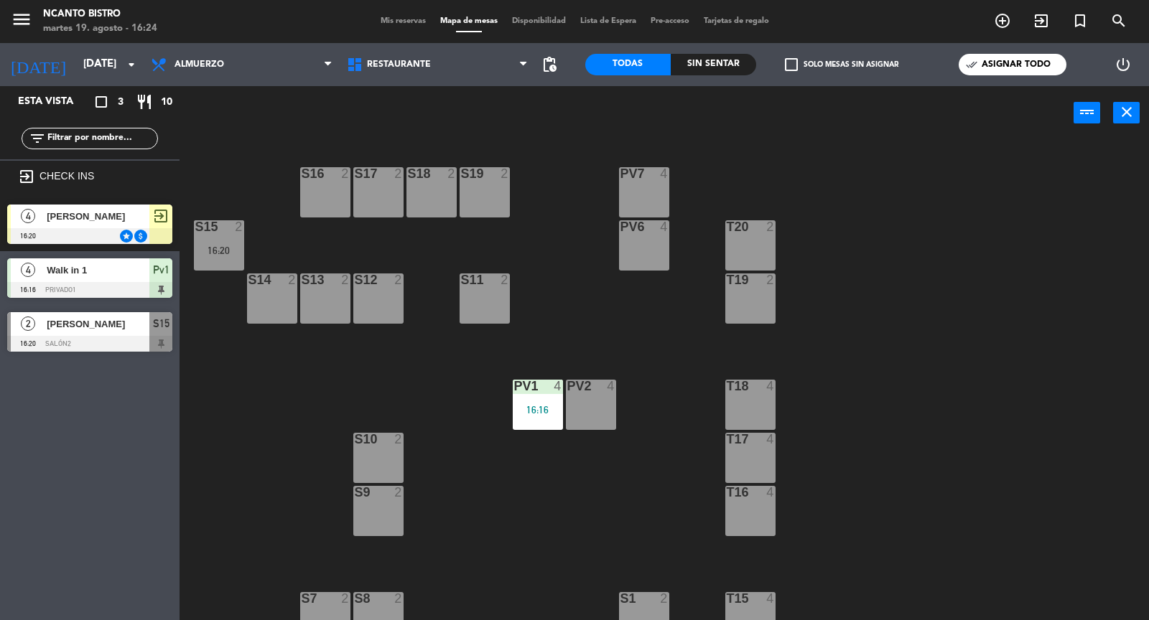
click at [211, 239] on div "S15 2 16:20" at bounding box center [219, 245] width 50 height 50
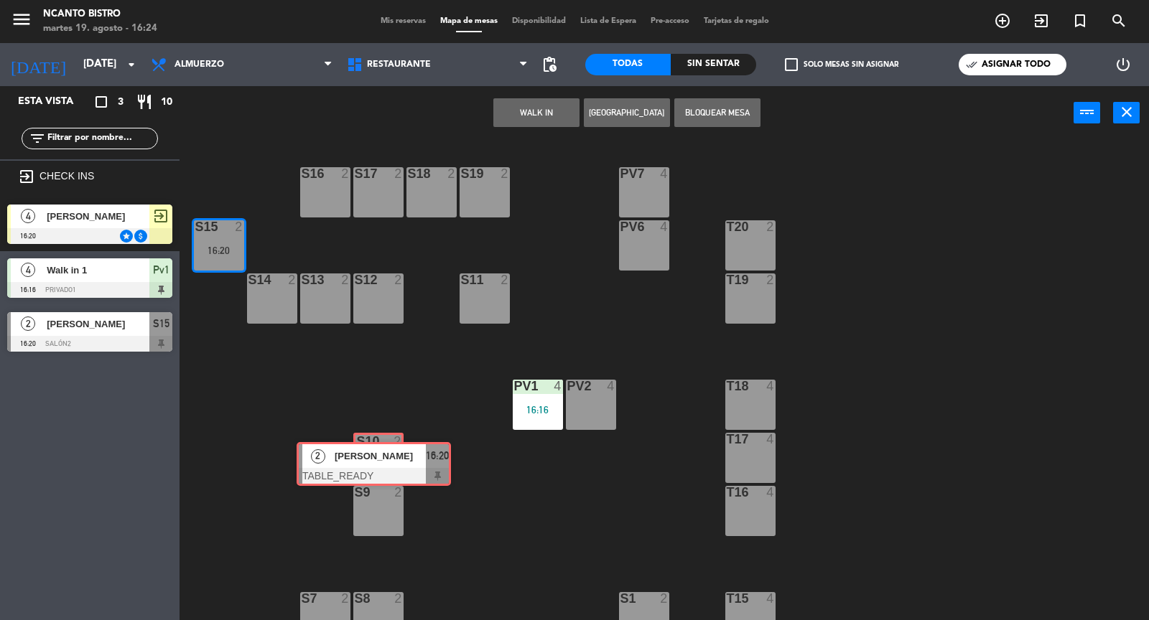
drag, startPoint x: 263, startPoint y: 299, endPoint x: 363, endPoint y: 462, distance: 191.7
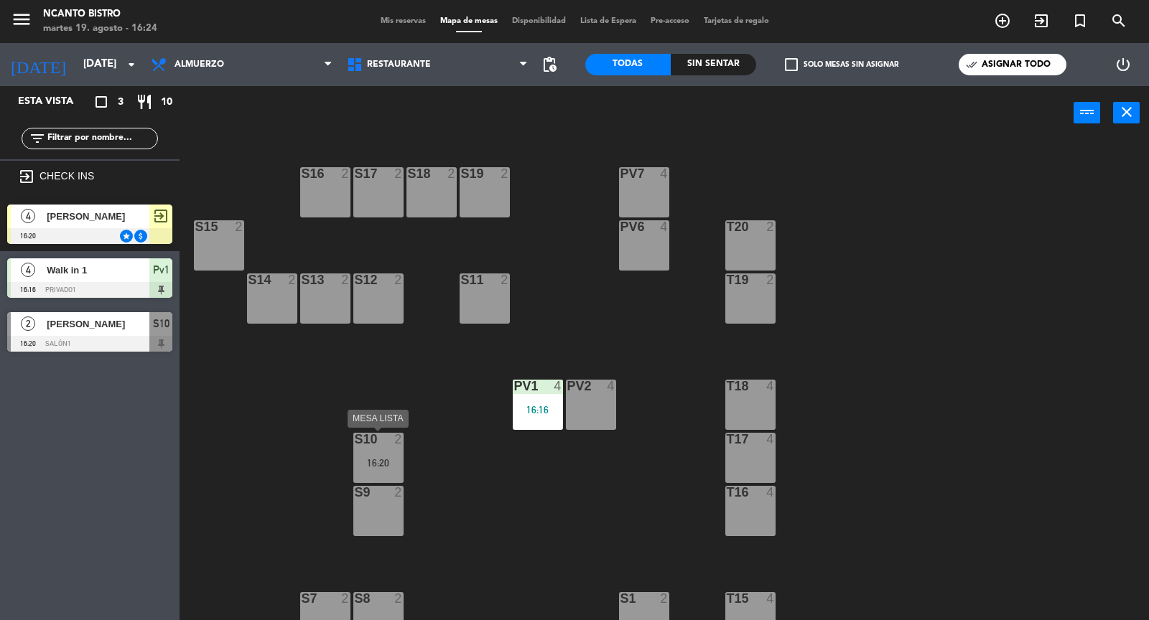
click at [386, 454] on div "S10 2 16:20" at bounding box center [378, 458] width 50 height 50
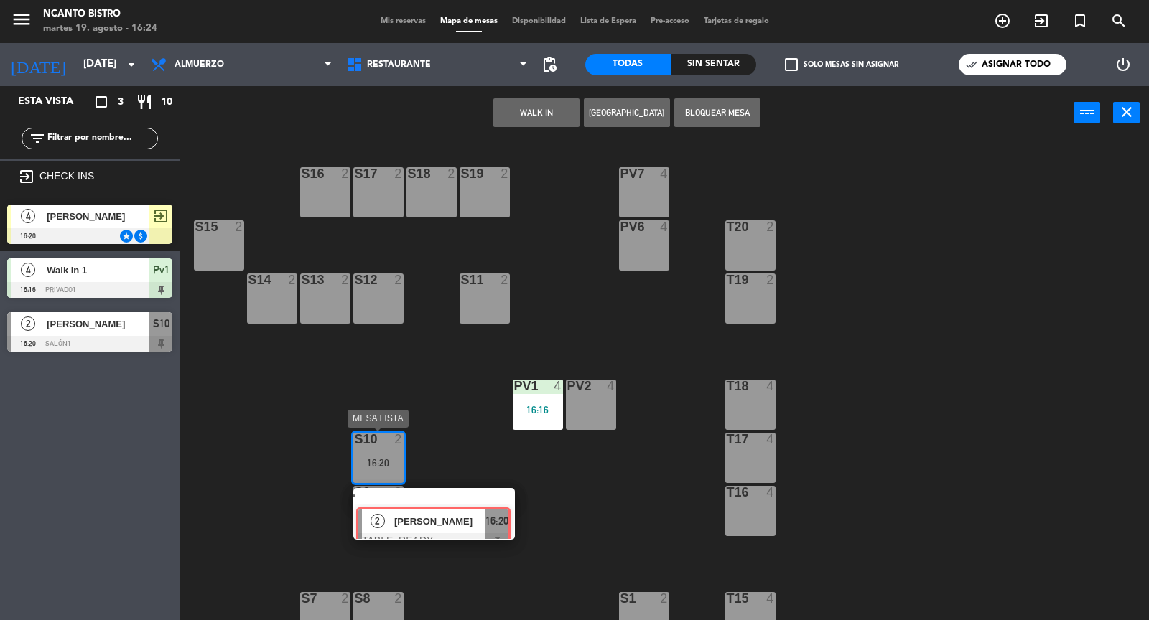
click at [409, 502] on div "S16 2 S17 2 S18 2 S19 2 PV7 4 S15 2 T20 2 Pv6 4 S14 2 S13 2 S12 2 S11 2 T19 2 P…" at bounding box center [670, 381] width 958 height 480
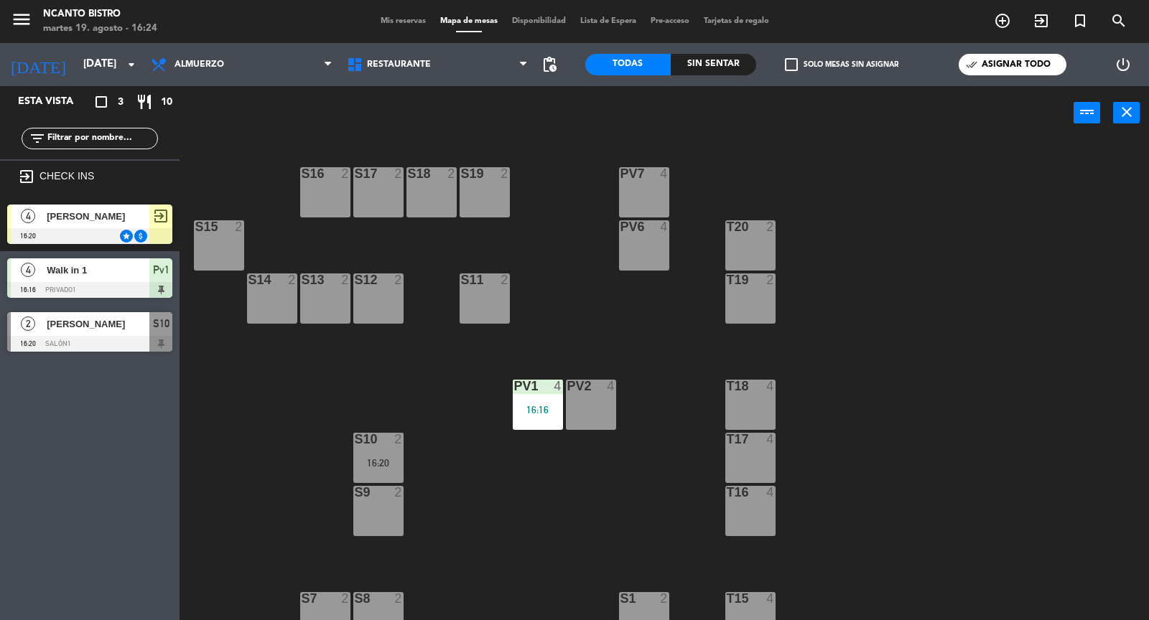
click at [382, 455] on div "S10 2 16:20" at bounding box center [378, 458] width 50 height 50
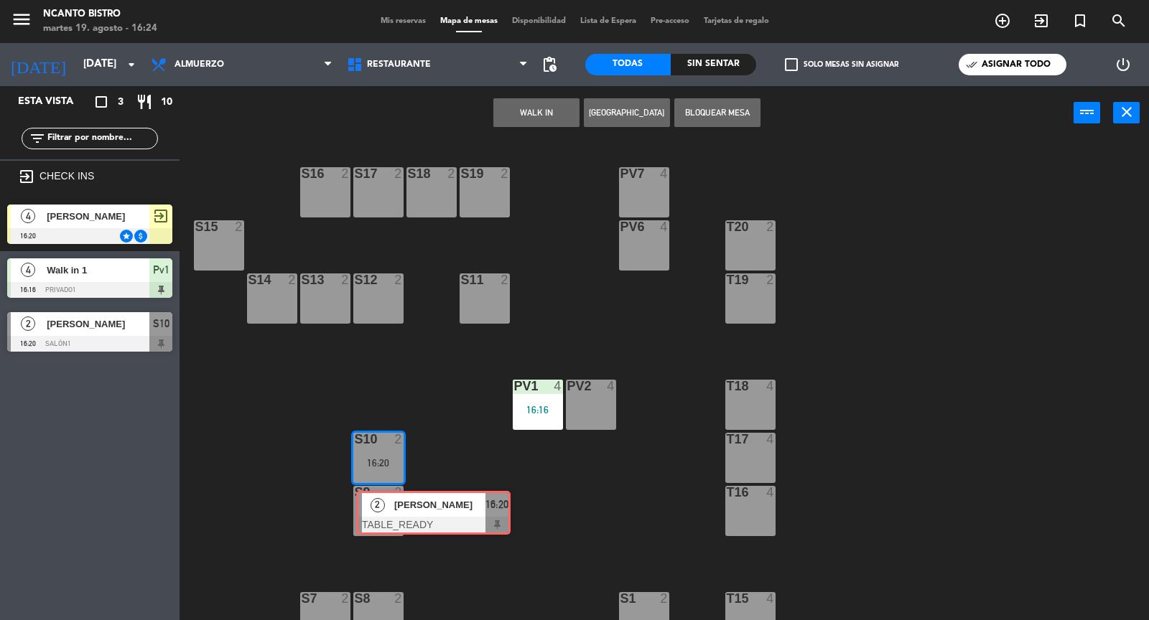
click at [406, 521] on div "S16 2 S17 2 S18 2 S19 2 PV7 4 S15 2 T20 2 Pv6 4 S14 2 S13 2 S12 2 S11 2 T19 2 P…" at bounding box center [670, 381] width 958 height 480
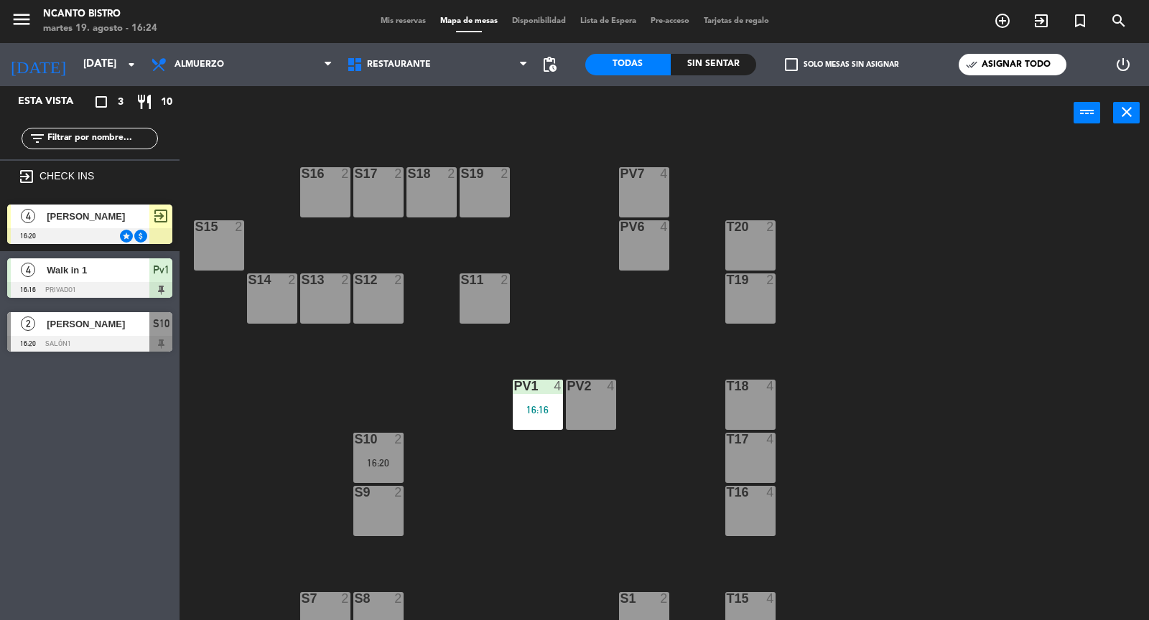
click at [389, 456] on div "S10 2 16:20" at bounding box center [378, 458] width 50 height 50
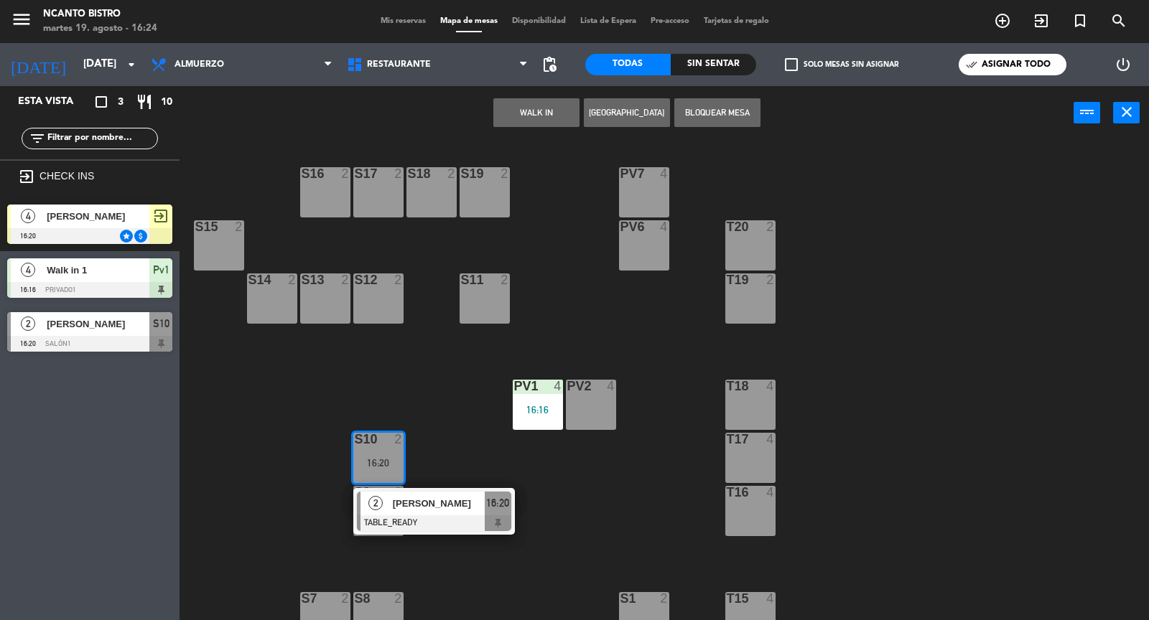
click at [490, 518] on div at bounding box center [434, 523] width 154 height 16
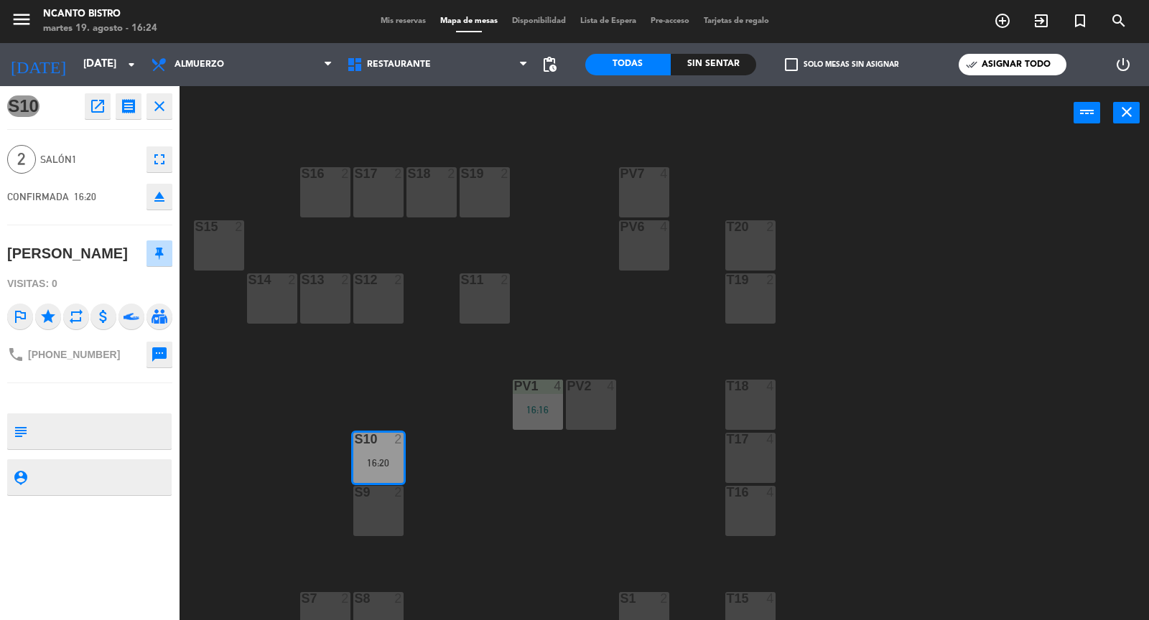
click at [162, 105] on icon "close" at bounding box center [159, 106] width 17 height 17
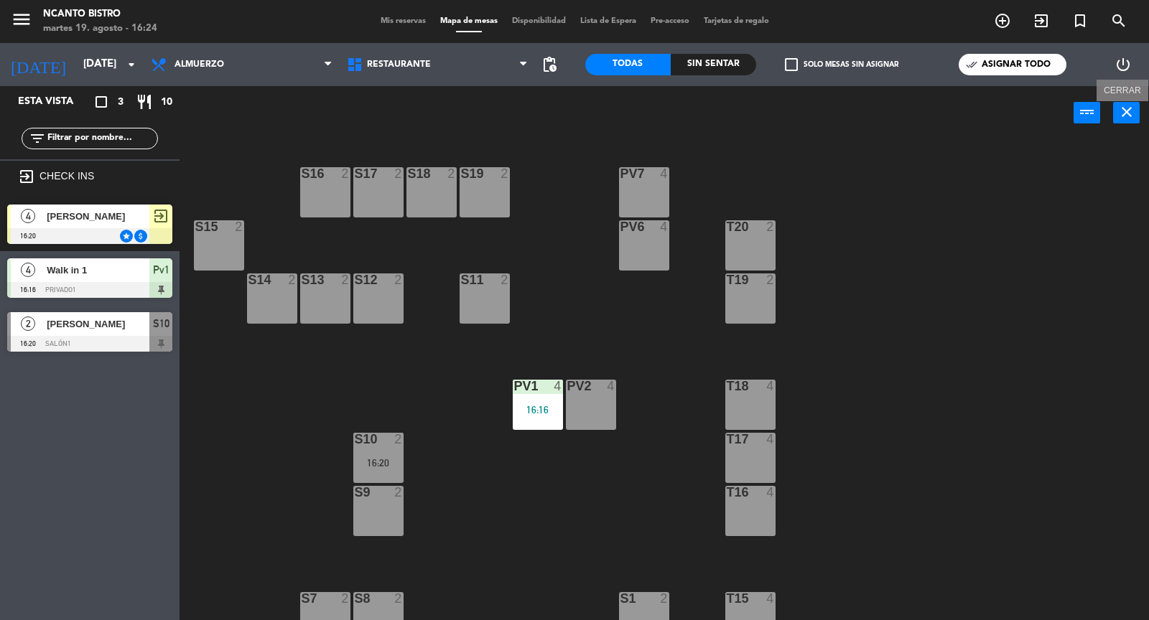
click at [1126, 116] on icon "close" at bounding box center [1126, 111] width 17 height 17
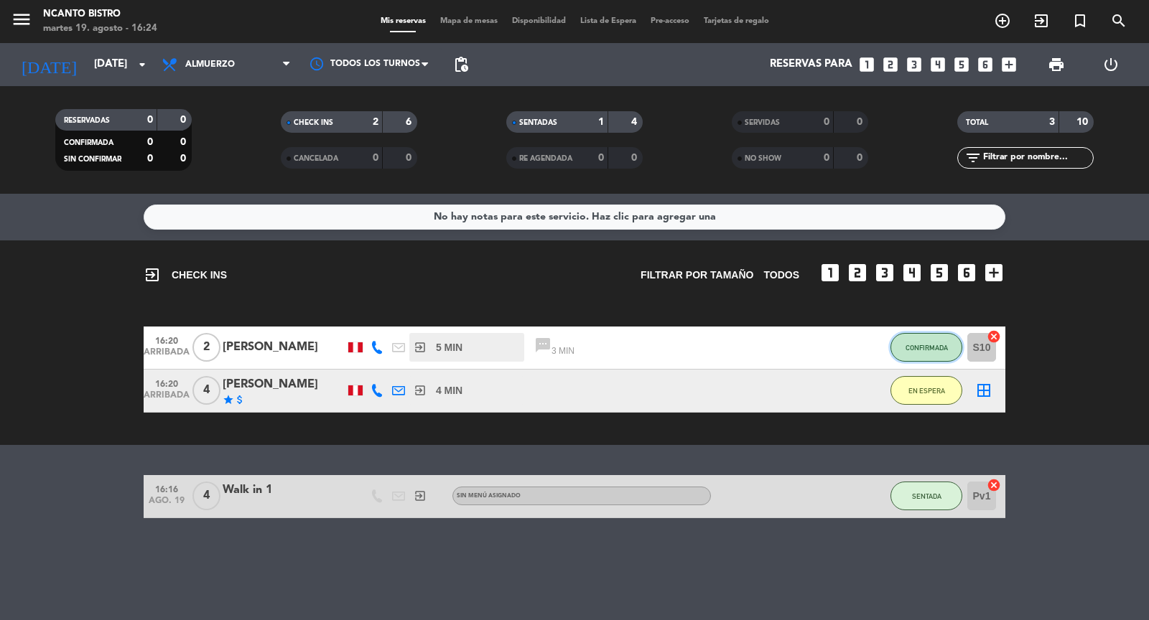
click at [923, 340] on button "CONFIRMADA" at bounding box center [926, 347] width 72 height 29
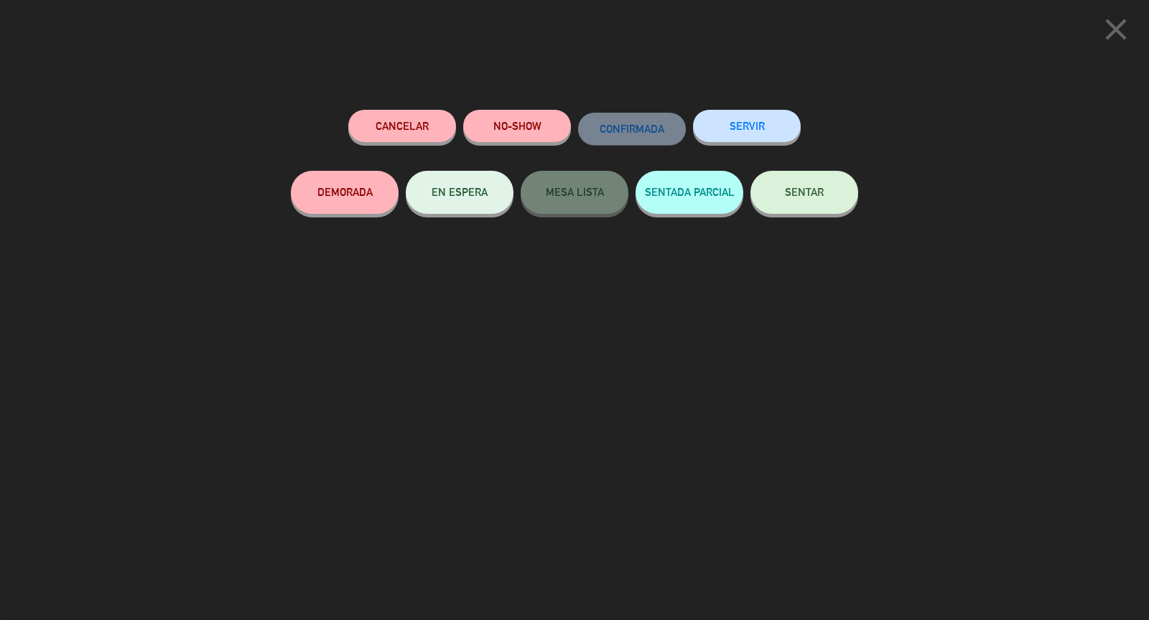
click at [1125, 33] on icon "close" at bounding box center [1116, 29] width 36 height 36
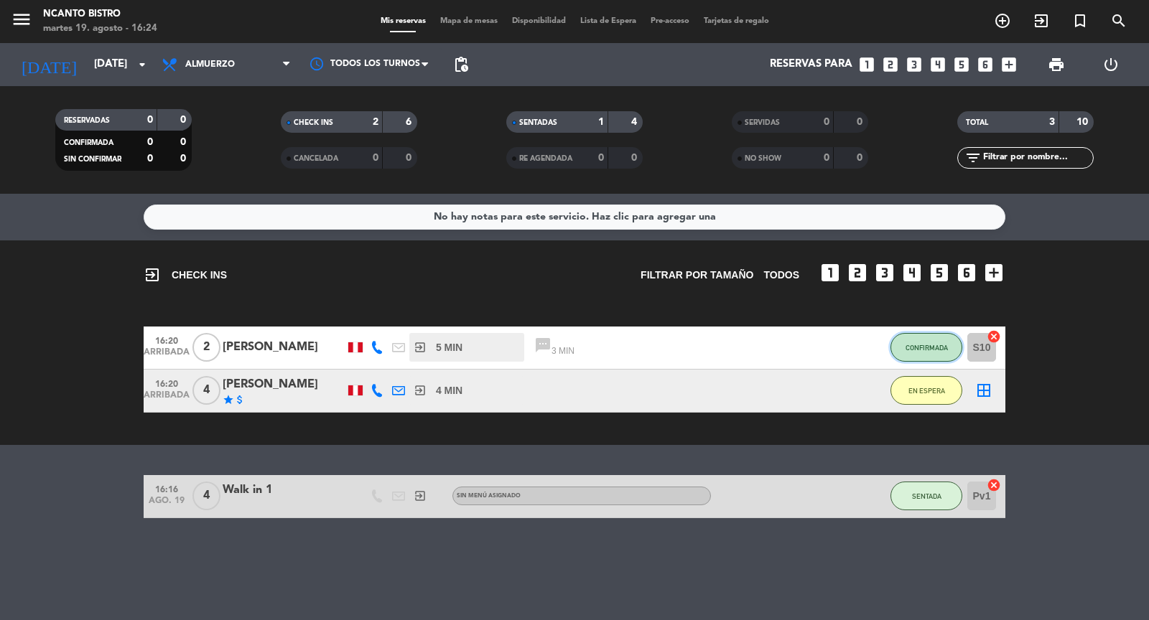
click at [932, 345] on span "CONFIRMADA" at bounding box center [926, 348] width 42 height 8
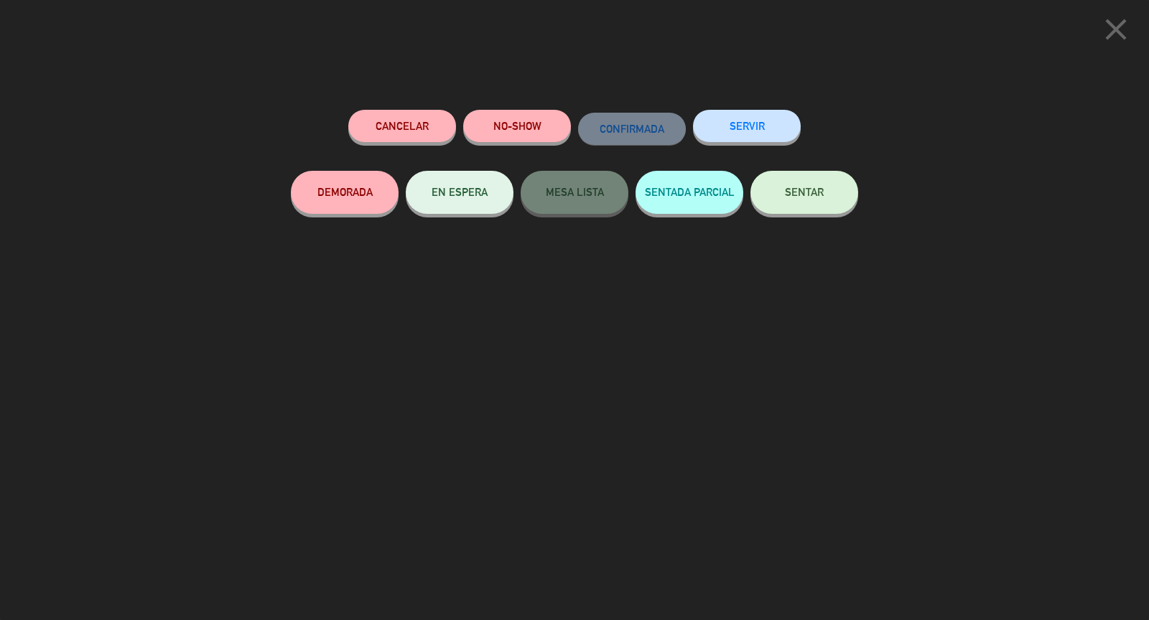
click at [819, 208] on button "SENTAR" at bounding box center [804, 192] width 108 height 43
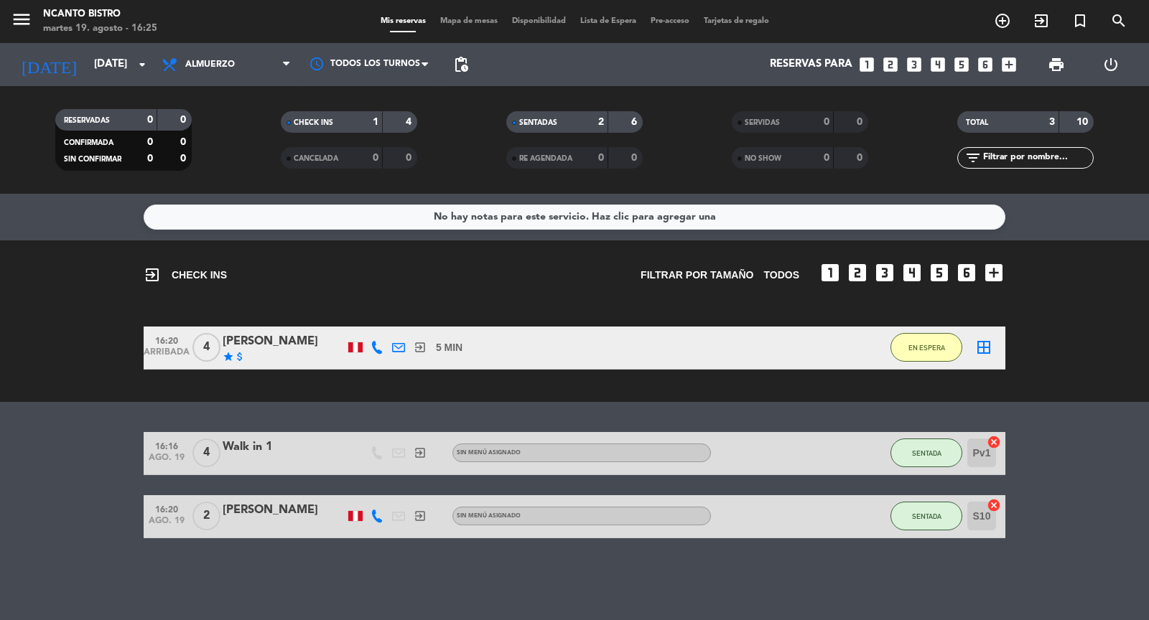
click at [451, 15] on div "Mis reservas Mapa de mesas Disponibilidad Lista de Espera Pre-acceso Tarjetas d…" at bounding box center [574, 21] width 403 height 13
click at [453, 24] on span "Mapa de mesas" at bounding box center [469, 21] width 72 height 8
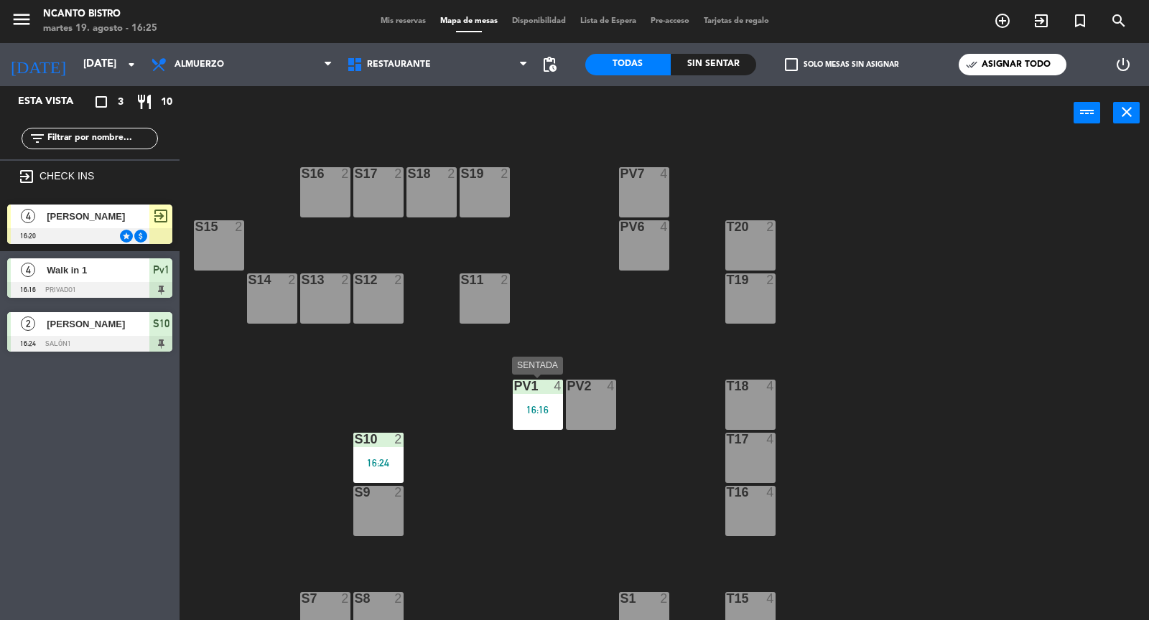
click at [555, 402] on div "Pv1 4 16:16" at bounding box center [538, 405] width 50 height 50
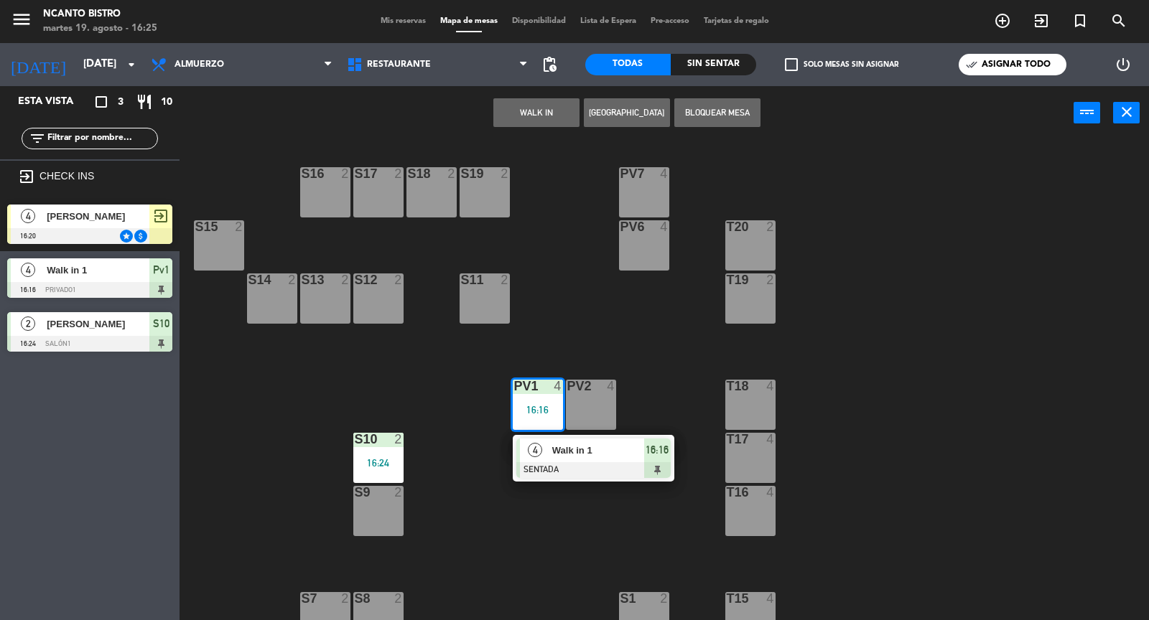
click at [590, 456] on span "Walk in 1" at bounding box center [598, 450] width 92 height 15
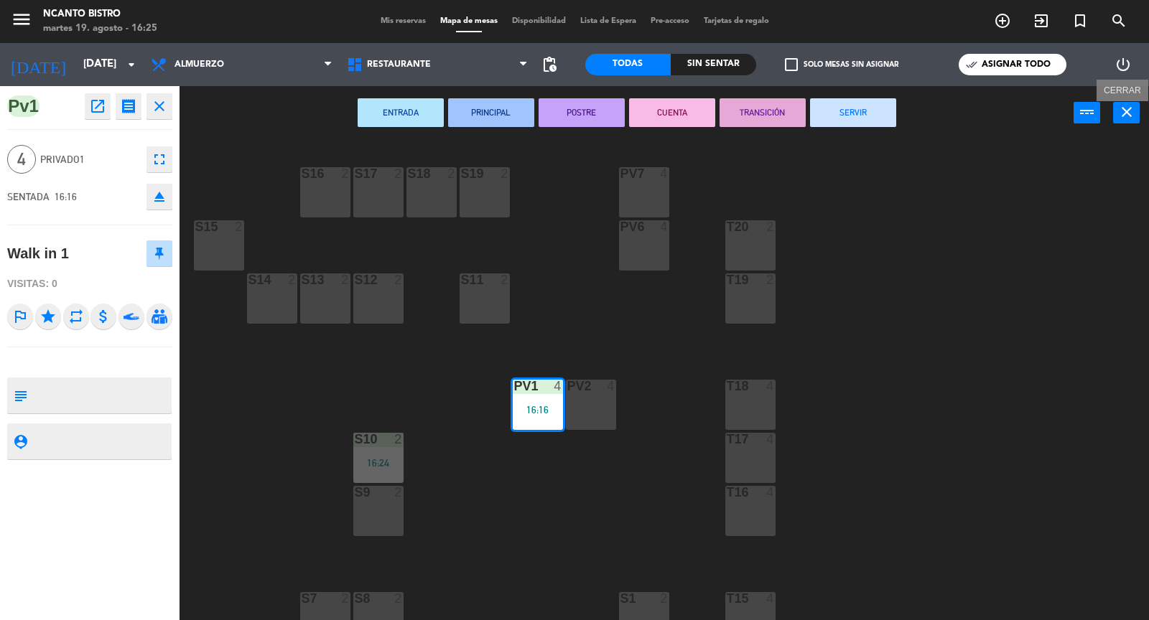
click at [1120, 121] on button "close" at bounding box center [1126, 113] width 27 height 22
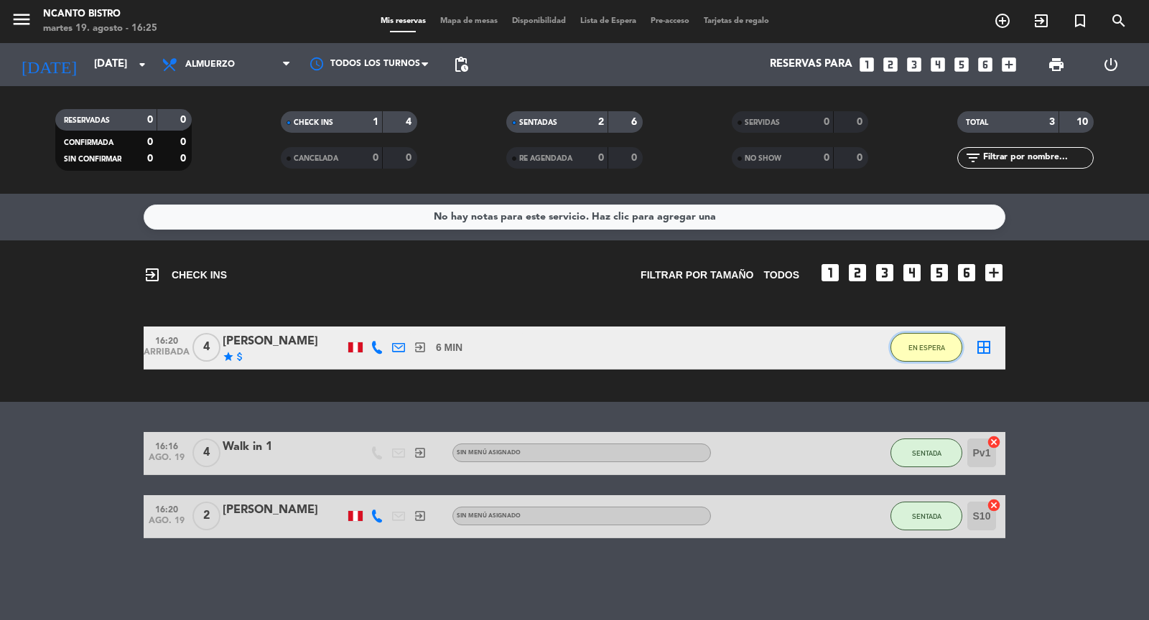
click at [909, 348] on span "EN ESPERA" at bounding box center [926, 348] width 37 height 8
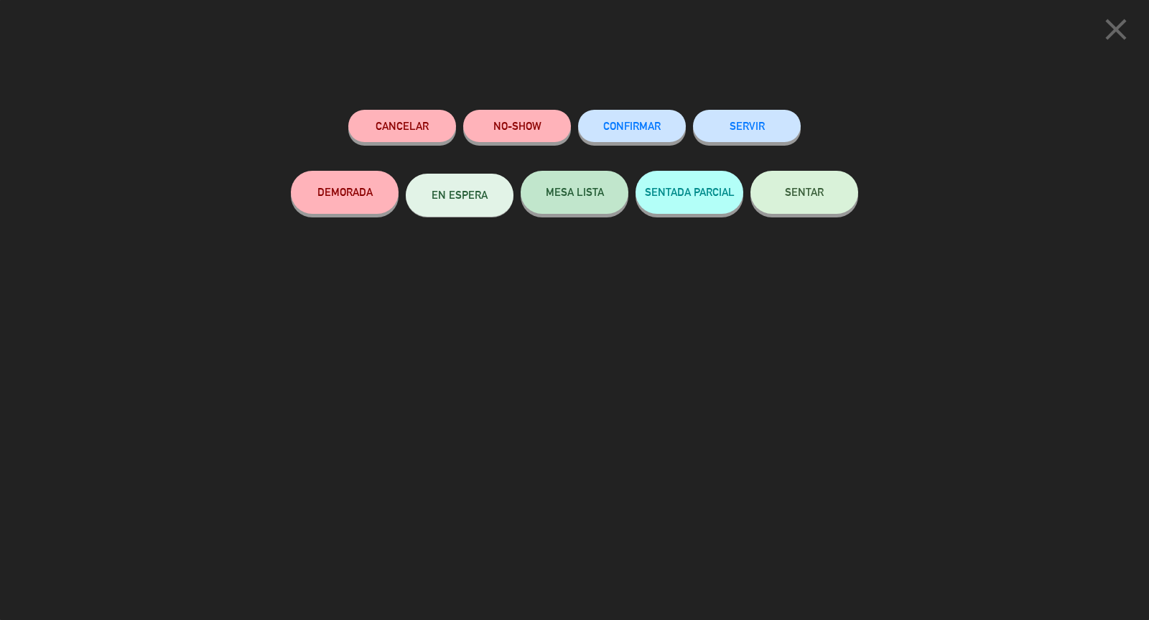
click at [1108, 31] on icon "close" at bounding box center [1116, 29] width 36 height 36
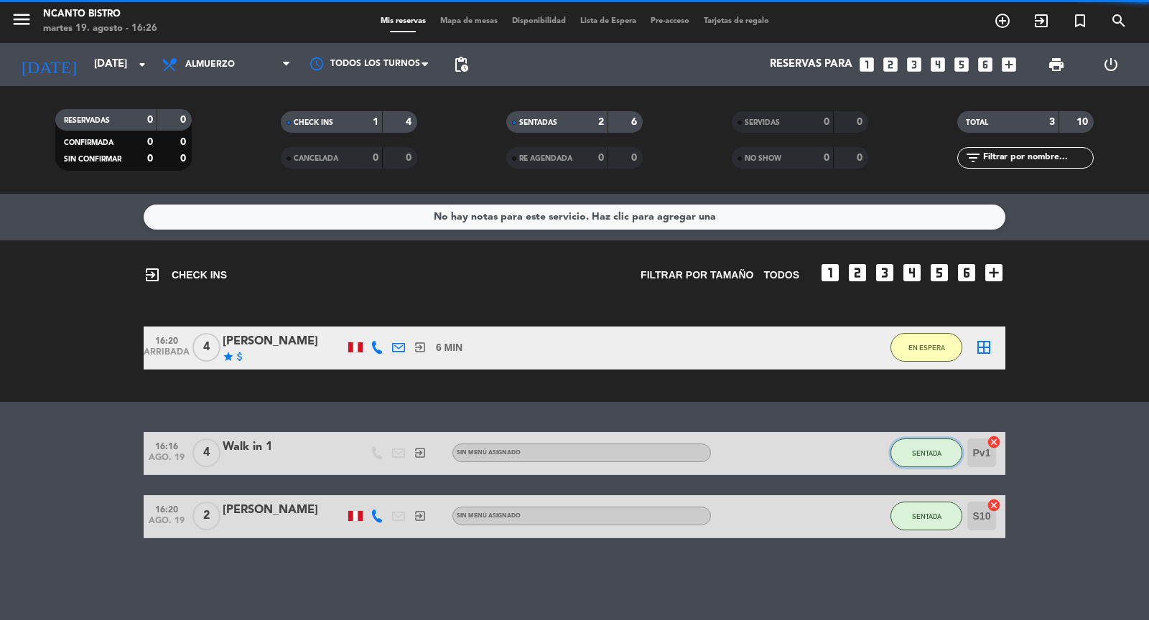
click at [915, 456] on span "SENTADA" at bounding box center [926, 453] width 29 height 8
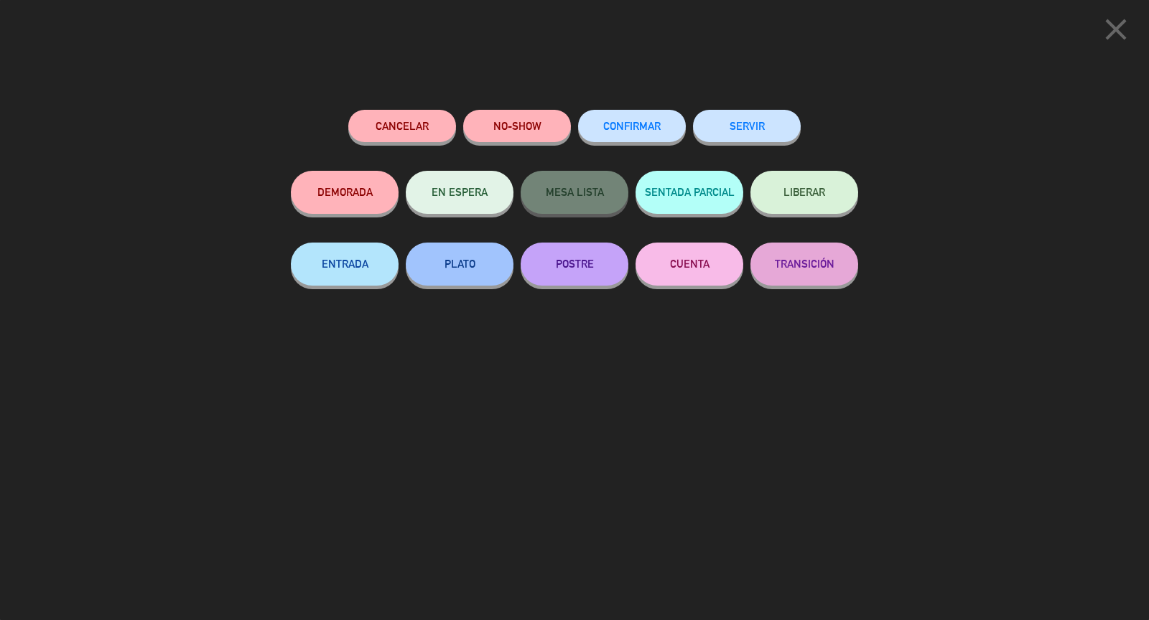
click at [1115, 26] on icon "close" at bounding box center [1116, 29] width 36 height 36
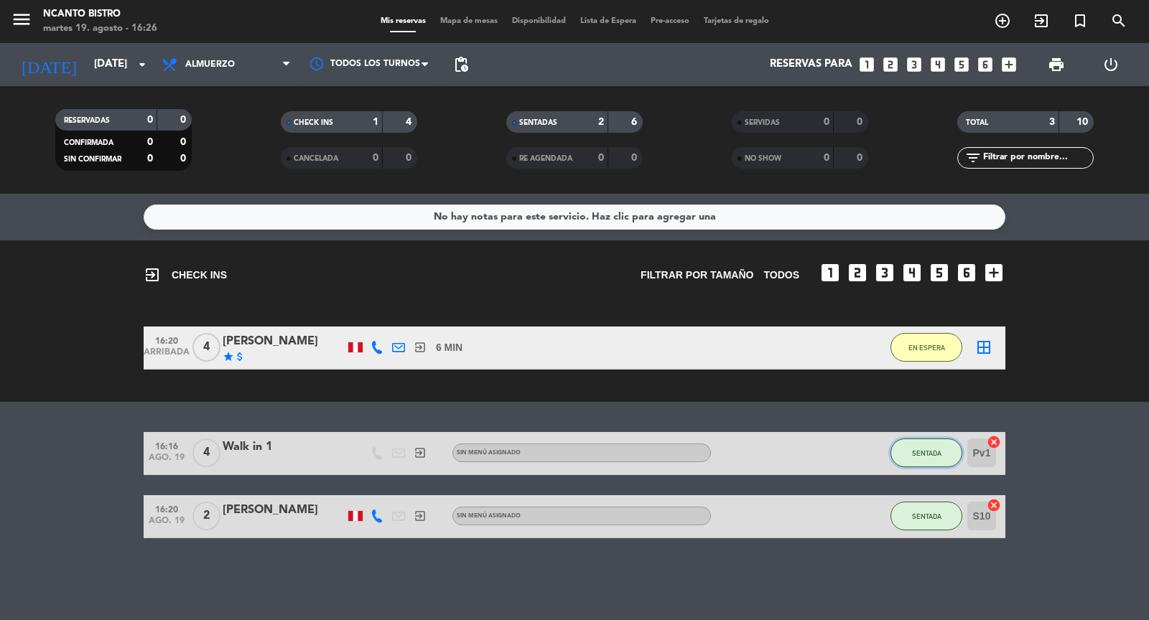
click at [935, 453] on span "SENTADA" at bounding box center [926, 453] width 29 height 8
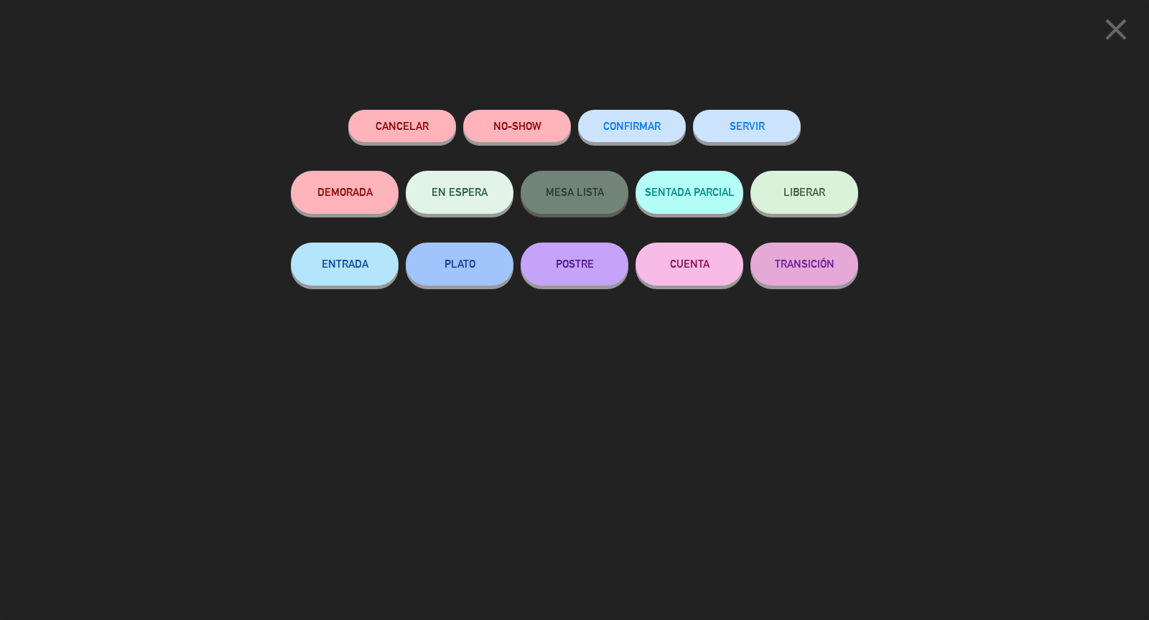
click at [1120, 22] on icon "close" at bounding box center [1116, 29] width 36 height 36
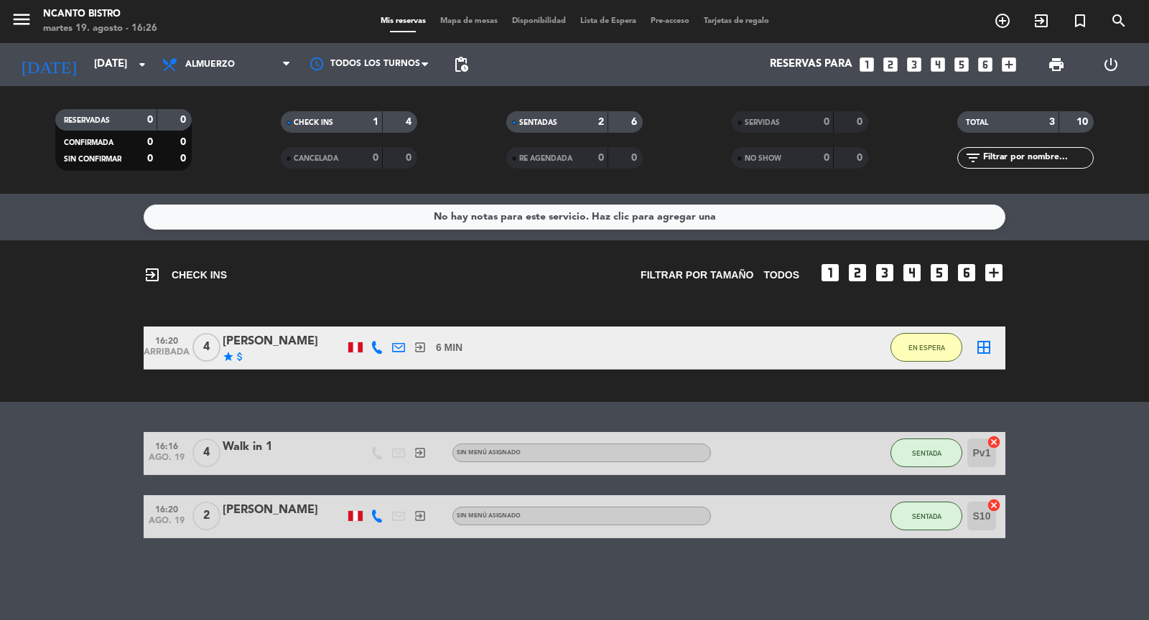
click at [472, 19] on span "Mapa de mesas" at bounding box center [469, 21] width 72 height 8
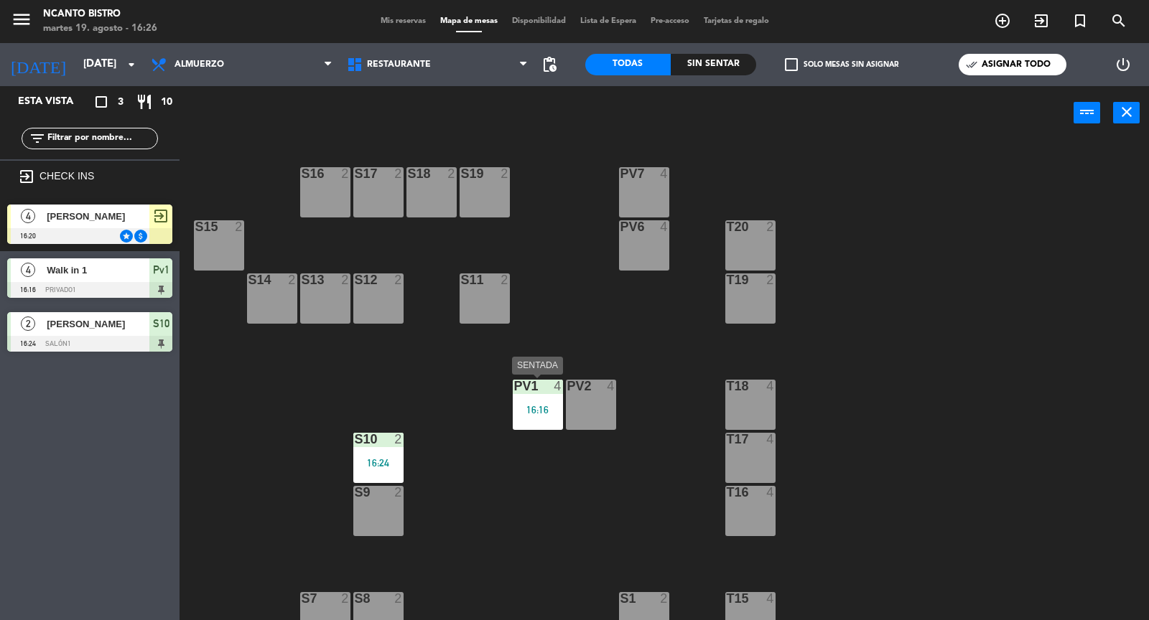
click at [538, 411] on div "16:16" at bounding box center [538, 410] width 50 height 10
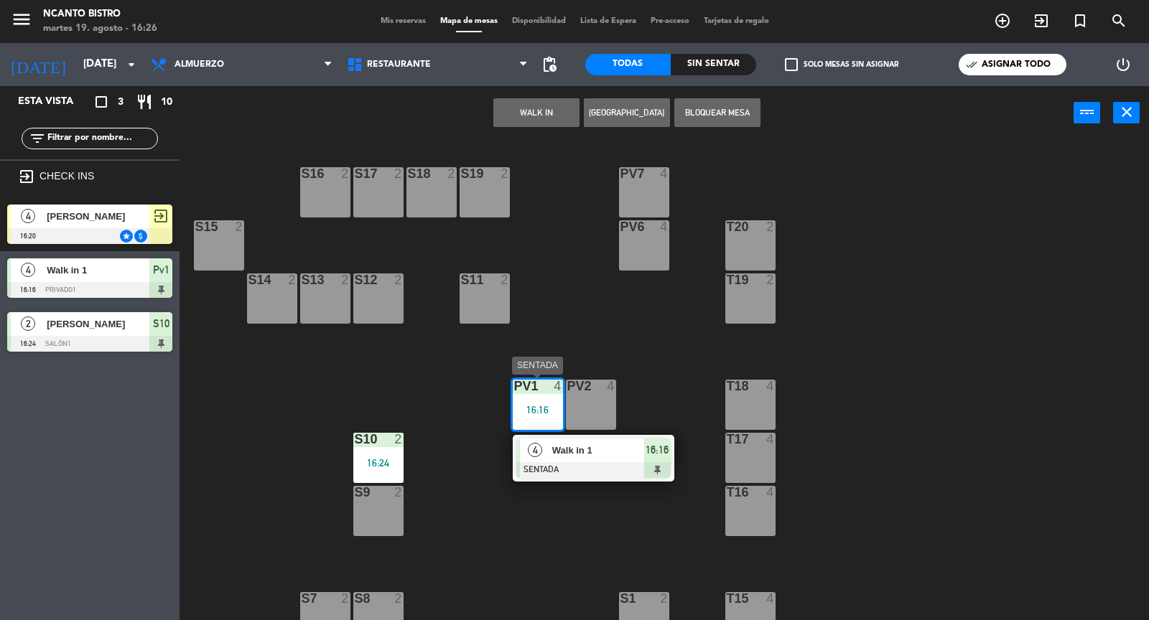
click at [586, 457] on span "Walk in 1" at bounding box center [598, 450] width 92 height 15
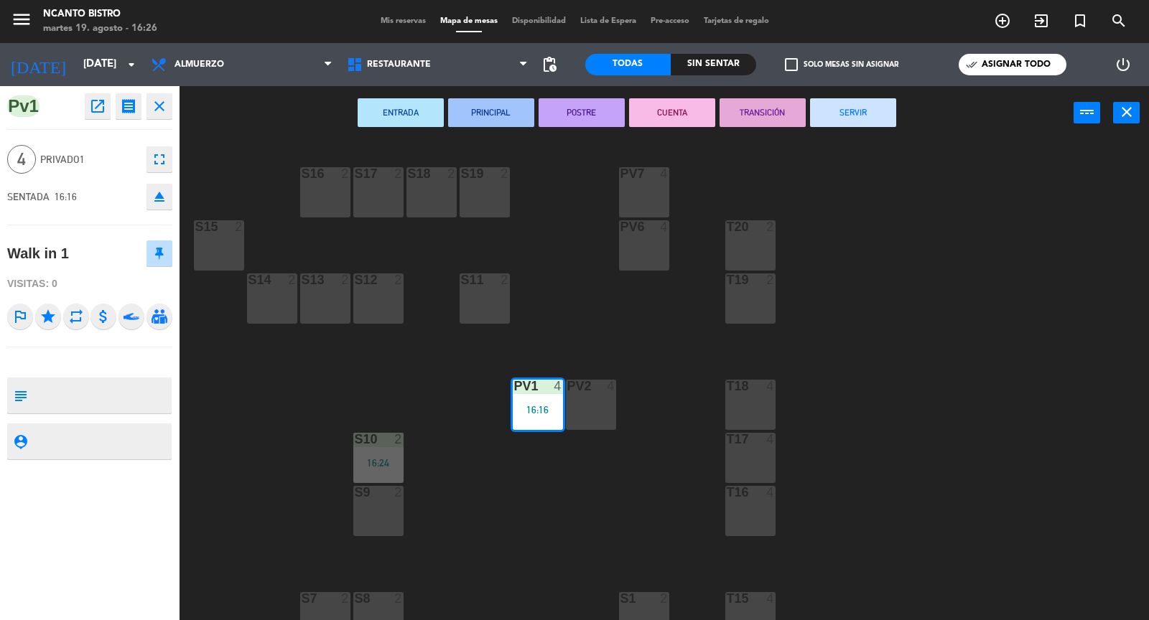
click at [853, 110] on button "SERVIR" at bounding box center [853, 112] width 86 height 29
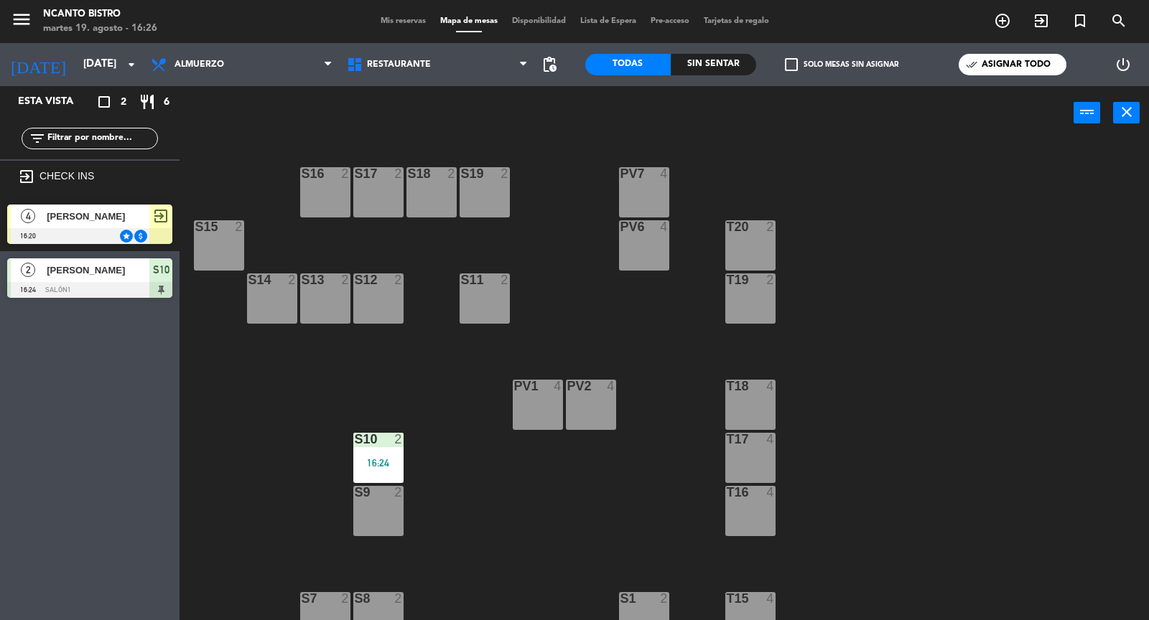
click at [405, 18] on span "Mis reservas" at bounding box center [403, 21] width 60 height 8
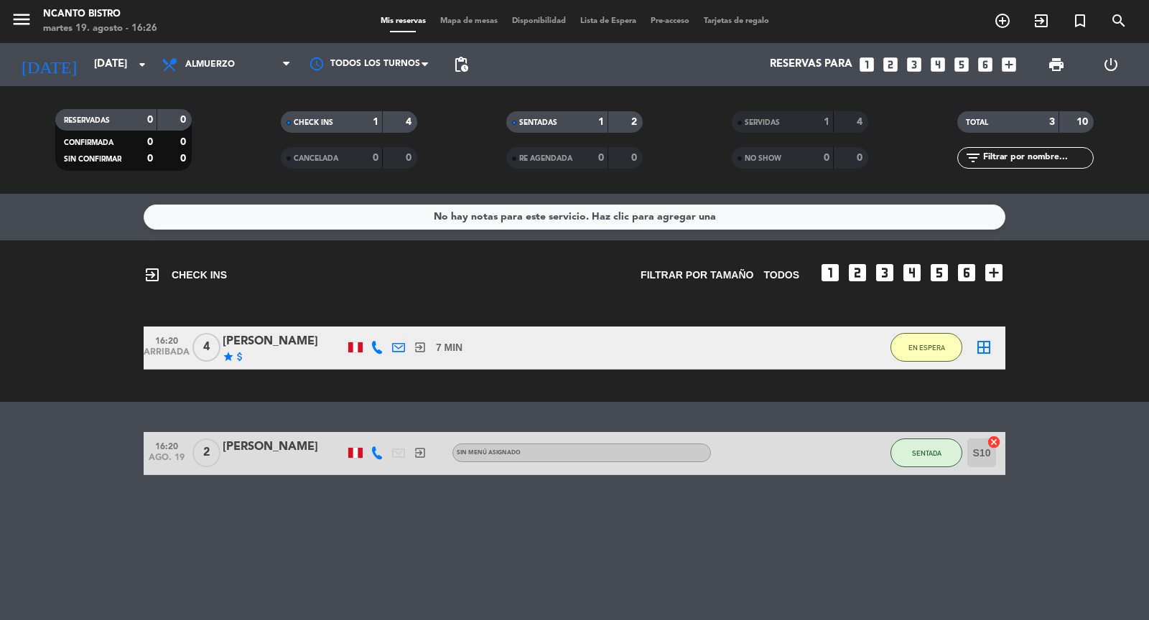
click at [788, 124] on div "SERVIDAS" at bounding box center [768, 122] width 66 height 17
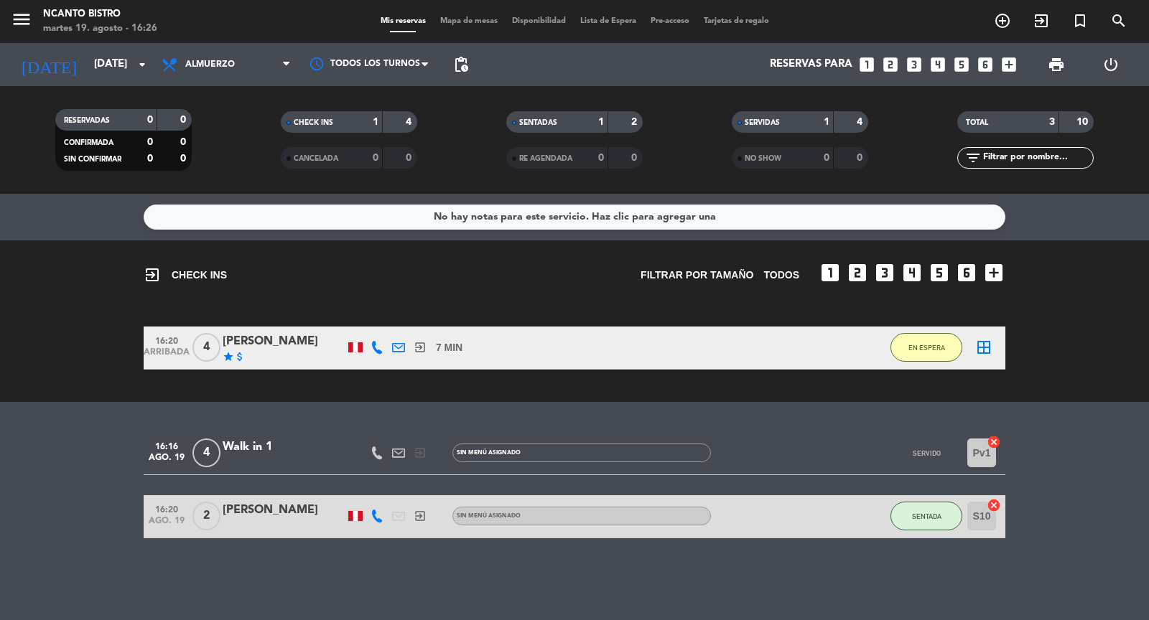
click at [787, 119] on div "SERVIDAS" at bounding box center [768, 122] width 66 height 17
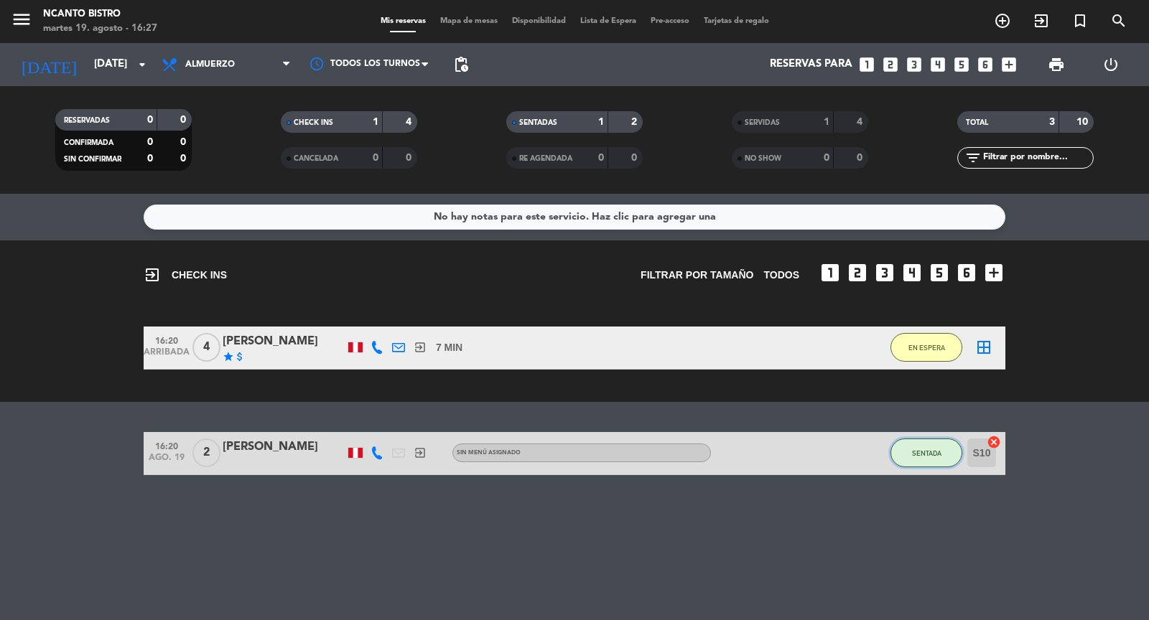
click at [917, 458] on button "SENTADA" at bounding box center [926, 453] width 72 height 29
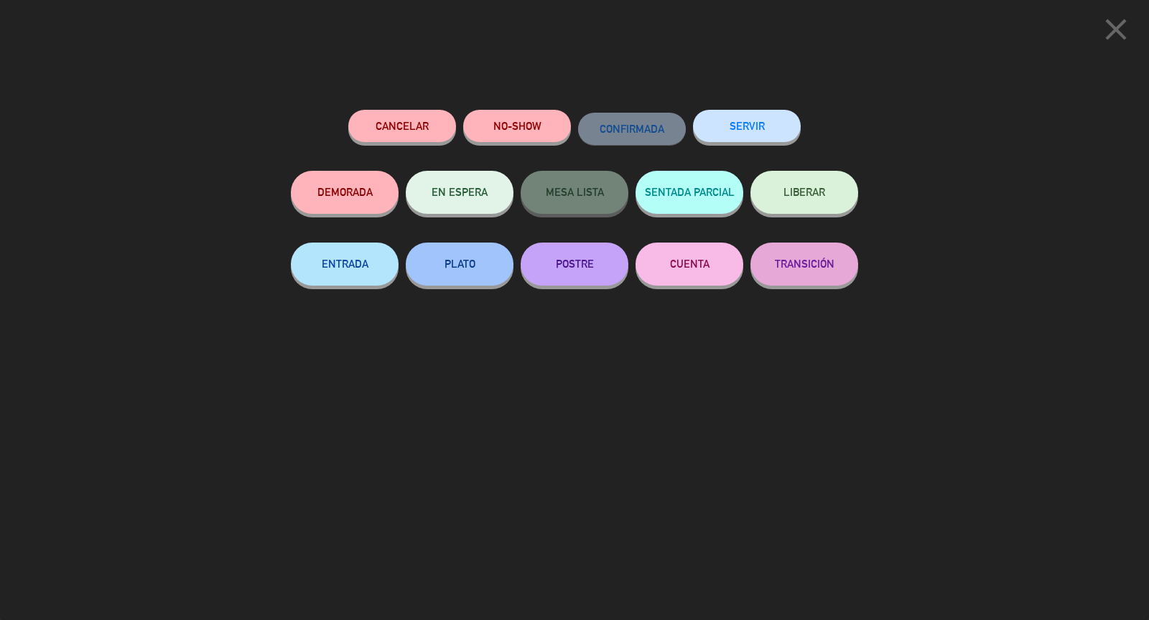
click at [757, 115] on button "SERVIR" at bounding box center [747, 126] width 108 height 32
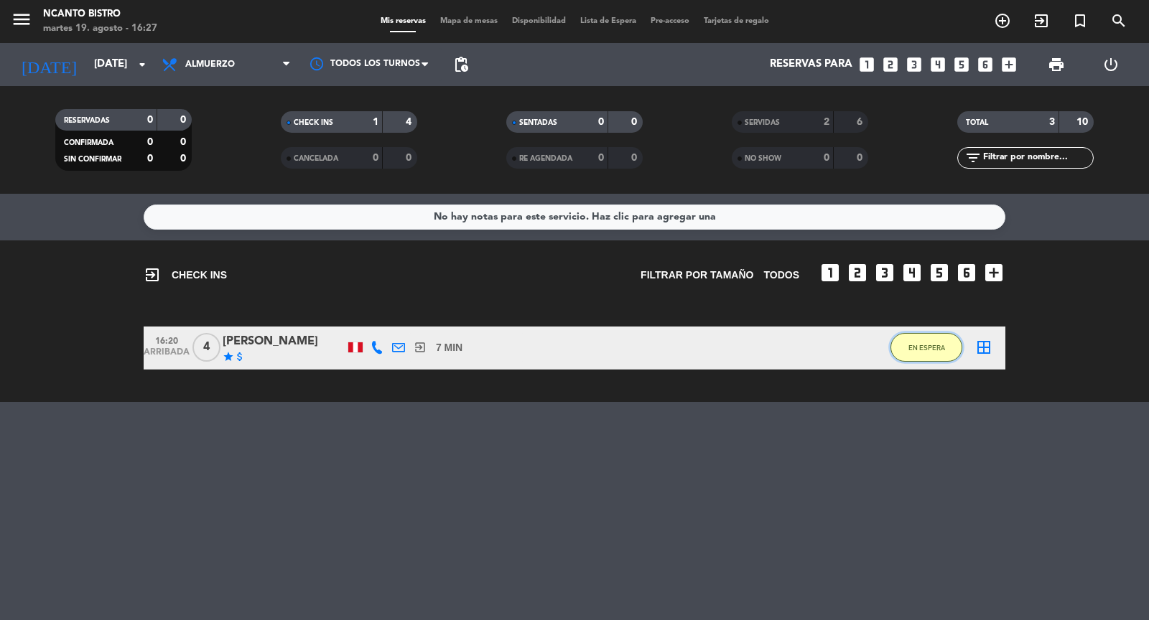
click at [935, 350] on span "EN ESPERA" at bounding box center [926, 348] width 37 height 8
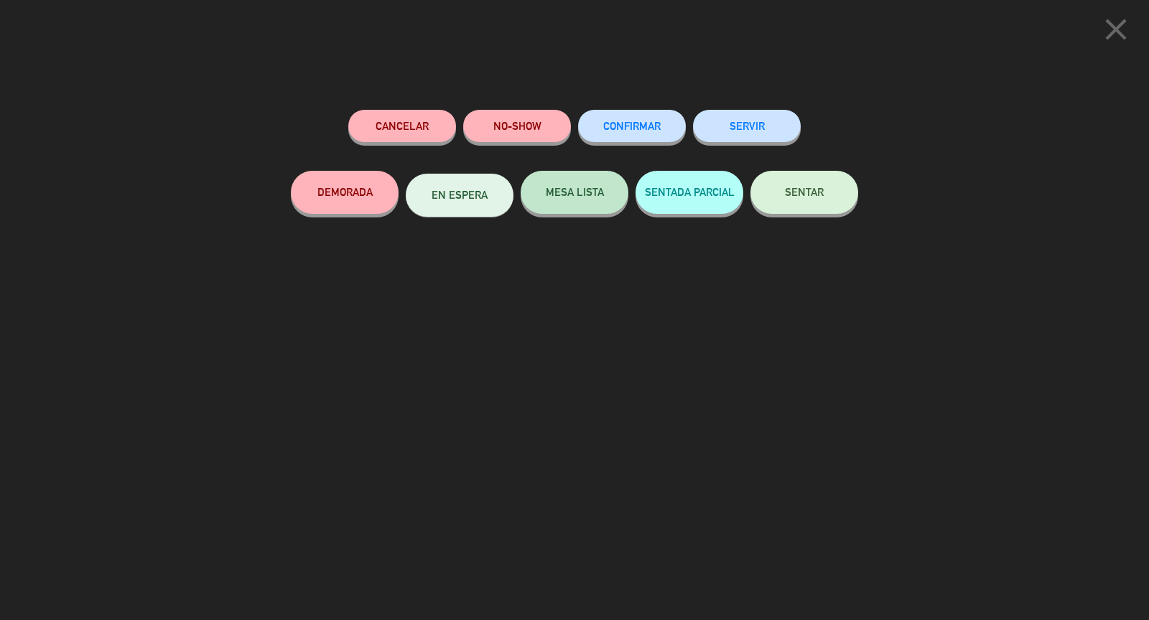
click at [812, 185] on button "SENTAR" at bounding box center [804, 192] width 108 height 43
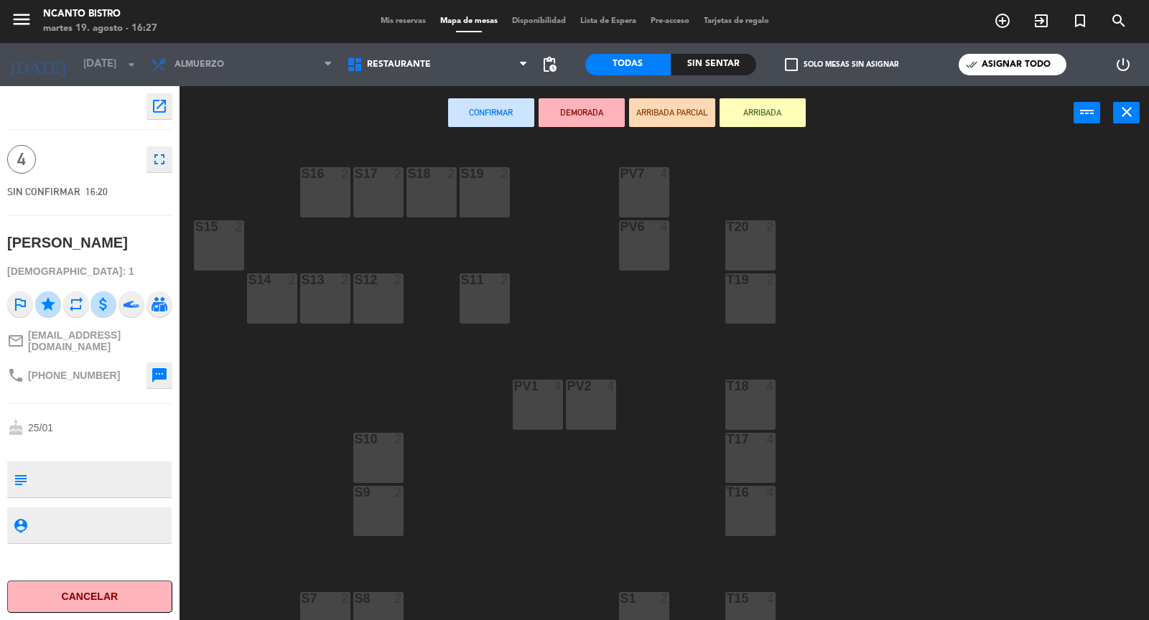
click at [650, 248] on div "Pv6 4" at bounding box center [644, 245] width 50 height 50
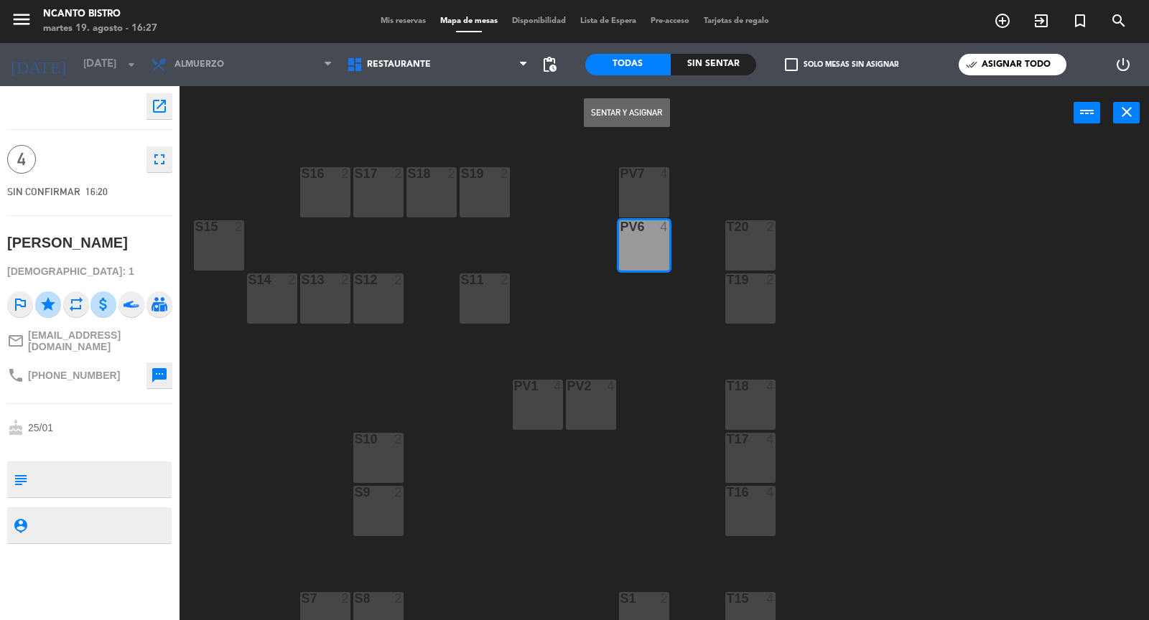
click at [616, 115] on button "Sentar y Asignar" at bounding box center [627, 112] width 86 height 29
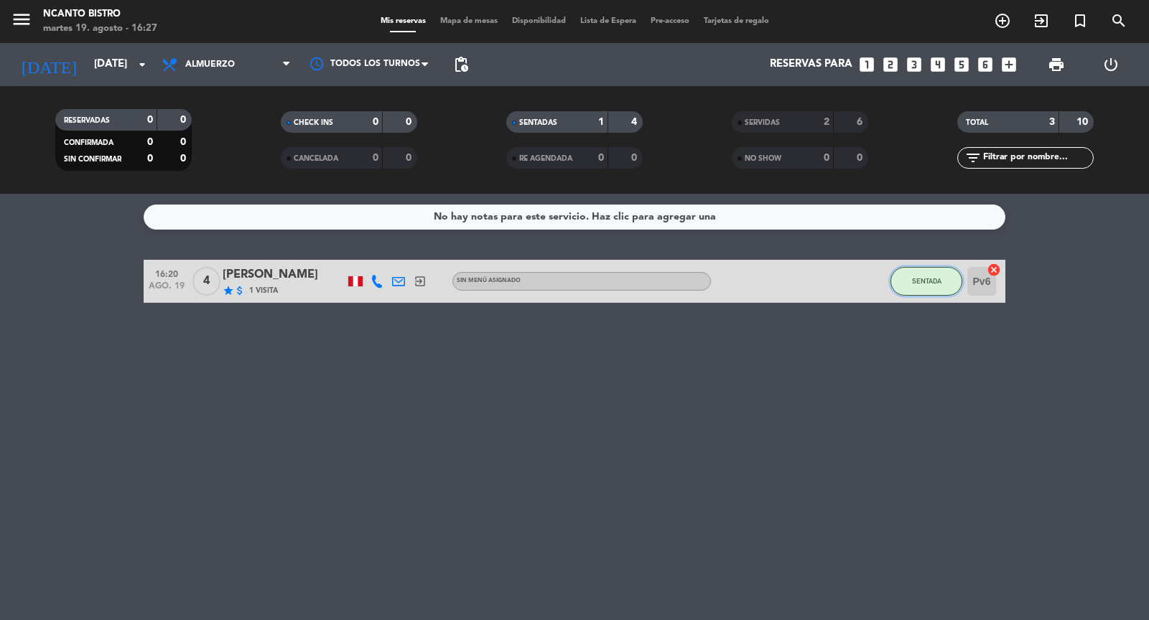
click at [925, 290] on button "SENTADA" at bounding box center [926, 281] width 72 height 29
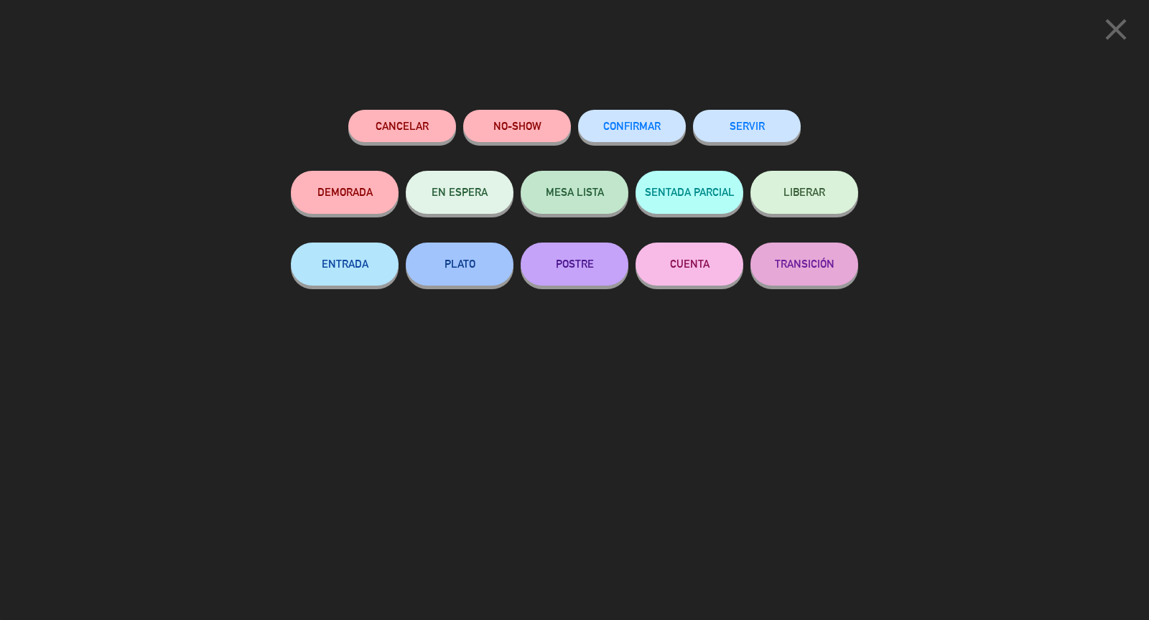
click at [752, 120] on button "SERVIR" at bounding box center [747, 126] width 108 height 32
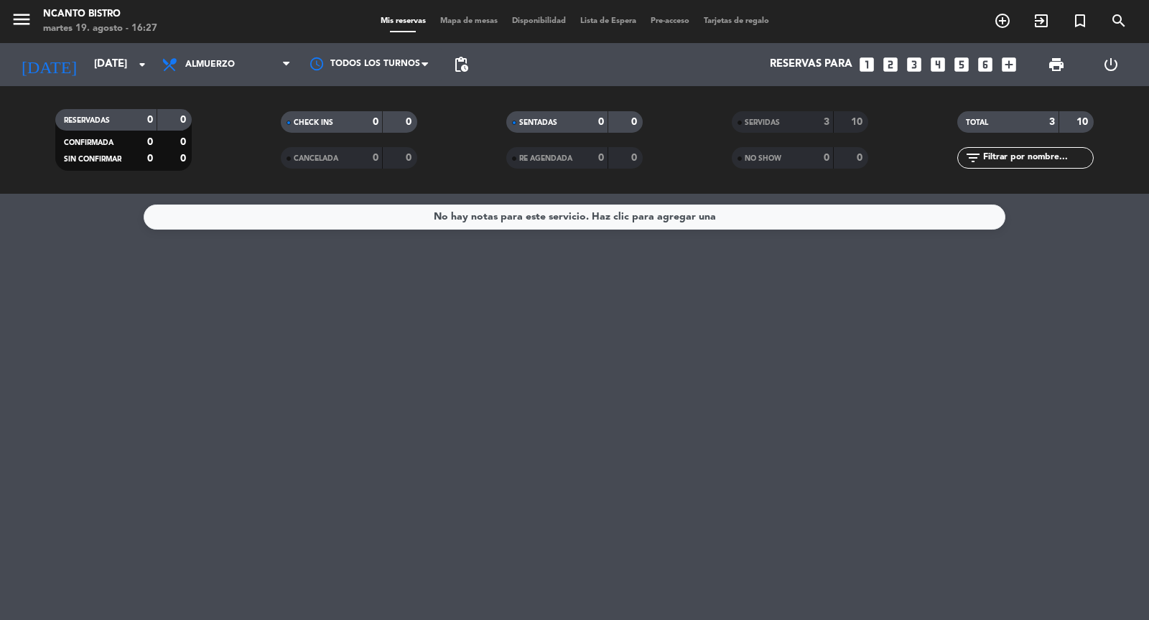
click at [767, 356] on div "No hay notas para este servicio. Haz clic para agregar una" at bounding box center [574, 407] width 1149 height 426
click at [1053, 64] on span "print" at bounding box center [1055, 64] width 17 height 17
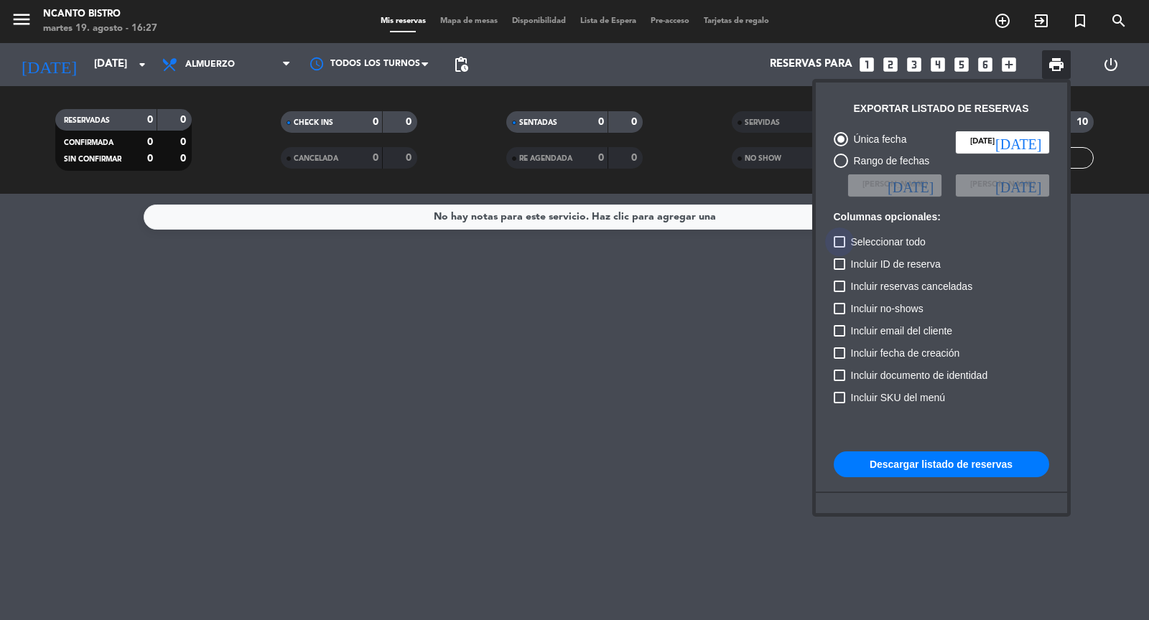
click at [837, 239] on div at bounding box center [838, 241] width 11 height 11
click at [839, 248] on input "Seleccionar todo" at bounding box center [839, 248] width 1 height 1
checkbox input "true"
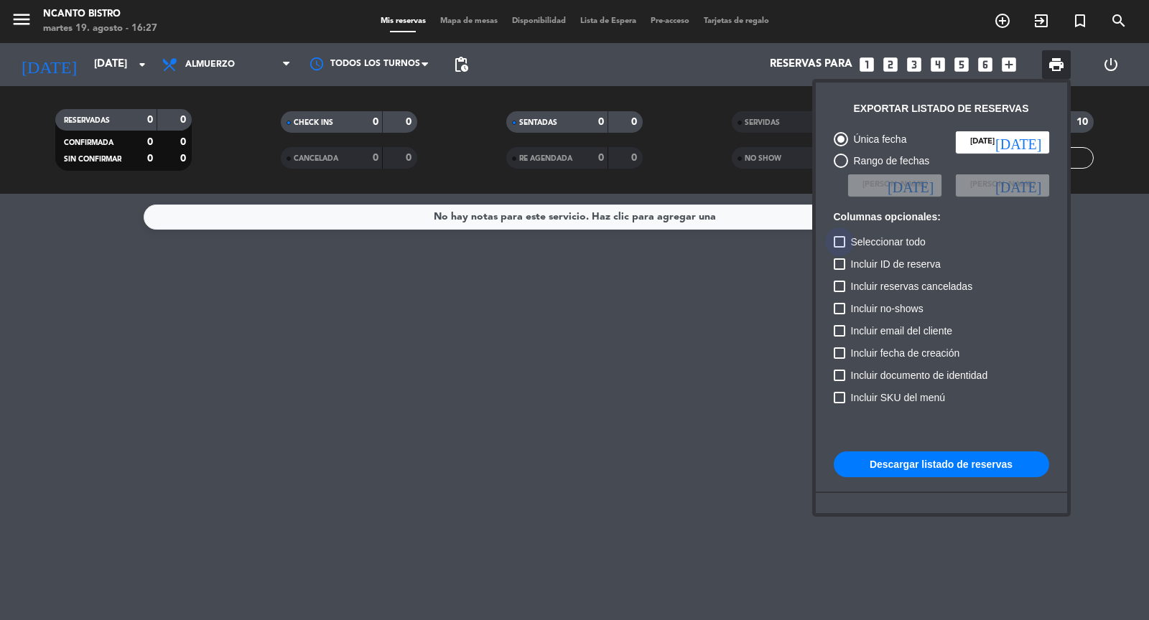
checkbox input "true"
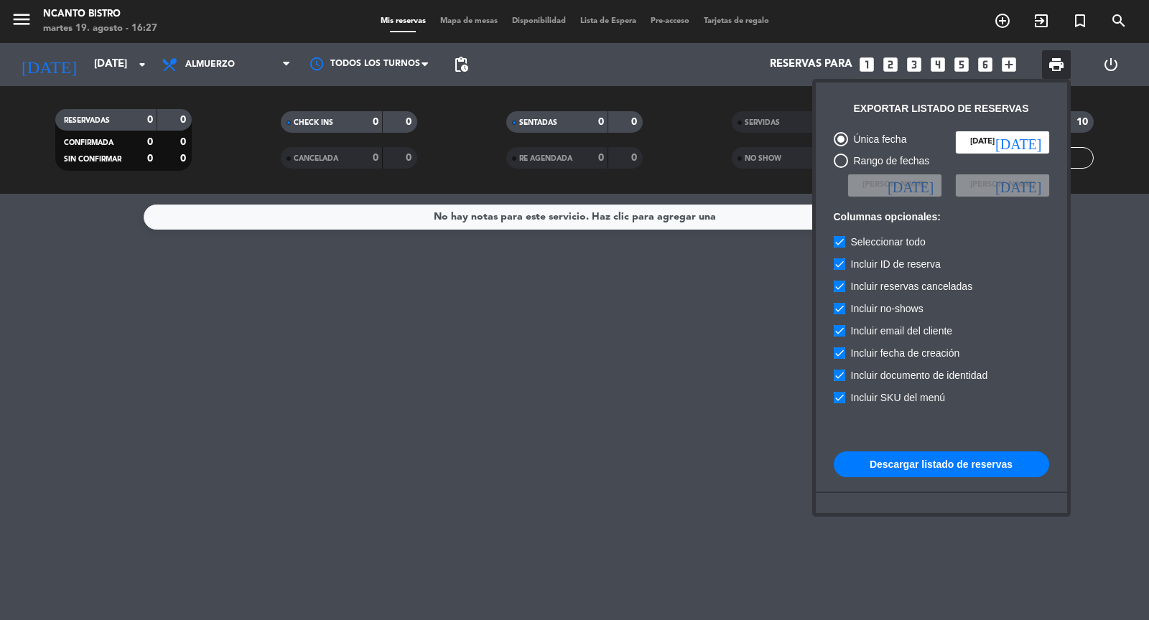
click at [842, 266] on div at bounding box center [838, 263] width 11 height 11
click at [839, 270] on input "Incluir ID de reserva" at bounding box center [839, 270] width 1 height 1
checkbox input "false"
click at [840, 261] on div at bounding box center [838, 263] width 11 height 11
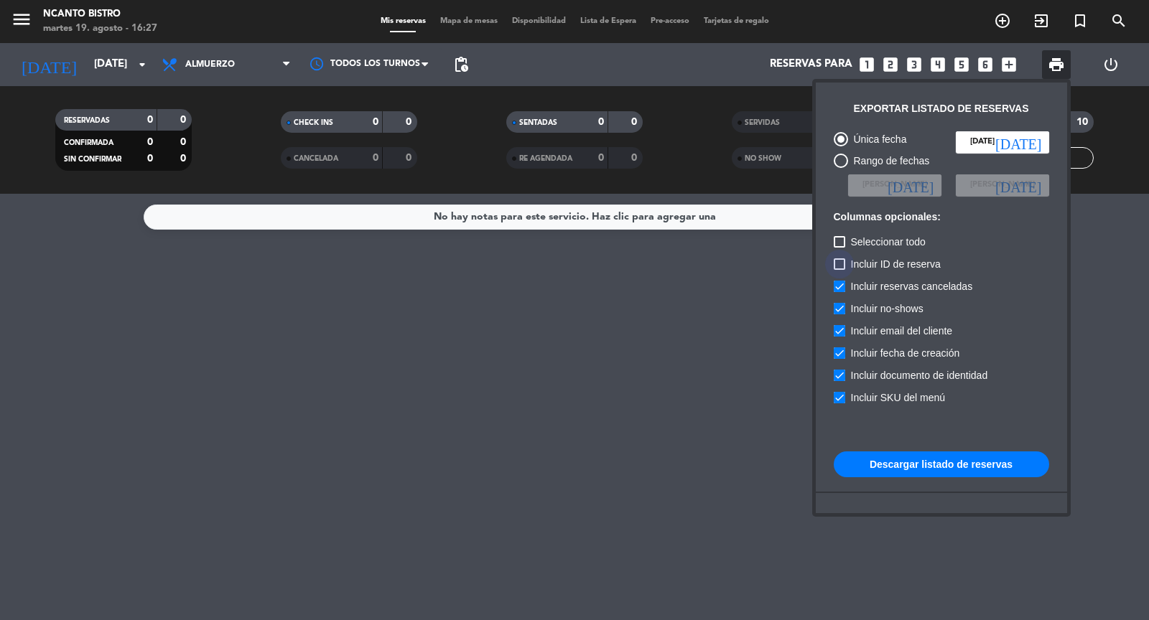
click at [839, 270] on input "Incluir ID de reserva" at bounding box center [839, 270] width 1 height 1
checkbox input "true"
click at [693, 351] on div at bounding box center [574, 310] width 1149 height 620
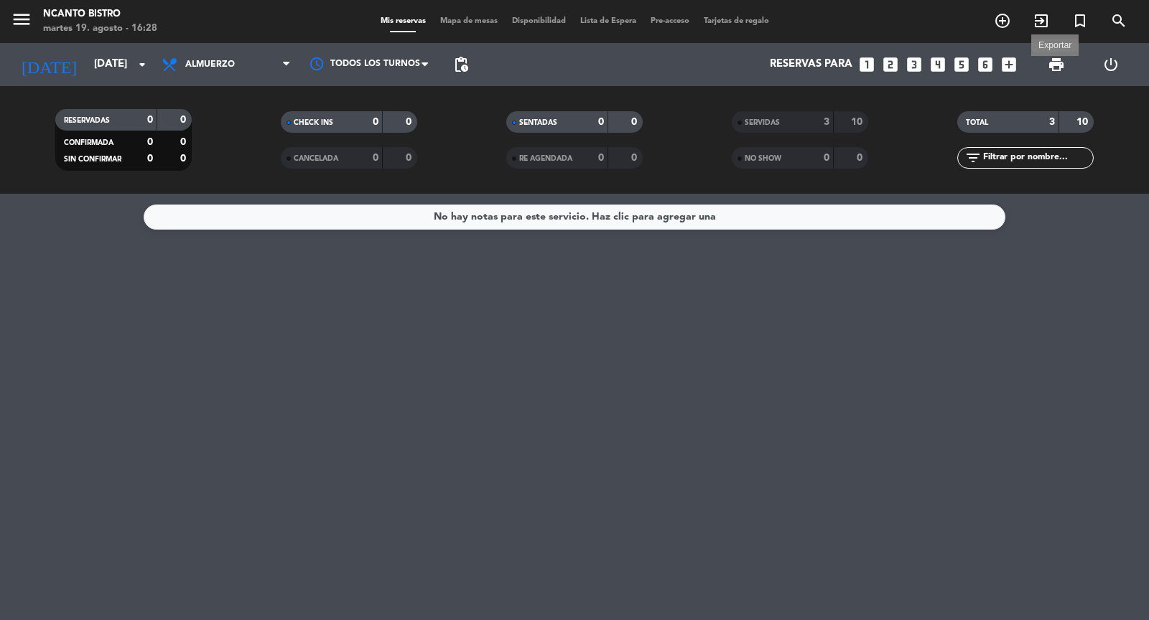
click at [1057, 66] on span "print" at bounding box center [1055, 64] width 17 height 17
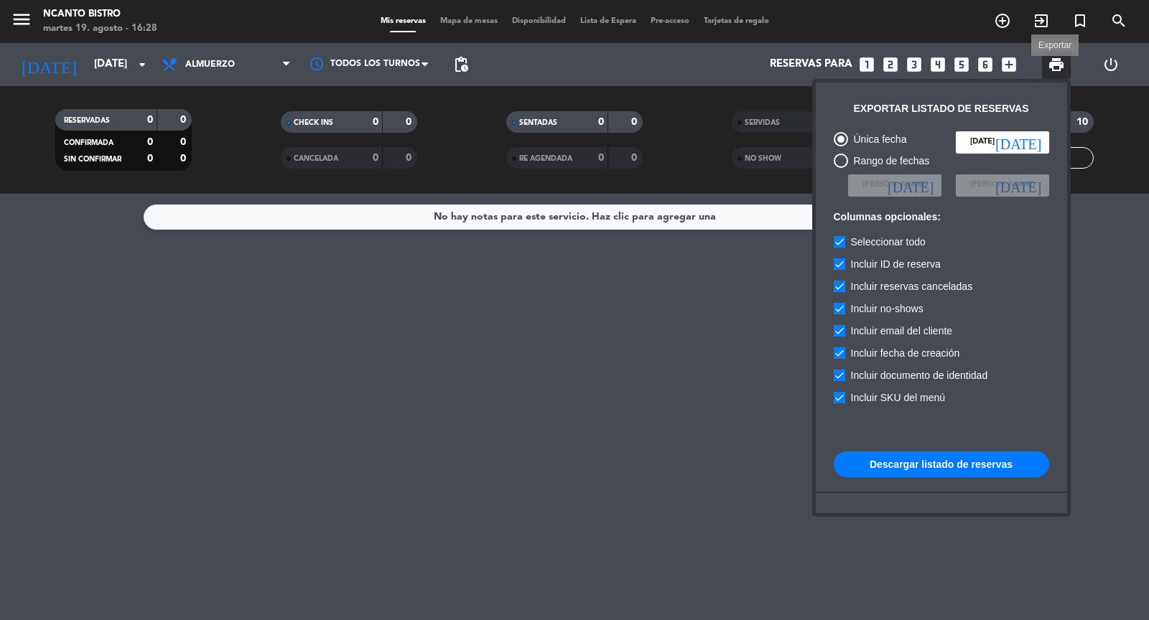
click at [1054, 62] on span "print" at bounding box center [1055, 64] width 17 height 17
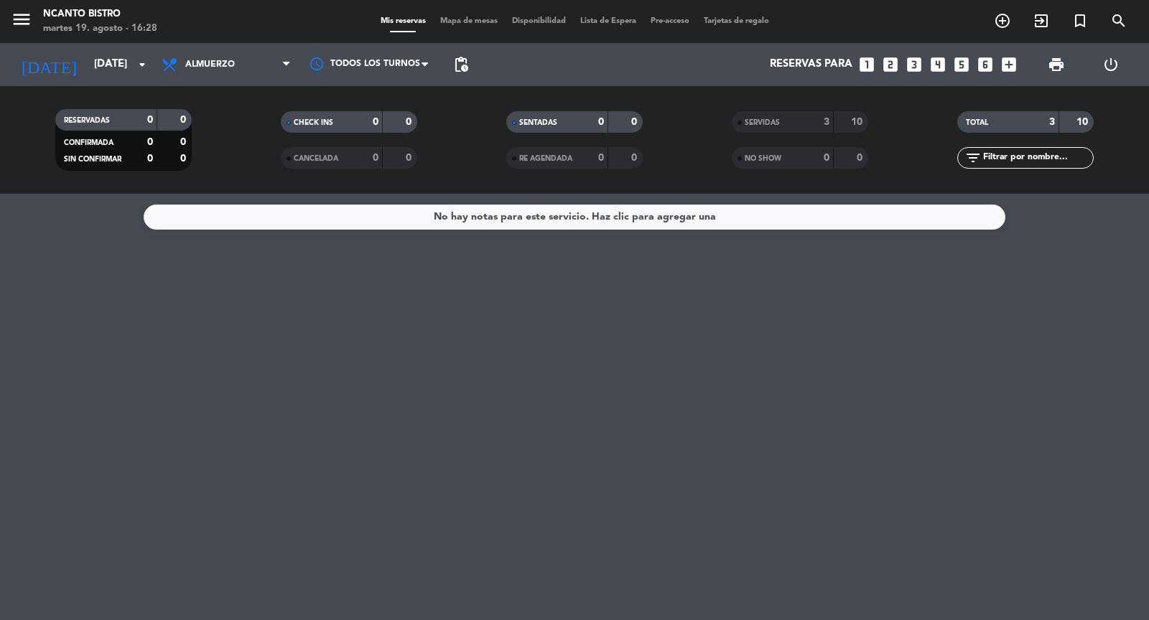
click at [778, 121] on span "SERVIDAS" at bounding box center [761, 122] width 35 height 7
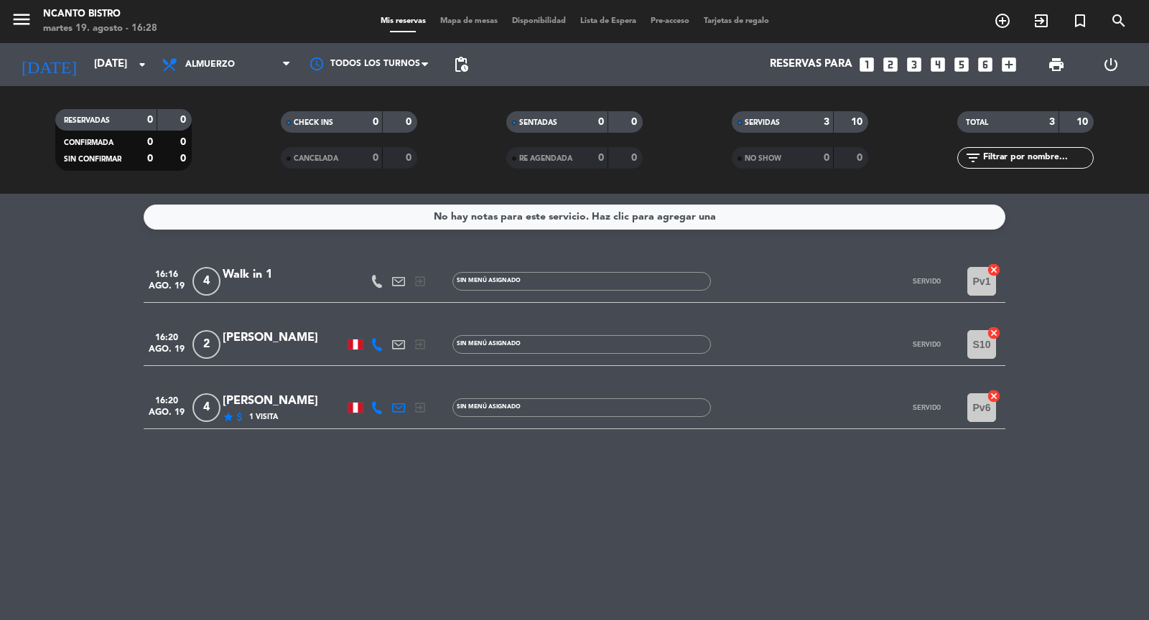
click at [770, 157] on span "NO SHOW" at bounding box center [762, 158] width 37 height 7
click at [790, 159] on div "NO SHOW" at bounding box center [768, 158] width 66 height 17
click at [790, 116] on div "SERVIDAS" at bounding box center [768, 122] width 66 height 17
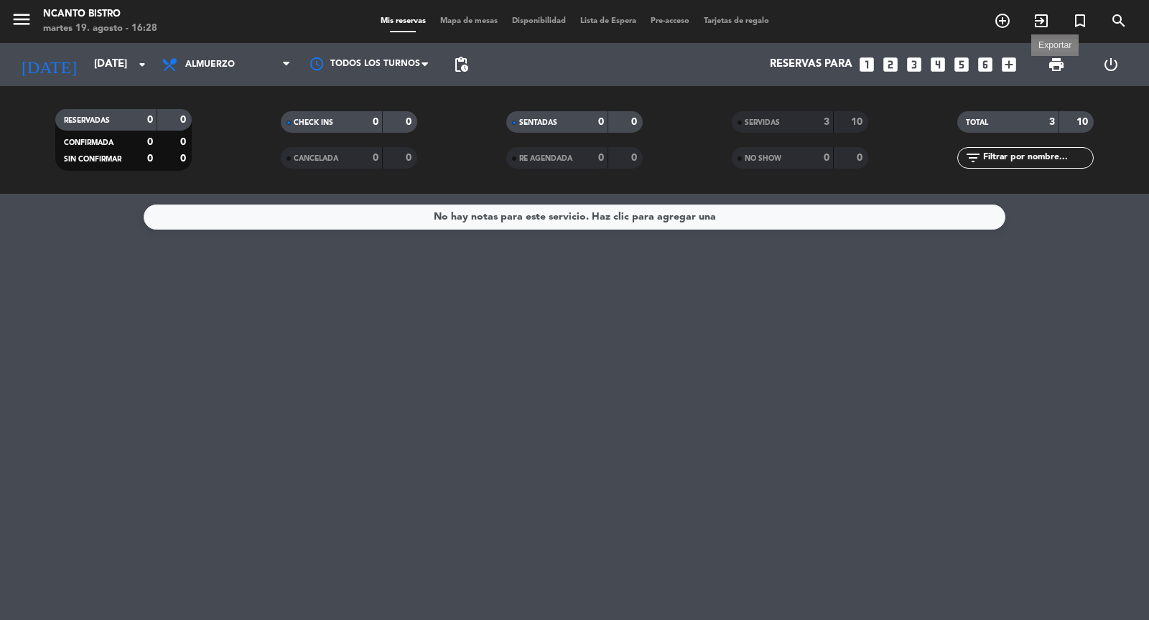
click at [1059, 61] on span "print" at bounding box center [1055, 64] width 17 height 17
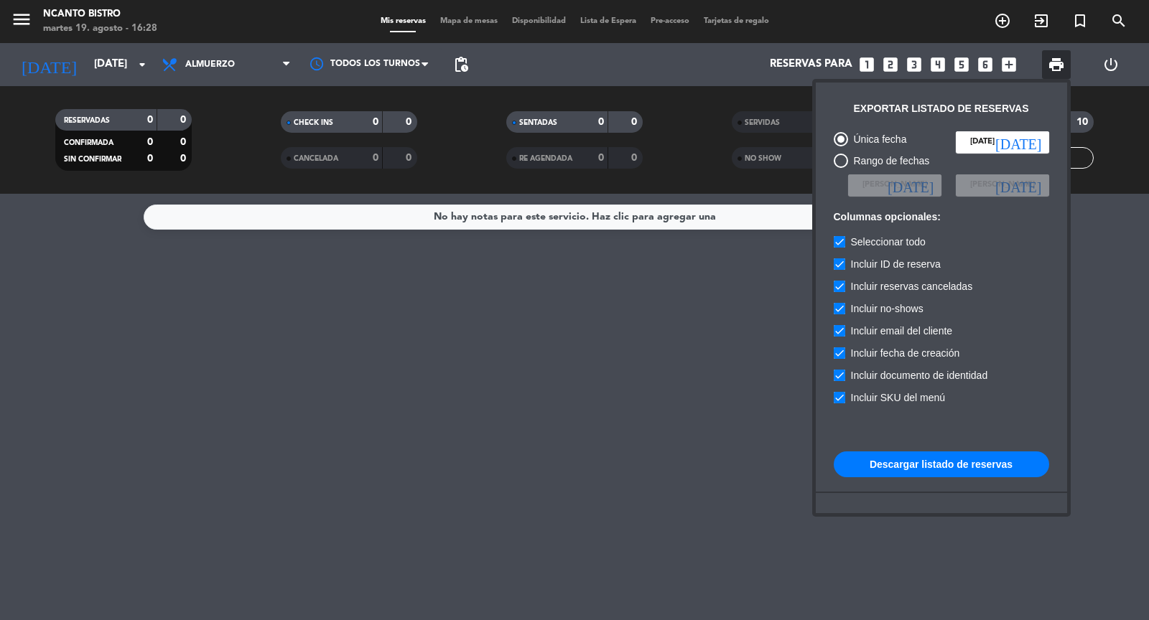
click at [713, 301] on div at bounding box center [574, 310] width 1149 height 620
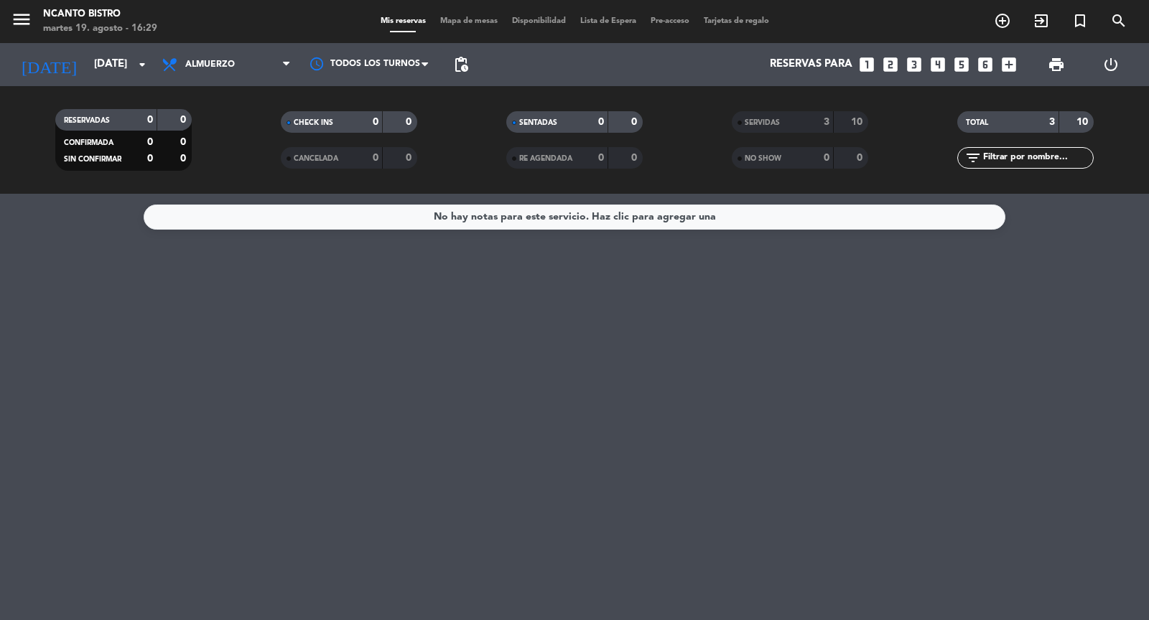
click at [777, 129] on div "SERVIDAS" at bounding box center [768, 122] width 66 height 17
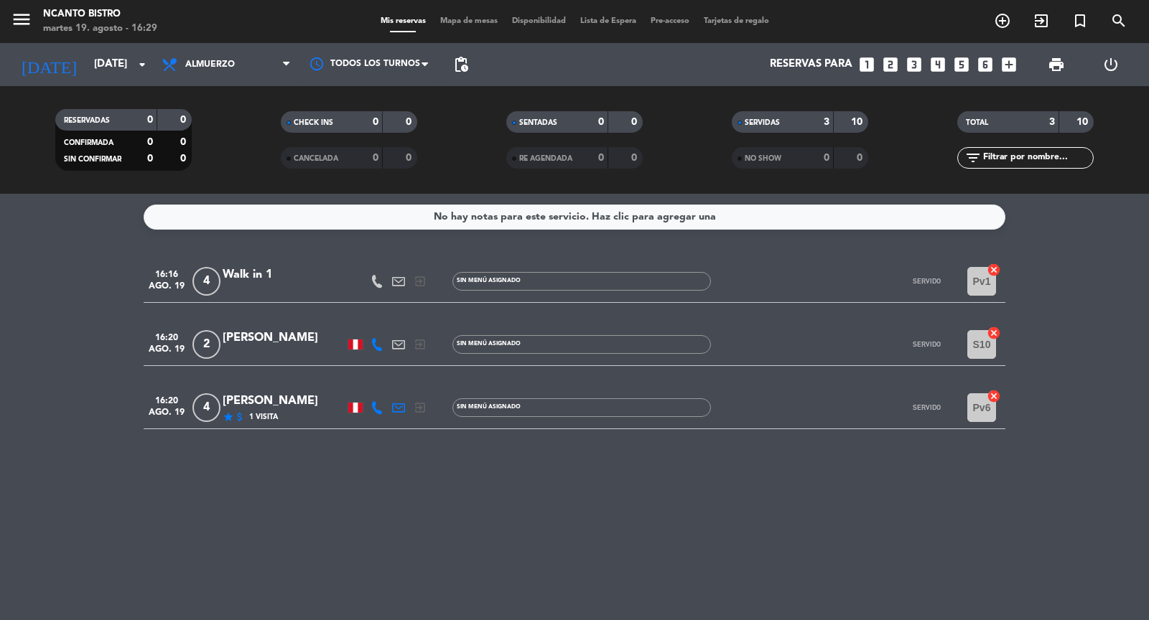
click at [777, 124] on span "SERVIDAS" at bounding box center [761, 122] width 35 height 7
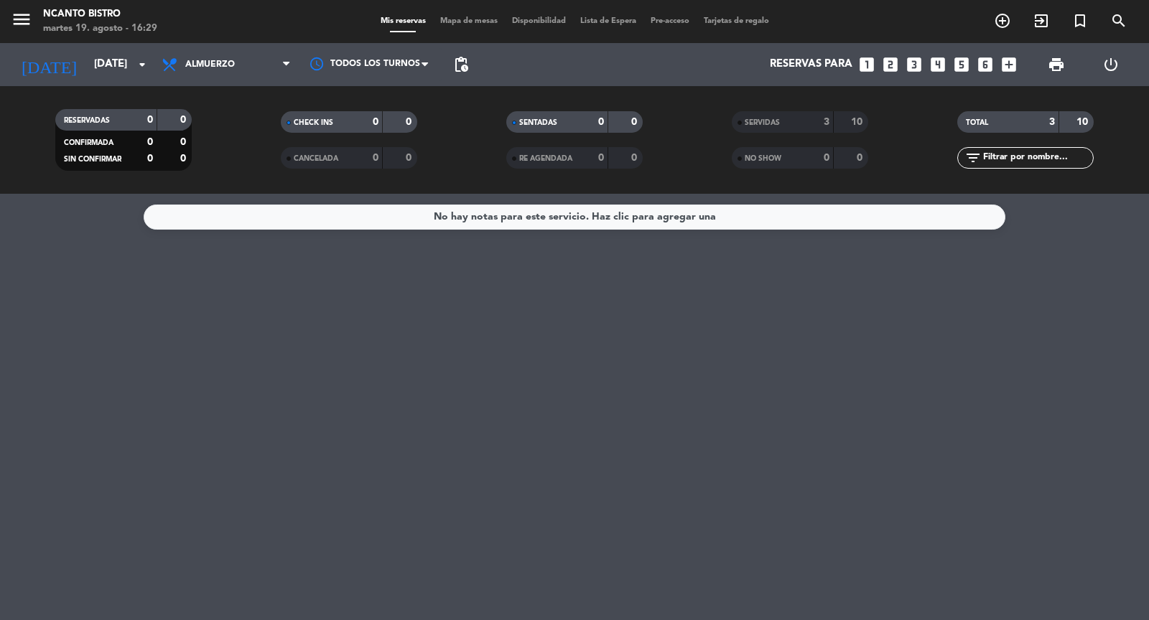
click at [808, 159] on div "0" at bounding box center [815, 158] width 29 height 17
click at [785, 167] on div "NO SHOW 0 0" at bounding box center [800, 158] width 136 height 22
click at [335, 161] on span "CANCELADA" at bounding box center [316, 158] width 45 height 7
click at [354, 162] on div "0" at bounding box center [364, 158] width 29 height 17
click at [563, 161] on span "RE AGENDADA" at bounding box center [545, 158] width 53 height 7
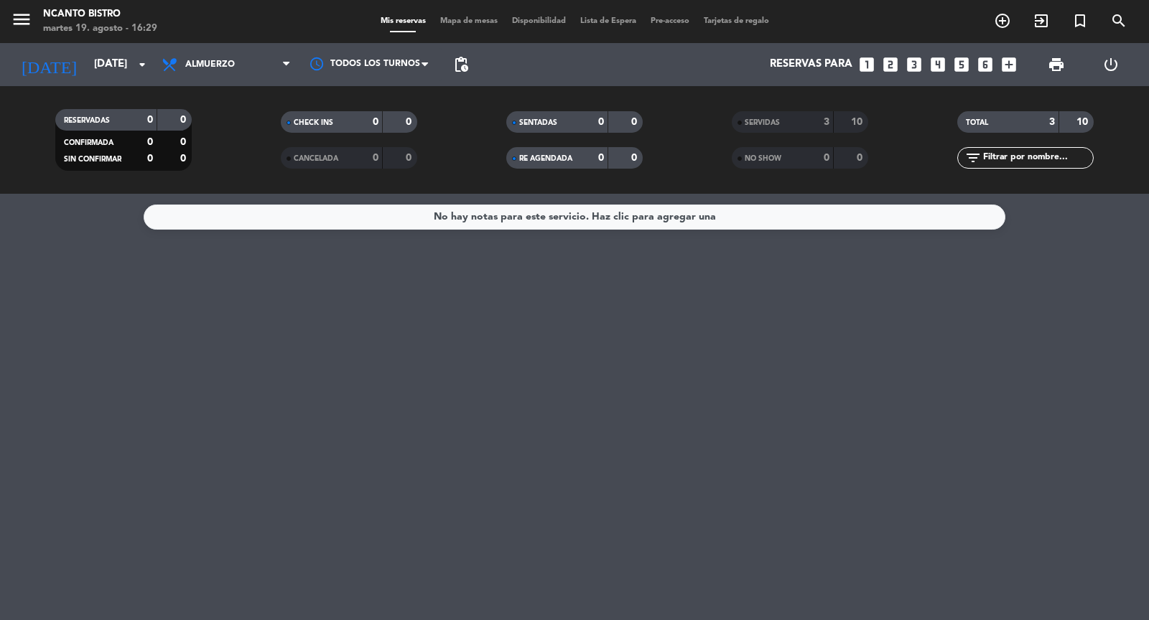
click at [563, 161] on span "RE AGENDADA" at bounding box center [545, 158] width 53 height 7
click at [1055, 65] on span "print" at bounding box center [1055, 64] width 17 height 17
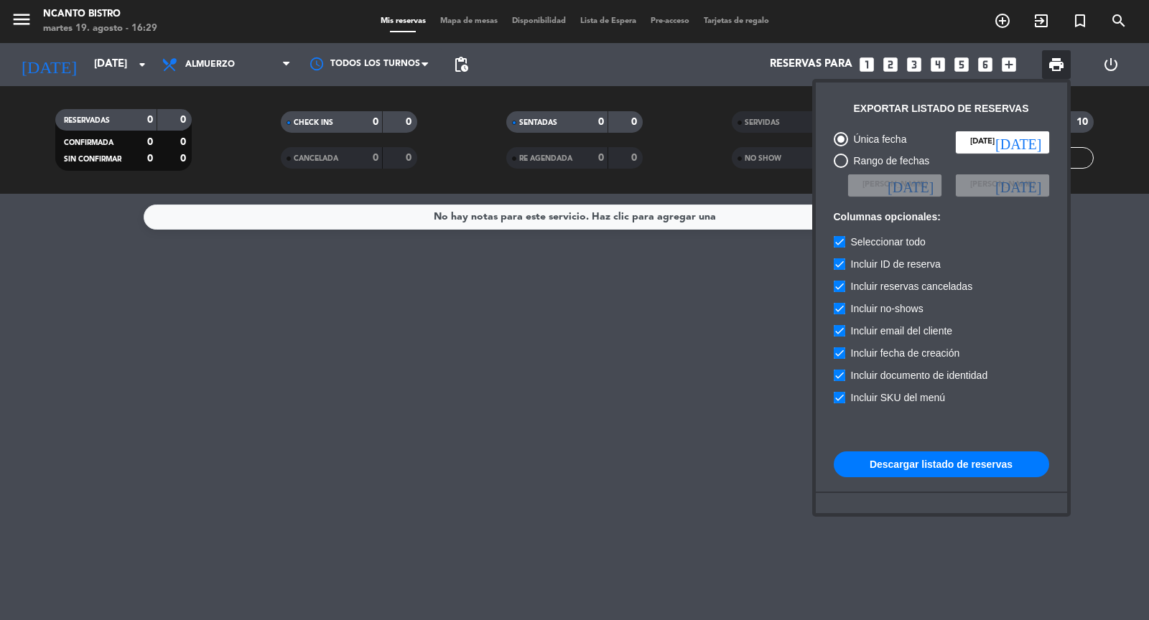
click at [926, 472] on button "Descargar listado de reservas" at bounding box center [940, 465] width 215 height 26
click at [24, 17] on div at bounding box center [574, 310] width 1149 height 620
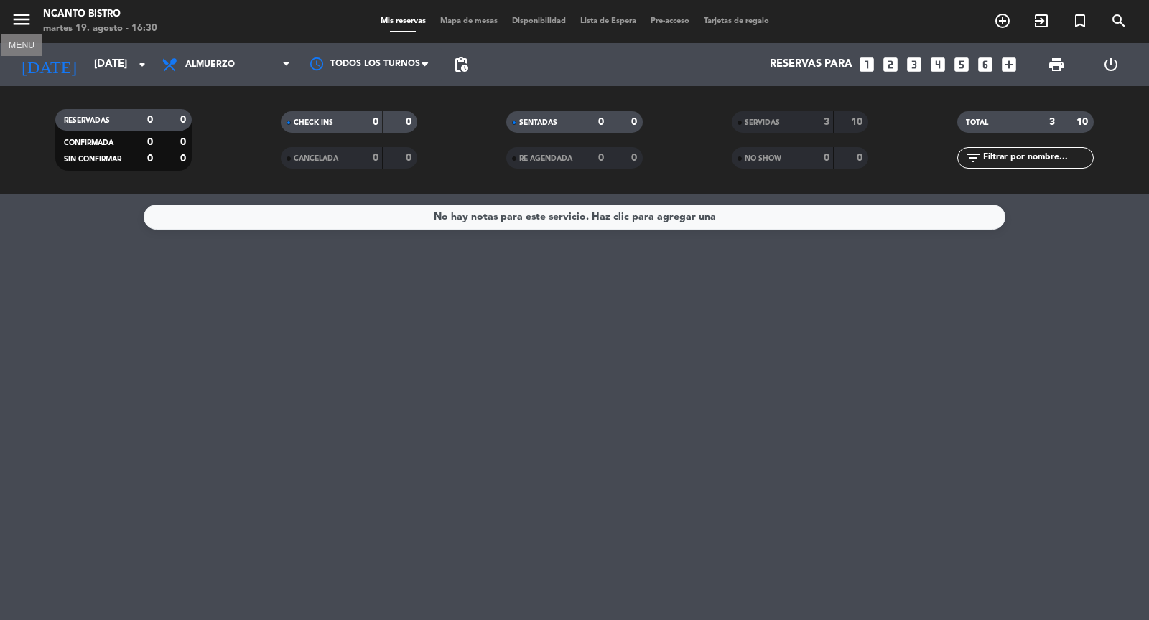
click at [24, 17] on icon "menu" at bounding box center [22, 20] width 22 height 22
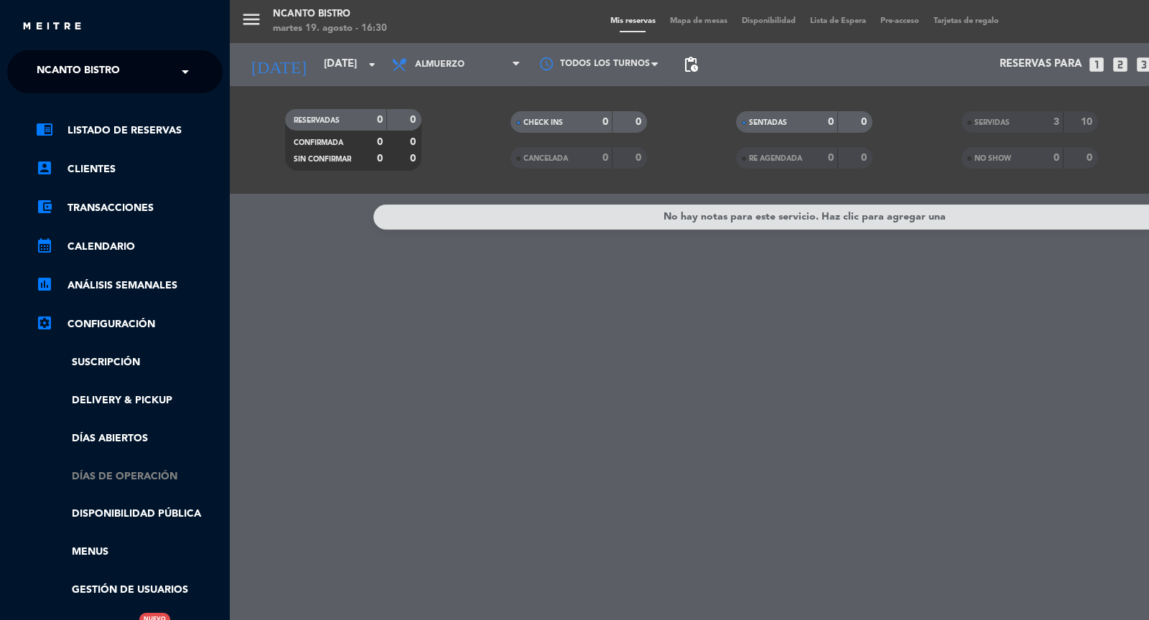
scroll to position [201, 0]
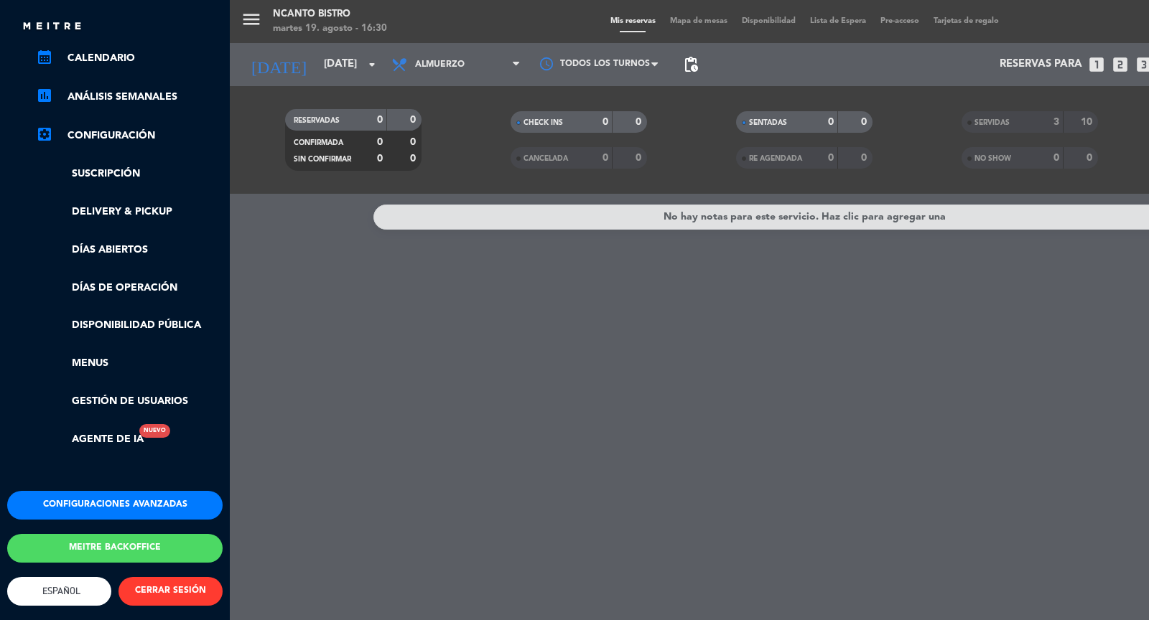
click at [123, 491] on button "Configuraciones avanzadas" at bounding box center [114, 505] width 215 height 29
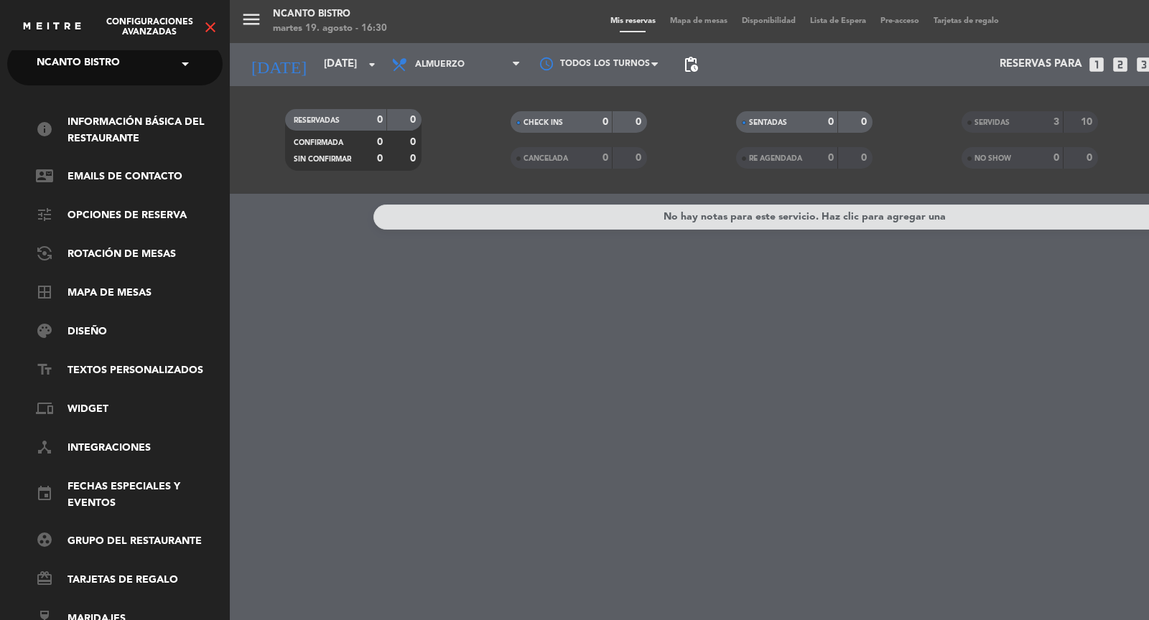
scroll to position [0, 0]
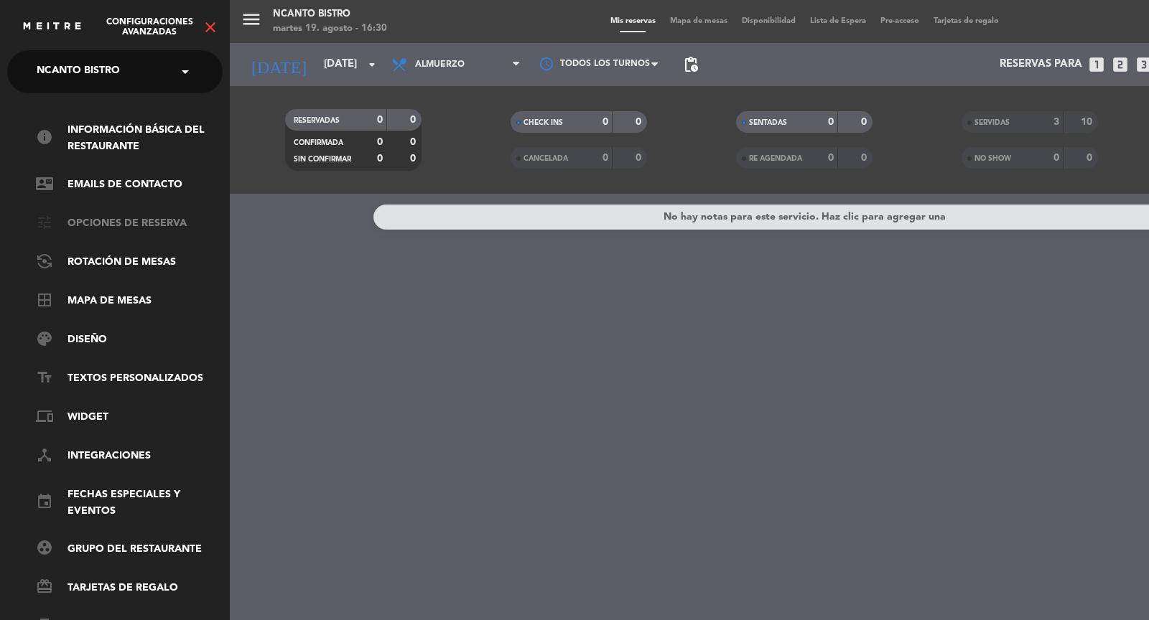
click at [118, 221] on link "tune Opciones de reserva" at bounding box center [129, 223] width 187 height 17
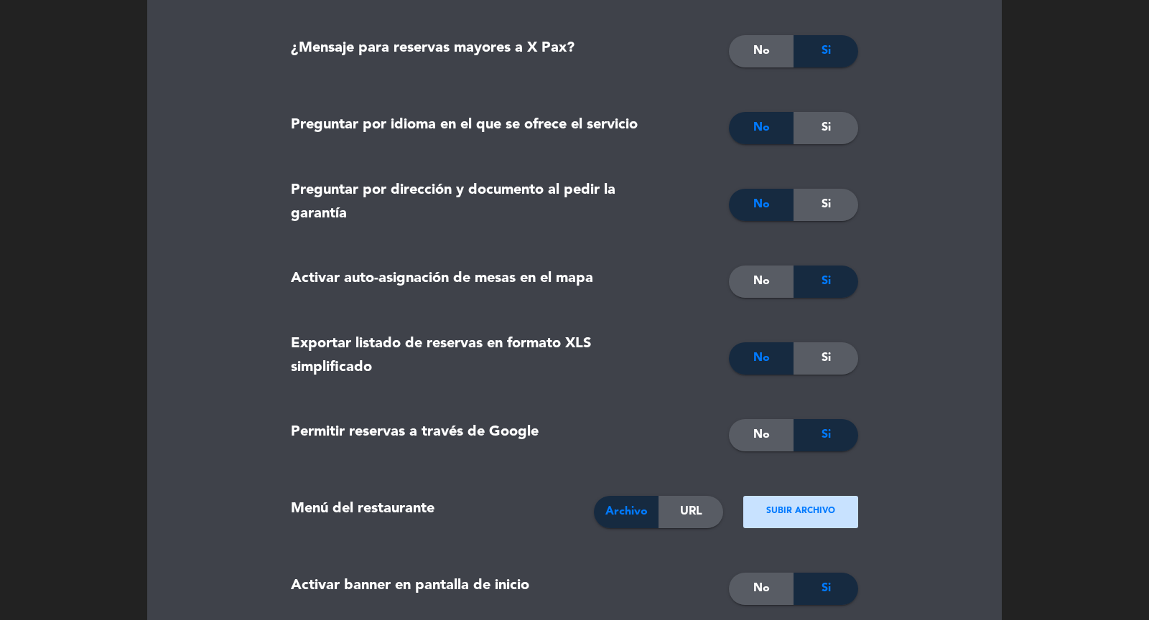
scroll to position [1203, 0]
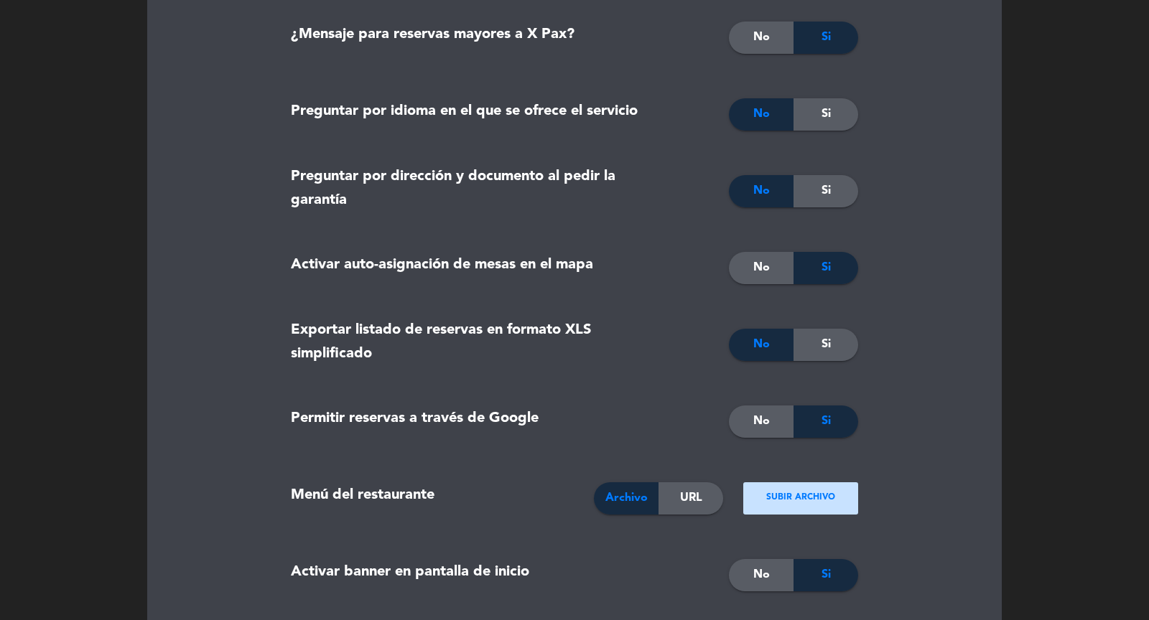
click at [831, 336] on div "Si" at bounding box center [825, 345] width 65 height 32
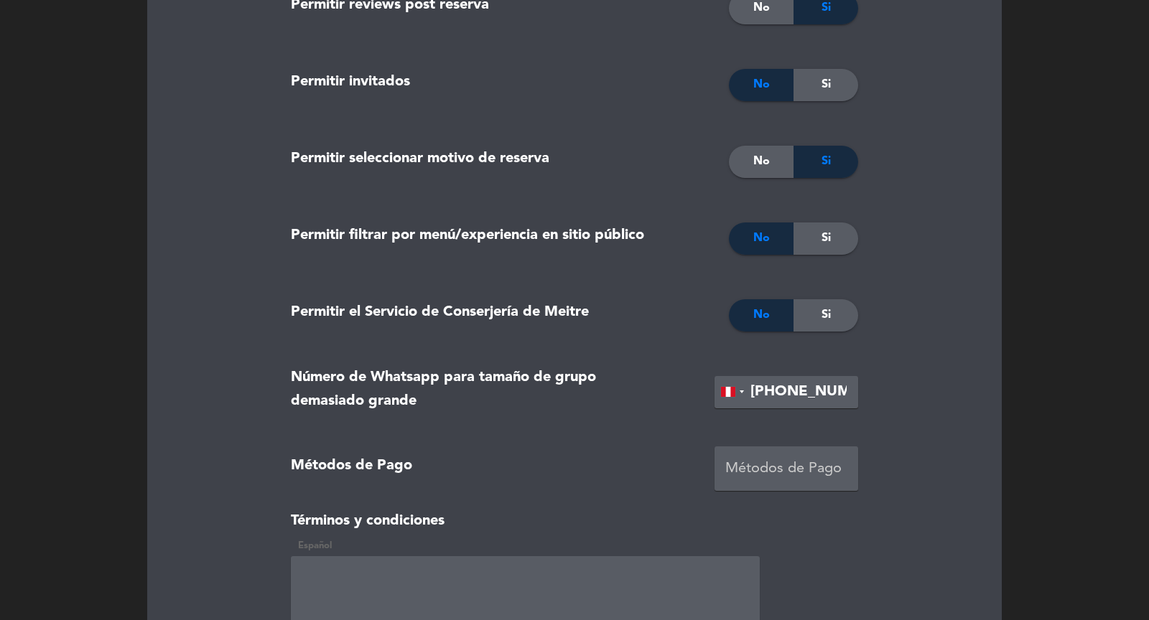
scroll to position [3055, 0]
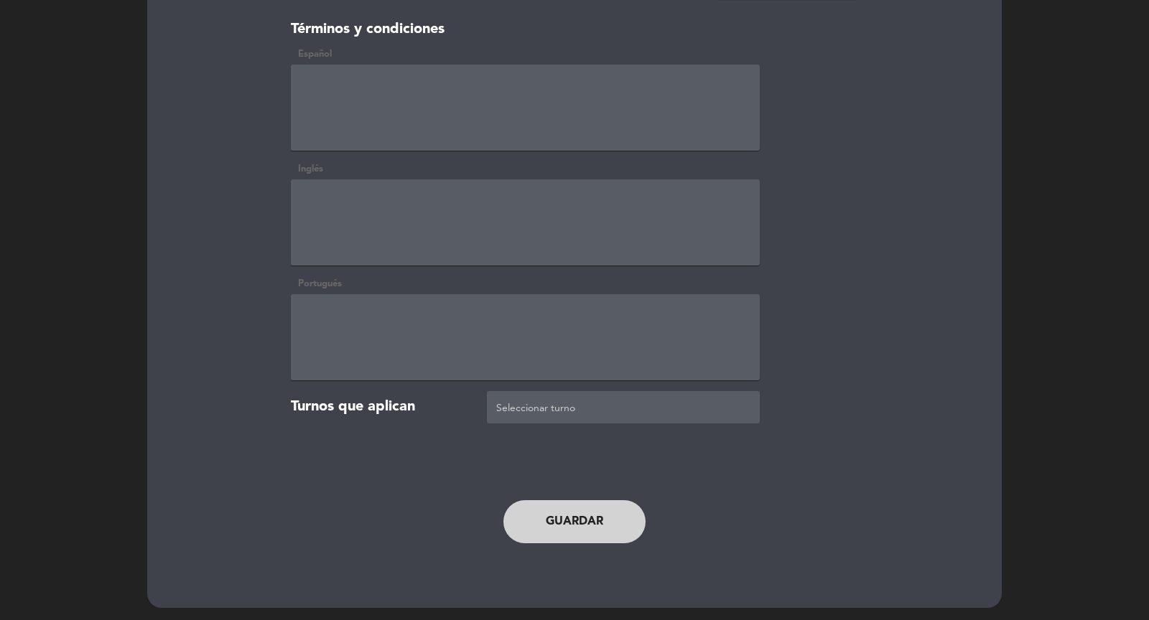
click at [609, 513] on button "Guardar" at bounding box center [574, 521] width 142 height 43
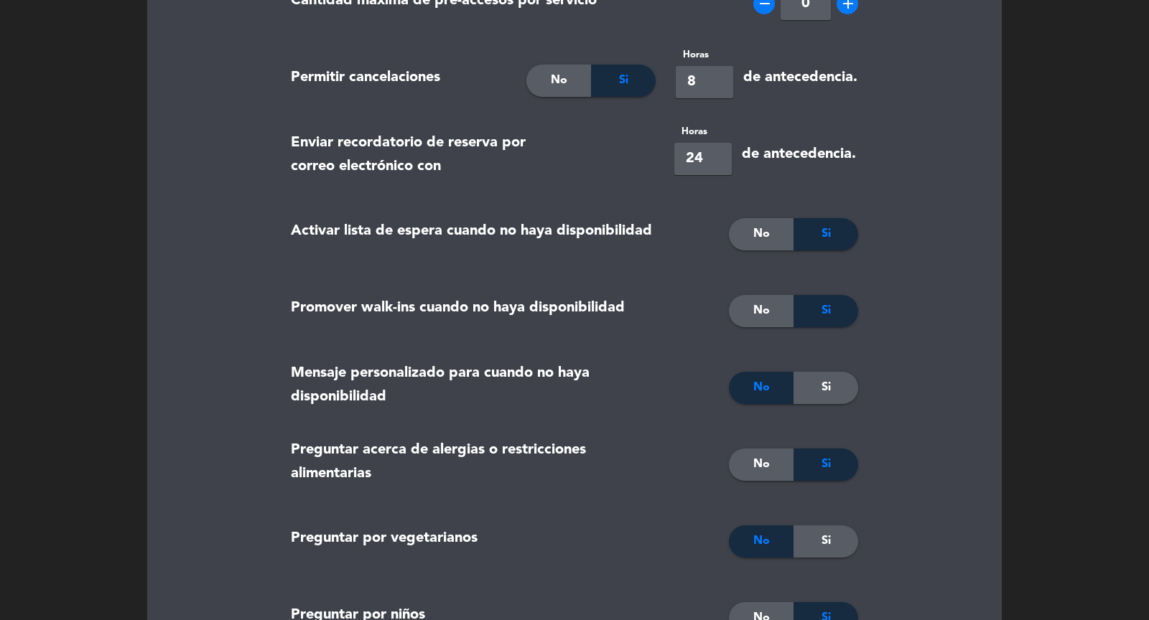
scroll to position [0, 0]
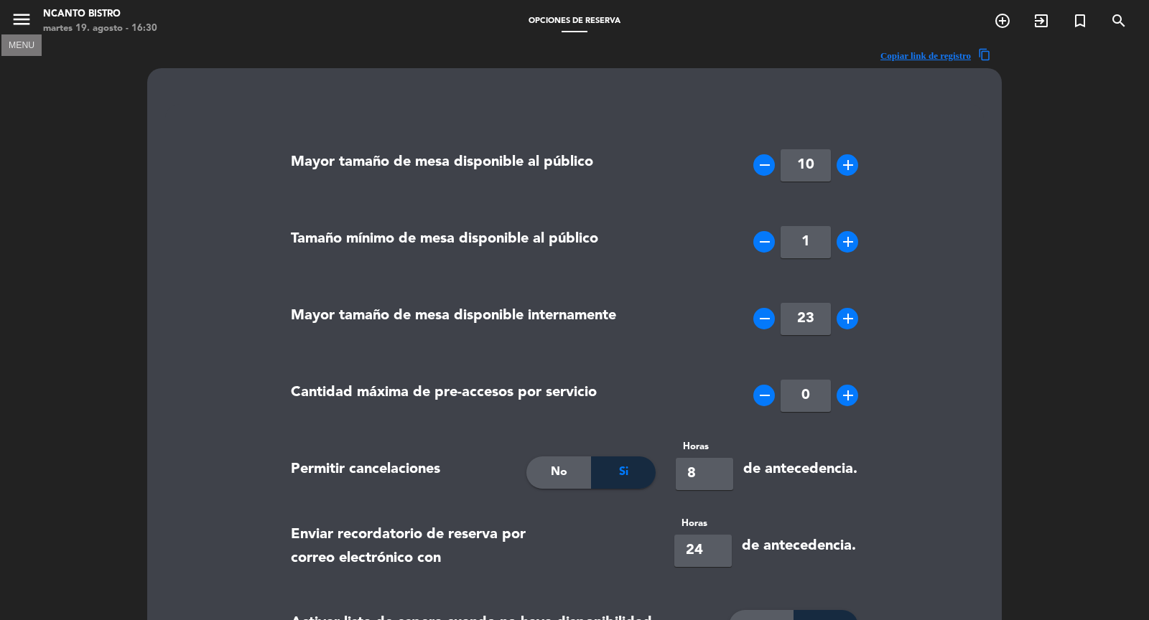
click at [16, 11] on icon "menu" at bounding box center [22, 20] width 22 height 22
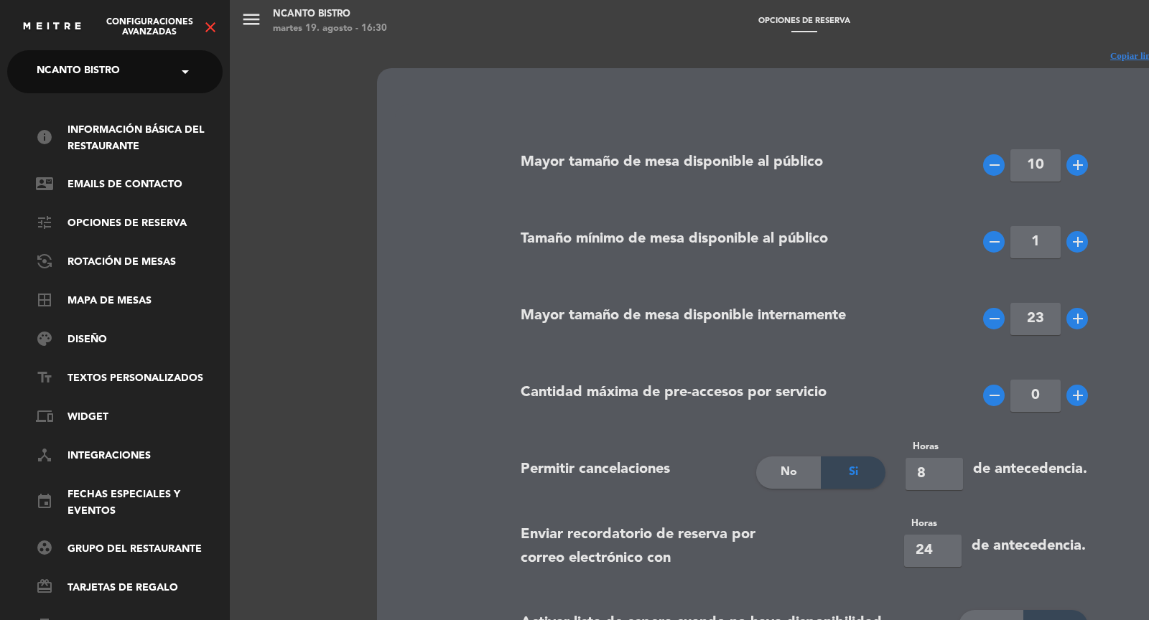
click at [211, 23] on icon "close" at bounding box center [210, 27] width 17 height 17
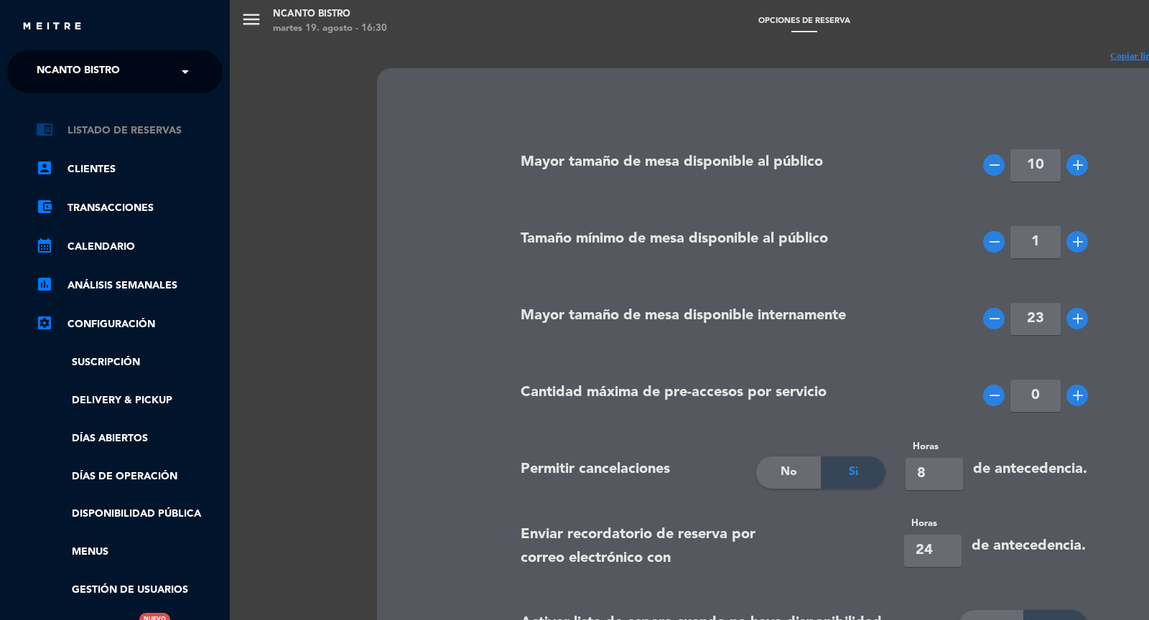
click at [139, 134] on link "chrome_reader_mode Listado de Reservas" at bounding box center [129, 130] width 187 height 17
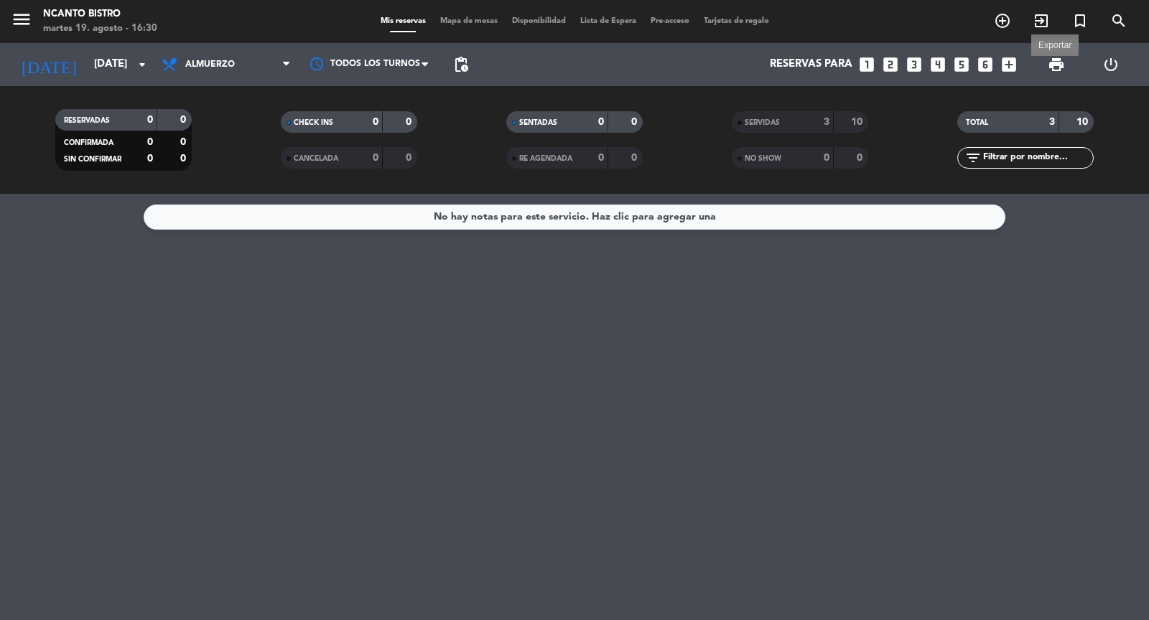
click at [1055, 59] on span "print" at bounding box center [1055, 64] width 17 height 17
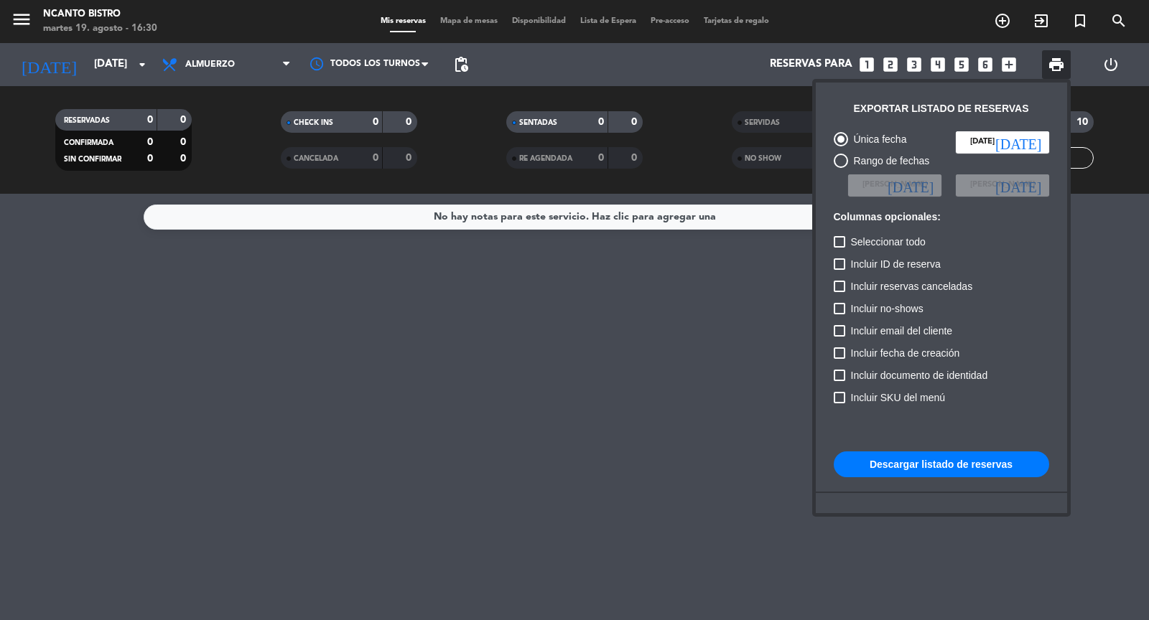
click at [839, 226] on div "Columnas opcionales:" at bounding box center [940, 222] width 215 height 23
click at [839, 242] on div at bounding box center [838, 241] width 11 height 11
click at [839, 248] on input "Seleccionar todo" at bounding box center [839, 248] width 1 height 1
checkbox input "true"
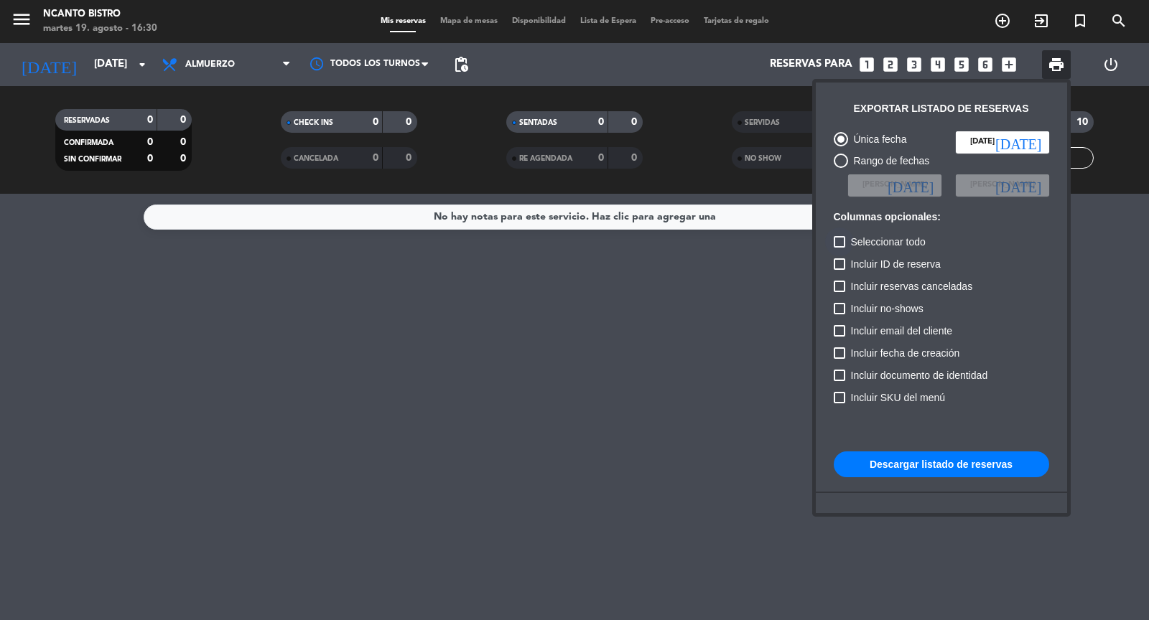
checkbox input "true"
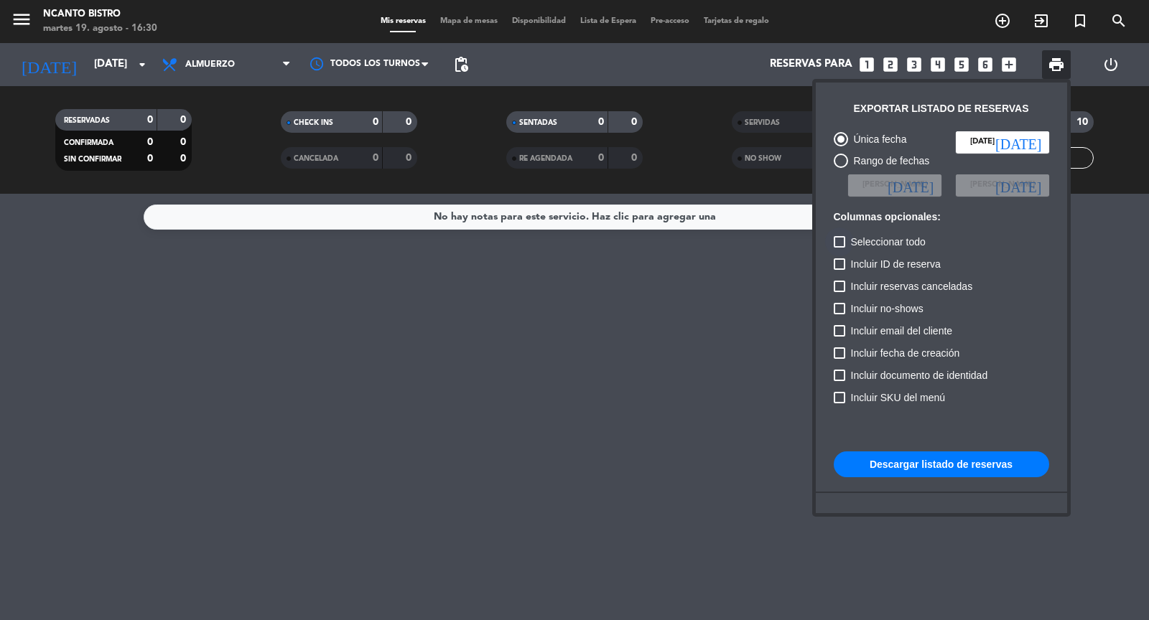
checkbox input "true"
click at [934, 462] on button "Descargar listado de reservas" at bounding box center [940, 465] width 215 height 26
click at [609, 391] on div at bounding box center [574, 310] width 1149 height 620
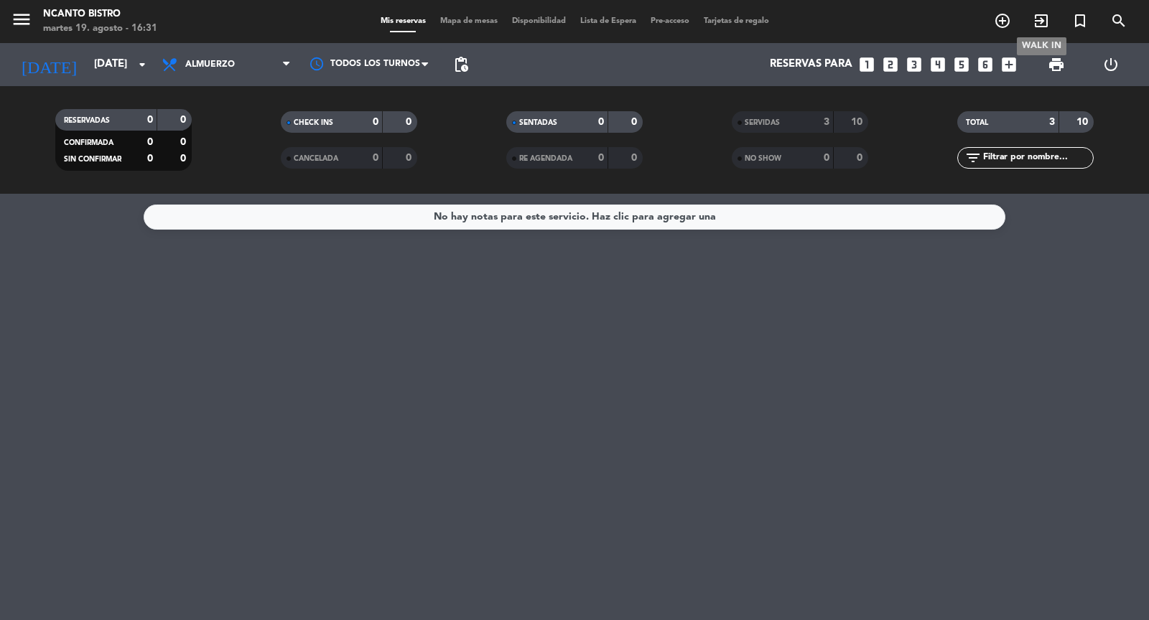
click at [1042, 22] on icon "exit_to_app" at bounding box center [1040, 20] width 17 height 17
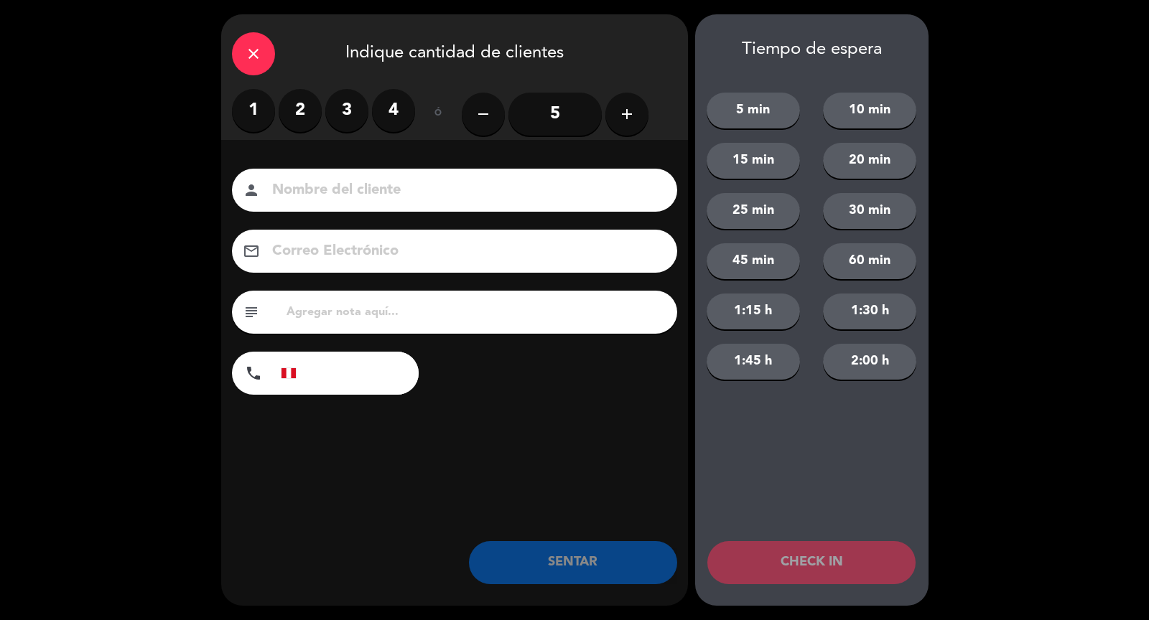
click at [307, 111] on label "2" at bounding box center [300, 110] width 43 height 43
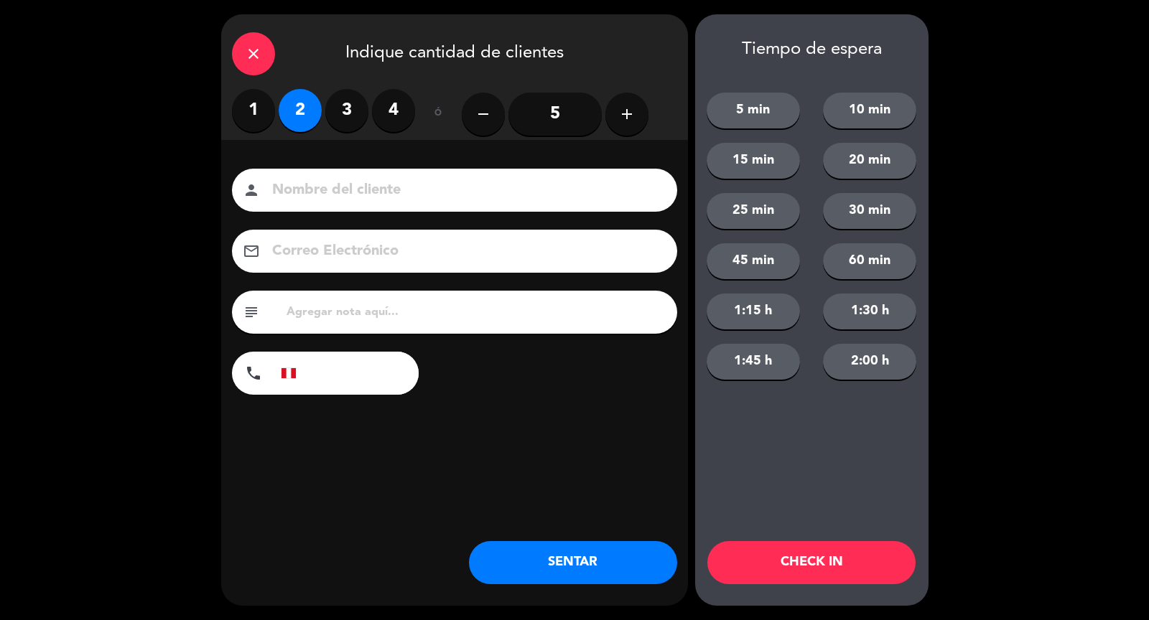
click at [308, 186] on input at bounding box center [465, 190] width 388 height 25
type input "Walk in 4"
click at [453, 444] on div "Nombre del cliente person Walk in 4 Correo Electrónico email subject phone [GEO…" at bounding box center [454, 305] width 467 height 331
click at [594, 556] on button "SENTAR" at bounding box center [573, 562] width 208 height 43
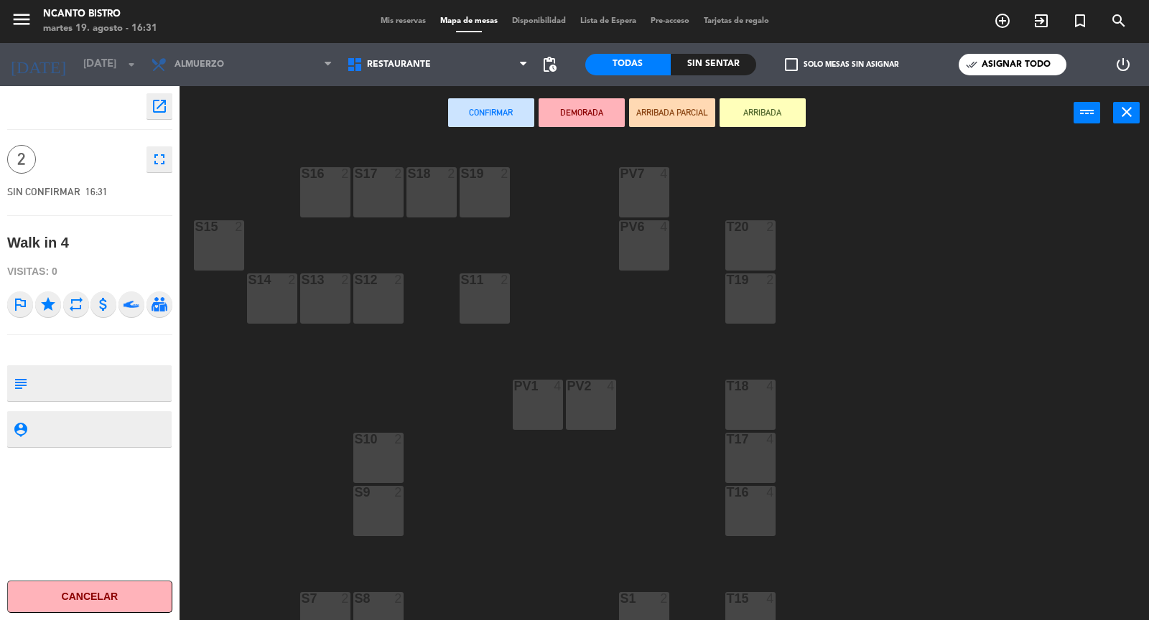
click at [322, 199] on div "S16 2" at bounding box center [325, 192] width 50 height 50
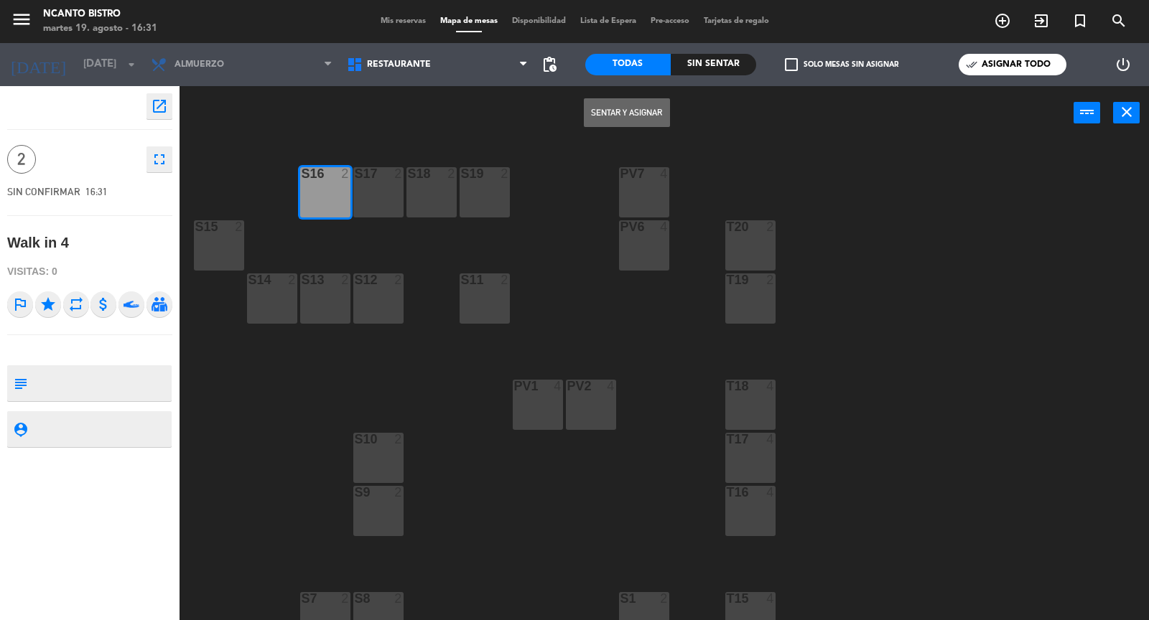
click at [643, 110] on button "Sentar y Asignar" at bounding box center [627, 112] width 86 height 29
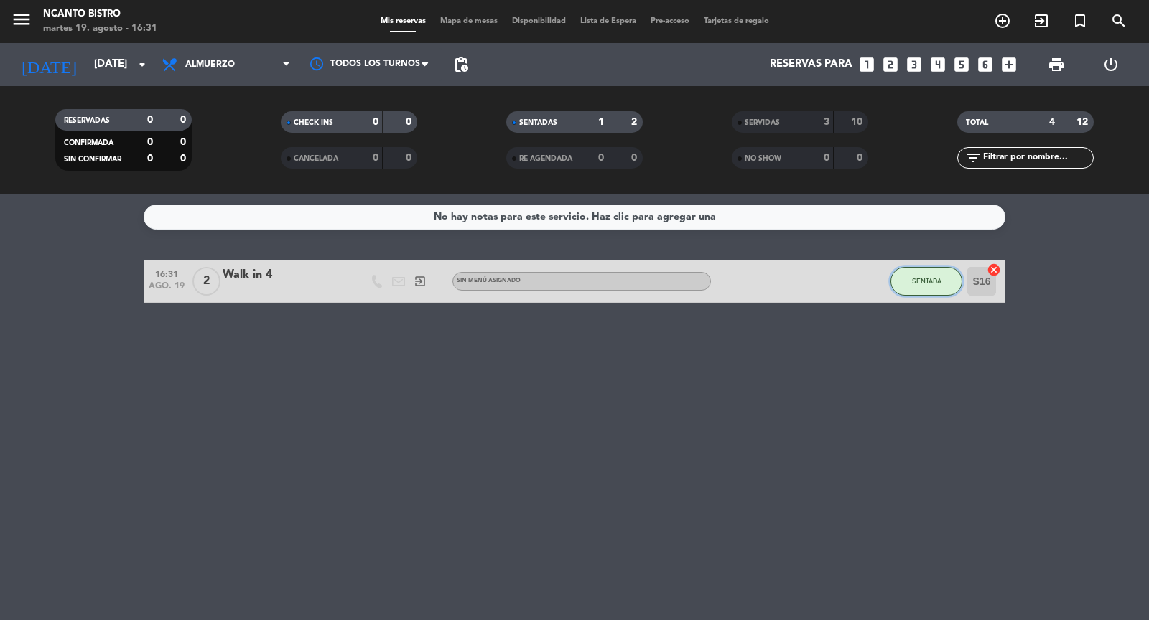
click at [951, 284] on button "SENTADA" at bounding box center [926, 281] width 72 height 29
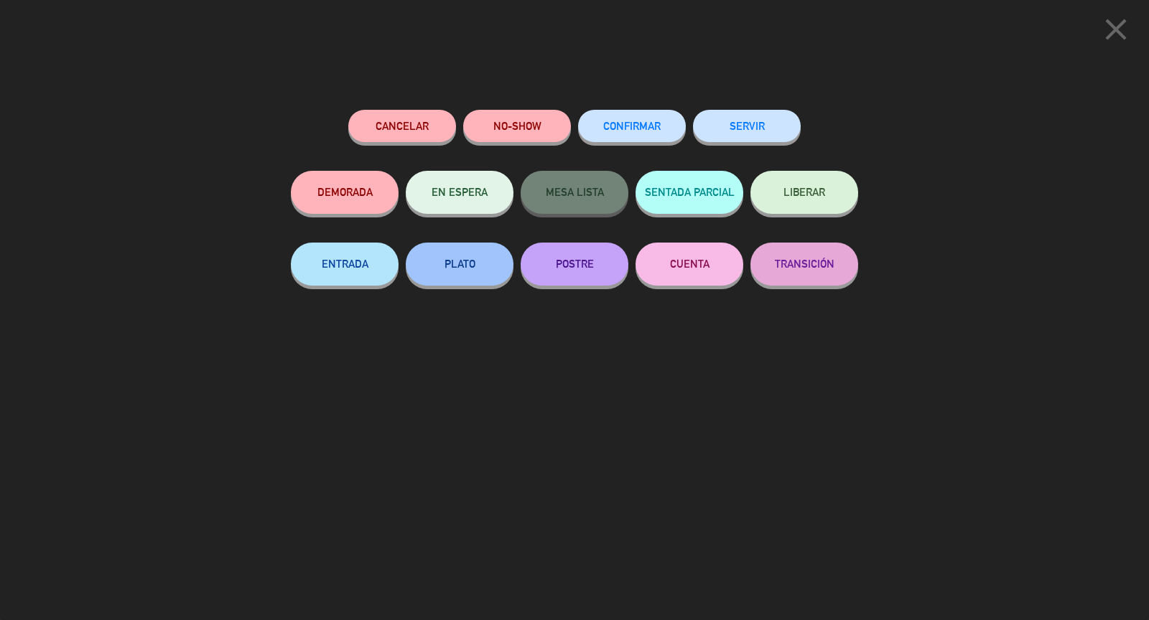
click at [754, 129] on button "SERVIR" at bounding box center [747, 126] width 108 height 32
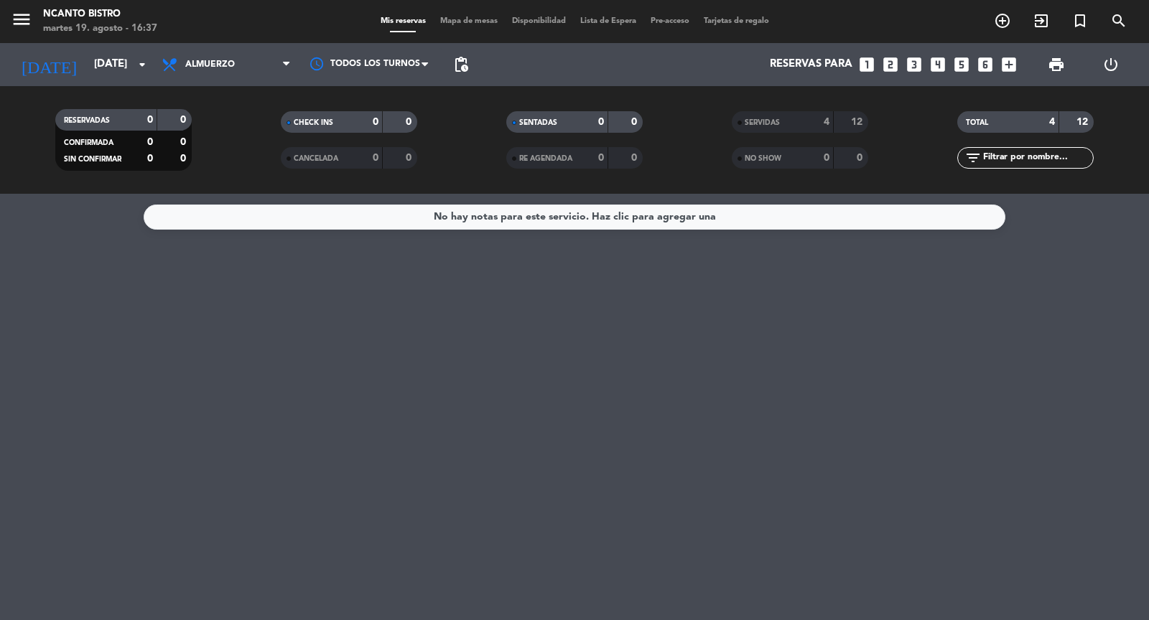
click at [1044, 66] on span "print" at bounding box center [1056, 64] width 29 height 29
click at [1055, 65] on span "print" at bounding box center [1055, 64] width 17 height 17
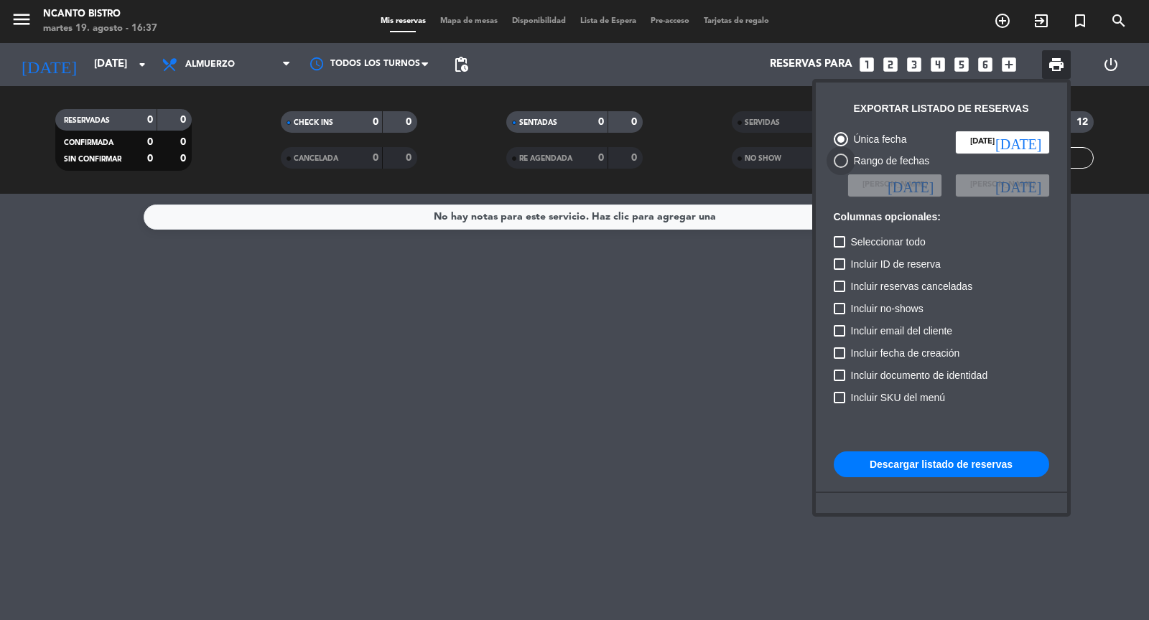
click at [839, 163] on div at bounding box center [840, 161] width 14 height 14
click at [840, 168] on input "Rango de fechas" at bounding box center [840, 168] width 1 height 1
radio input "true"
radio input "false"
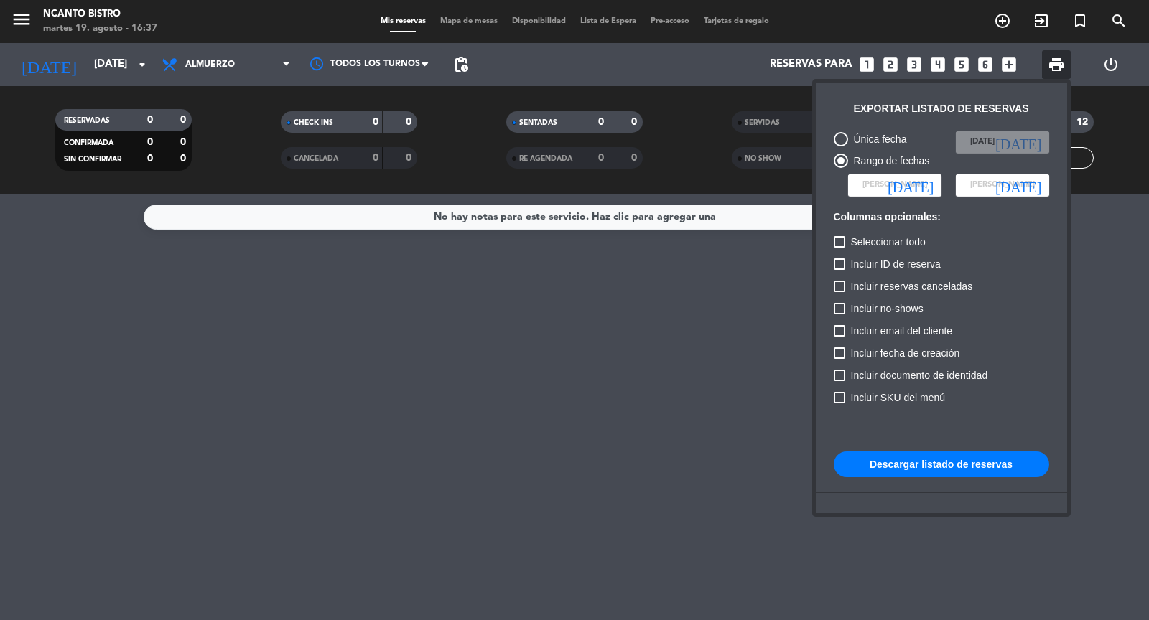
click at [884, 189] on span "[PERSON_NAME]" at bounding box center [894, 185] width 65 height 13
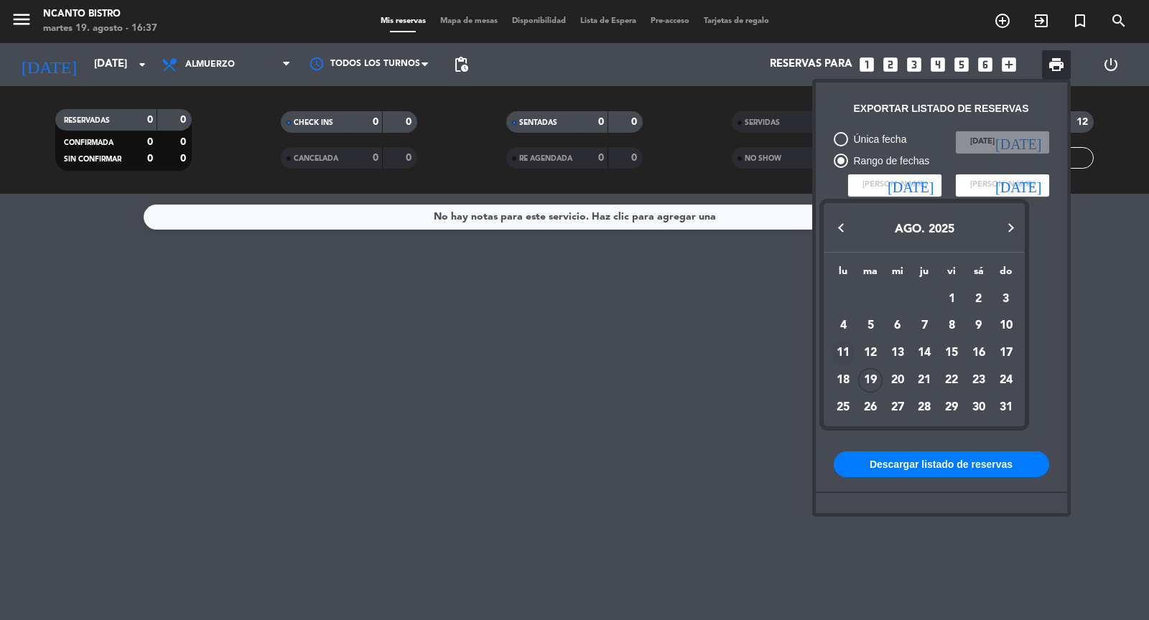
click at [846, 350] on div "11" at bounding box center [843, 353] width 24 height 24
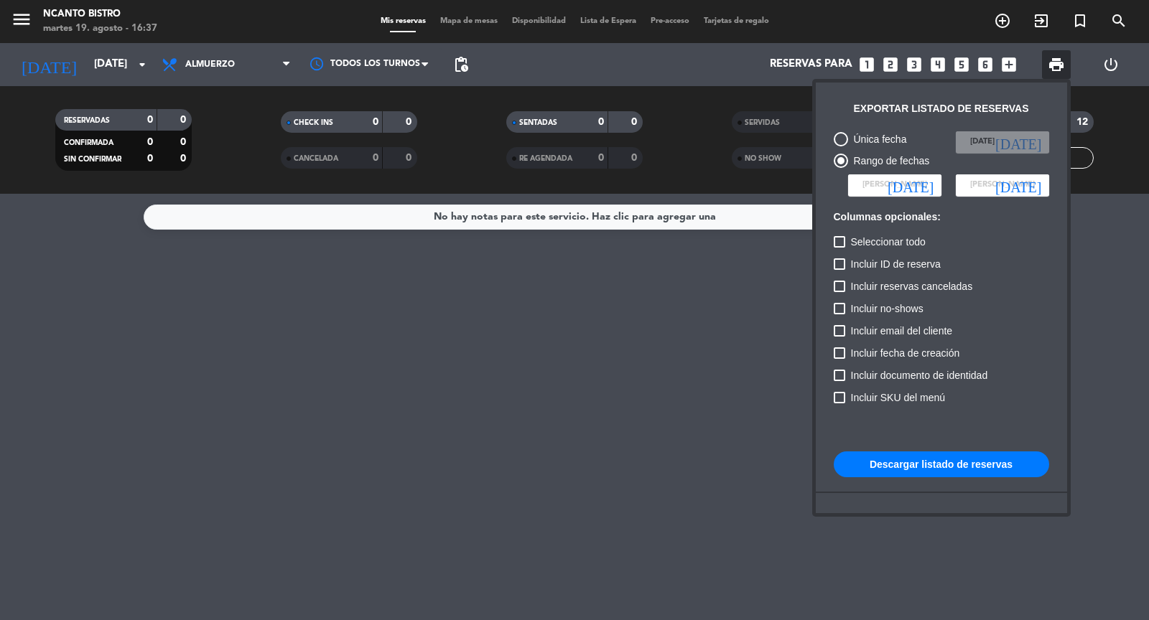
type input "lun. 11 ago."
click at [988, 177] on input at bounding box center [1002, 185] width 93 height 22
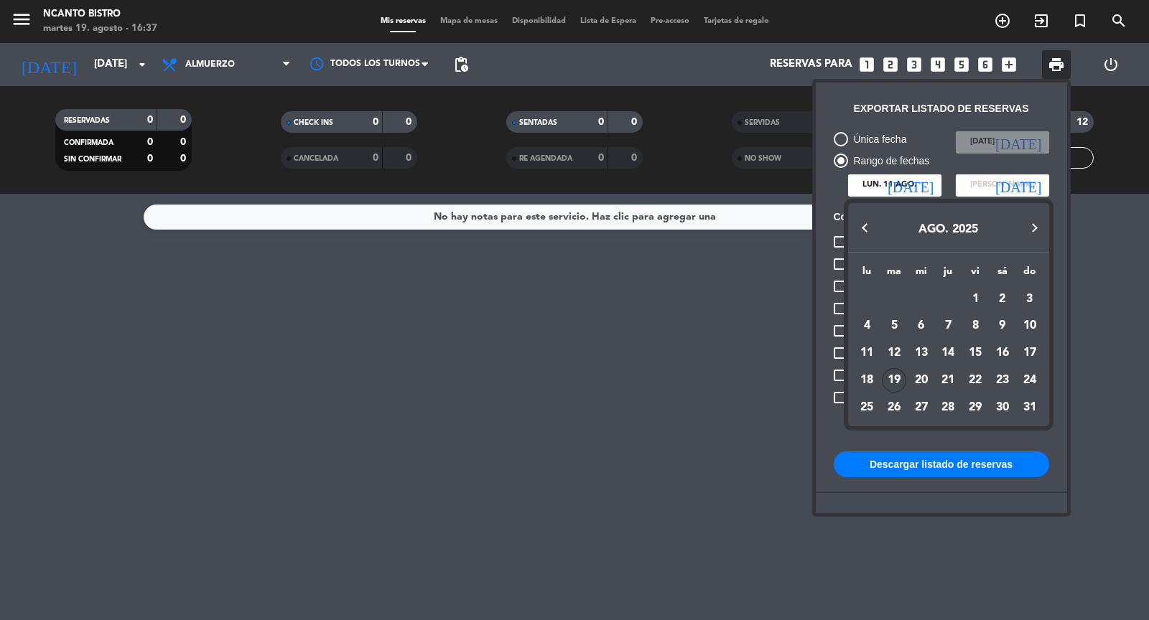
click at [1027, 354] on div "17" at bounding box center [1029, 353] width 24 height 24
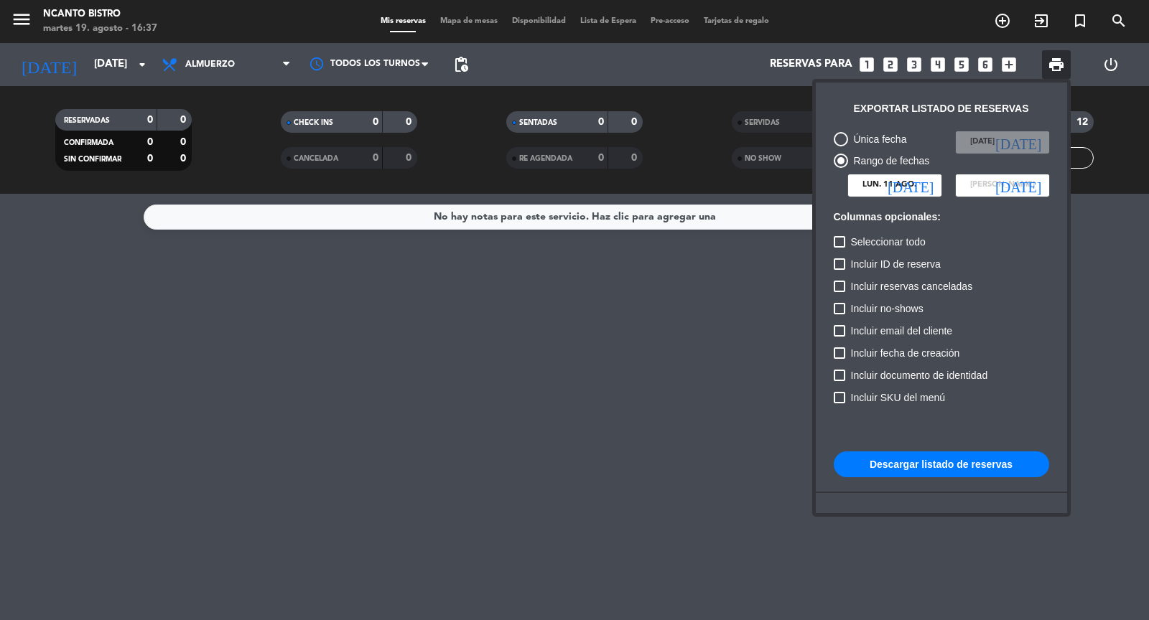
type input "dom. 17 ago."
click at [839, 240] on div at bounding box center [838, 241] width 11 height 11
click at [839, 248] on input "Seleccionar todo" at bounding box center [839, 248] width 1 height 1
checkbox input "true"
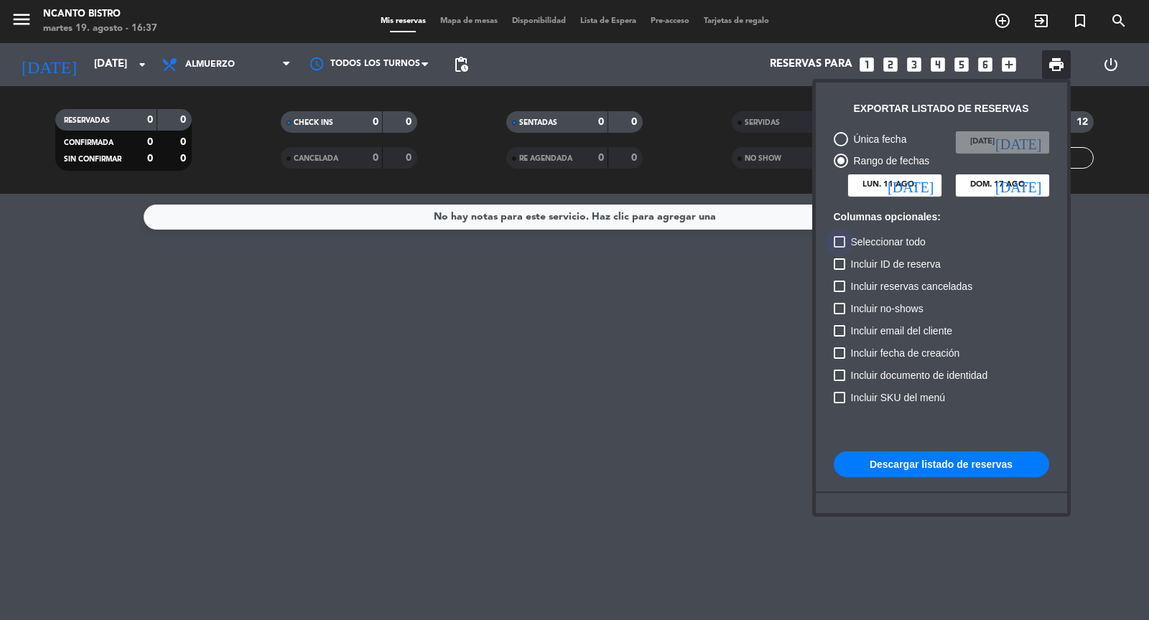
checkbox input "true"
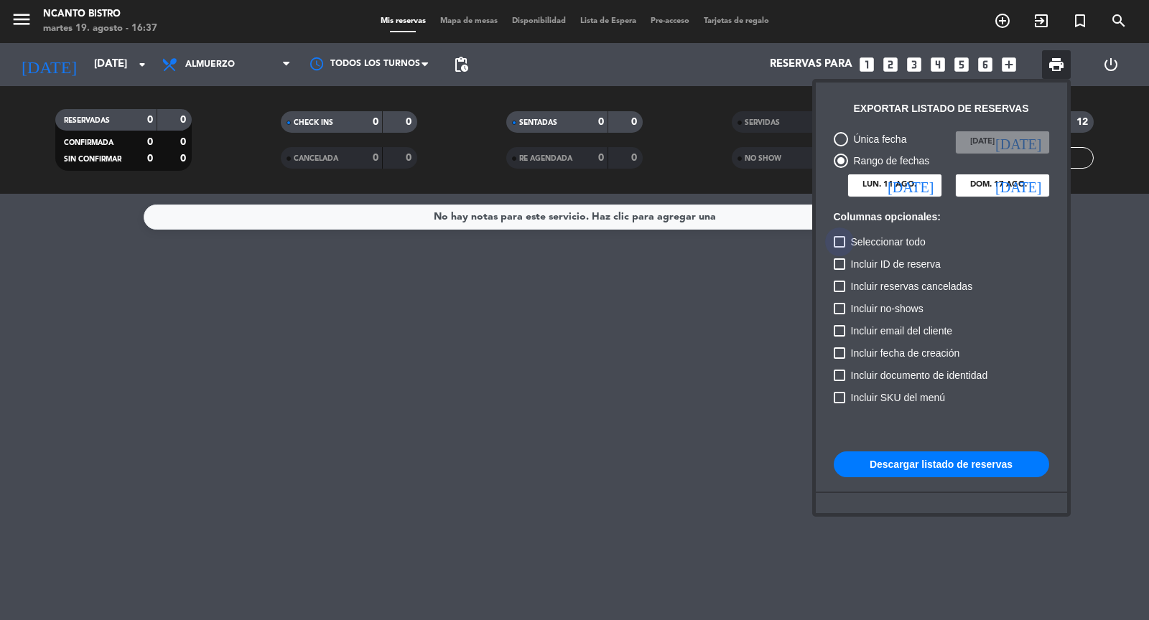
checkbox input "true"
click at [1060, 62] on span "print" at bounding box center [1055, 64] width 17 height 17
